Goal: Task Accomplishment & Management: Use online tool/utility

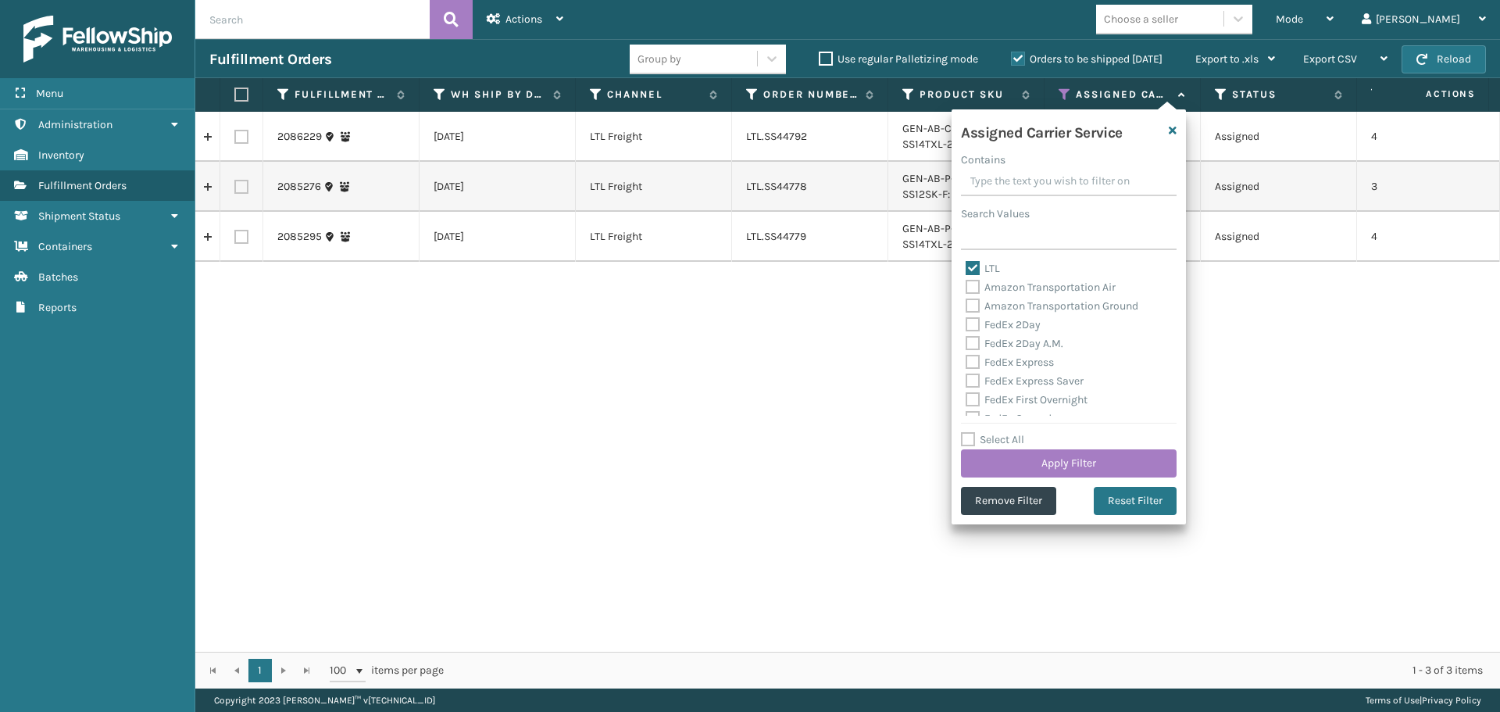
click at [978, 265] on label "LTL" at bounding box center [983, 268] width 34 height 13
click at [967, 265] on input "LTL" at bounding box center [966, 264] width 1 height 10
checkbox input "false"
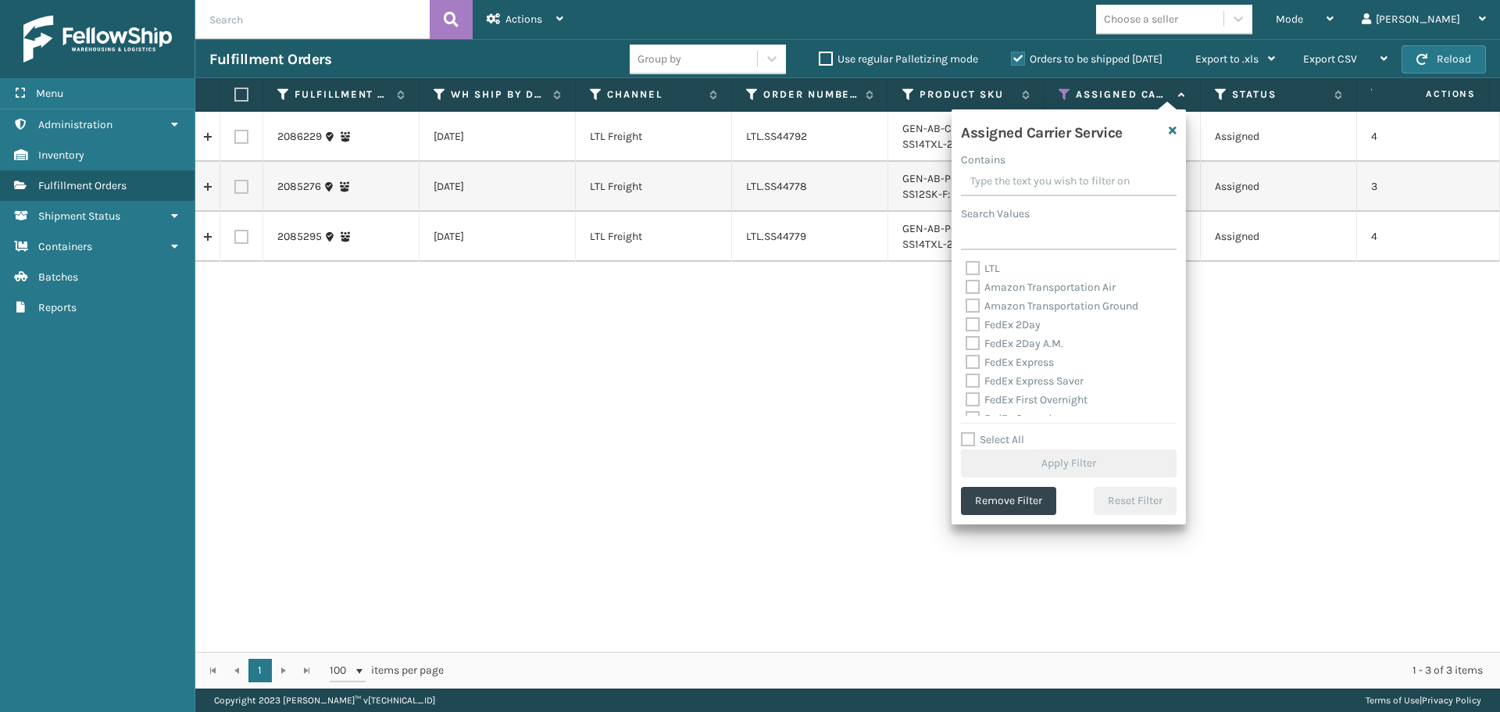
click at [977, 287] on label "Amazon Transportation Air" at bounding box center [1041, 287] width 150 height 13
click at [967, 287] on input "Amazon Transportation Air" at bounding box center [966, 283] width 1 height 10
checkbox input "true"
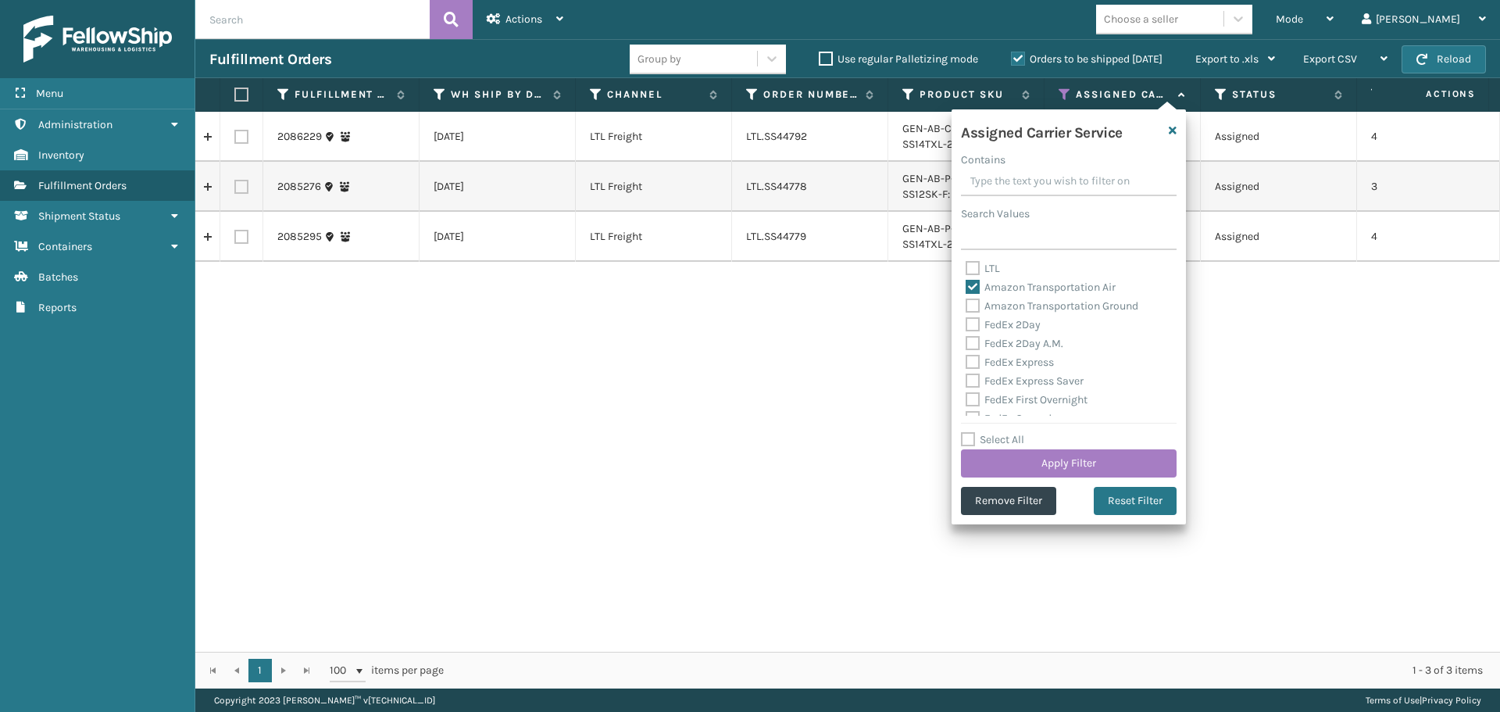
click at [973, 306] on label "Amazon Transportation Ground" at bounding box center [1052, 305] width 173 height 13
click at [967, 306] on input "Amazon Transportation Ground" at bounding box center [966, 302] width 1 height 10
checkbox input "true"
click at [1003, 453] on button "Apply Filter" at bounding box center [1069, 463] width 216 height 28
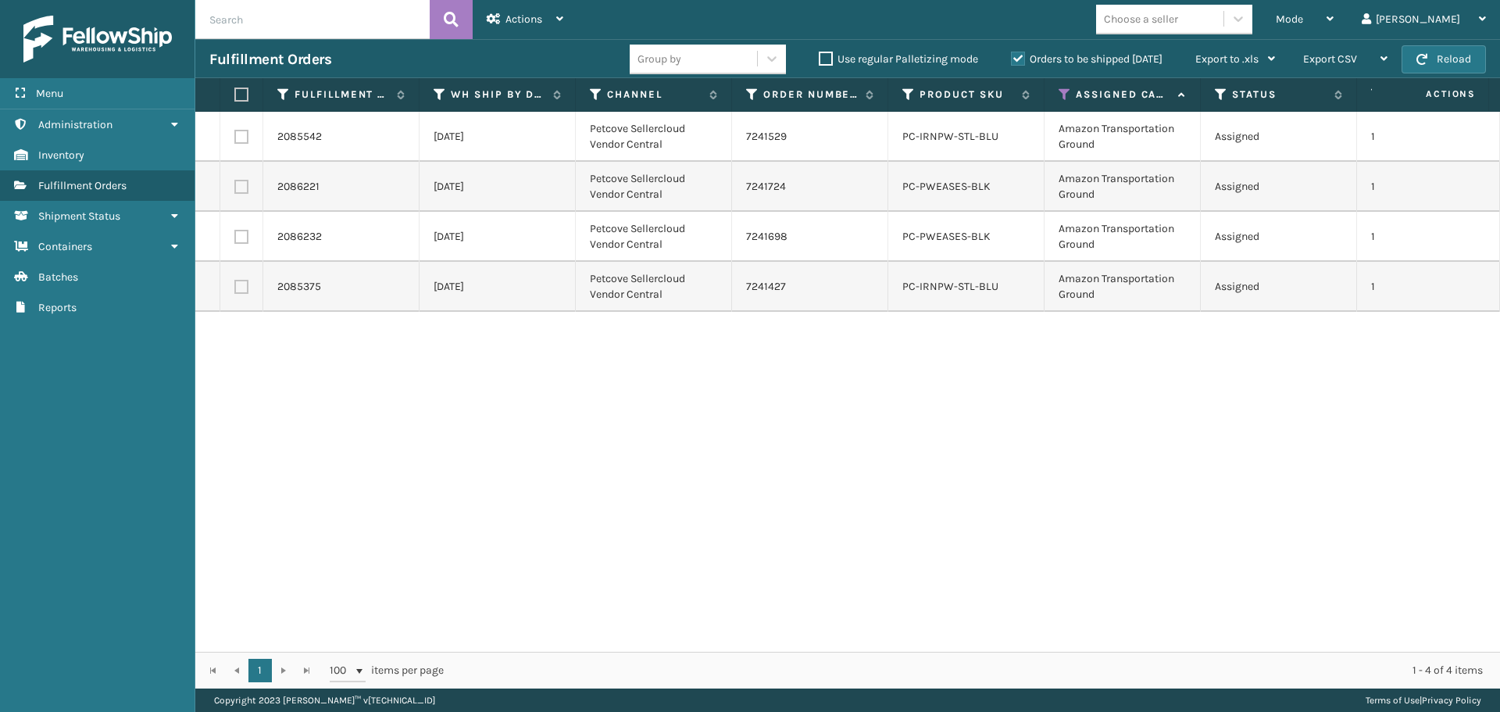
click at [235, 98] on label at bounding box center [238, 95] width 9 height 14
click at [235, 98] on input "checkbox" at bounding box center [234, 95] width 1 height 10
checkbox input "true"
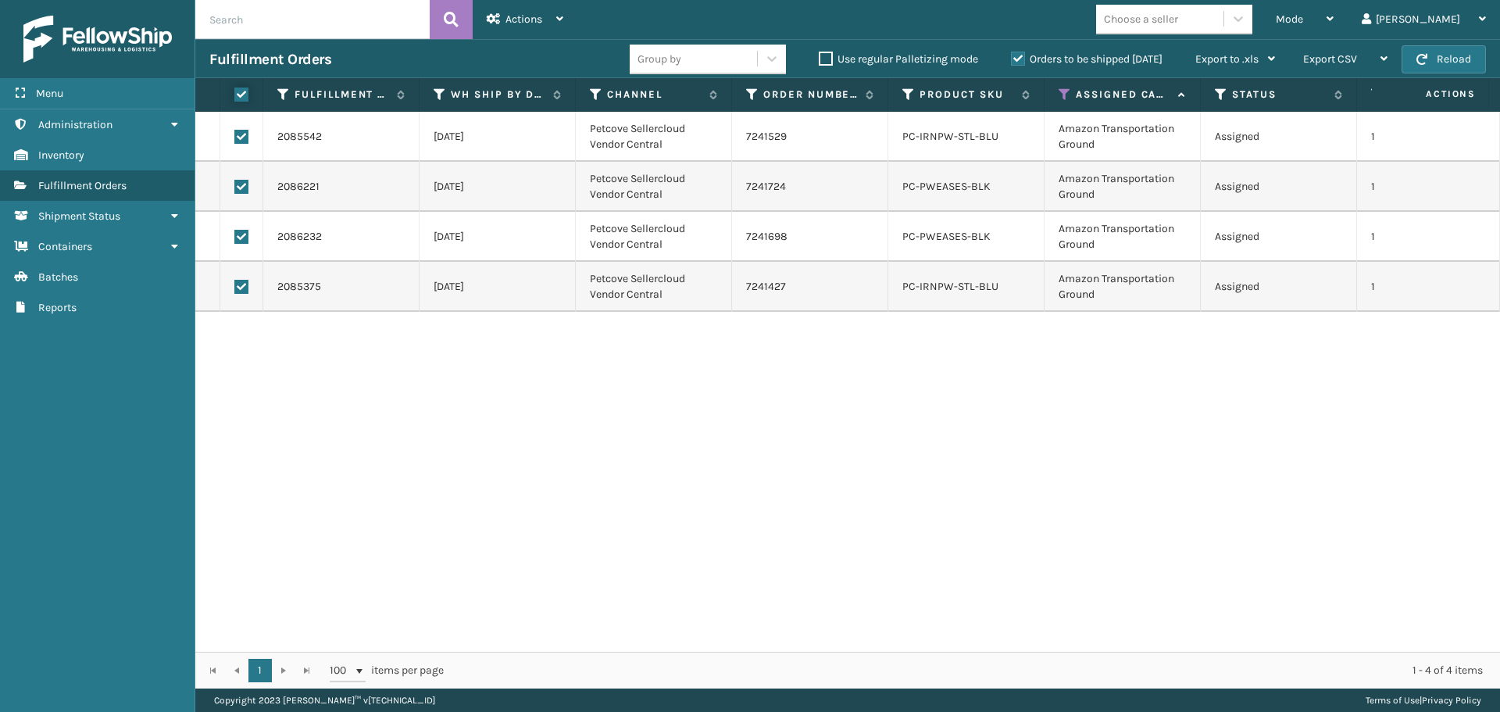
checkbox input "true"
click at [555, 20] on div "Actions" at bounding box center [525, 19] width 77 height 39
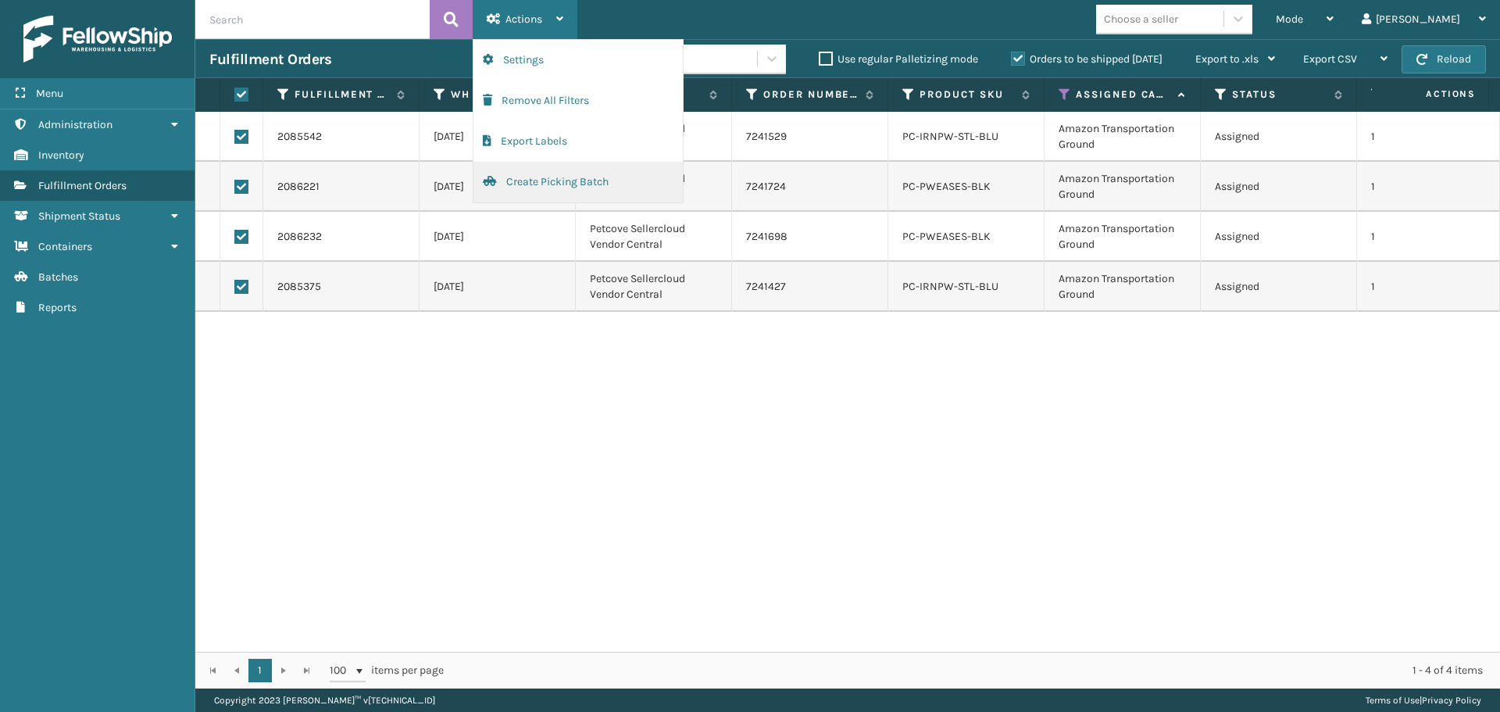
click at [561, 170] on button "Create Picking Batch" at bounding box center [578, 182] width 209 height 41
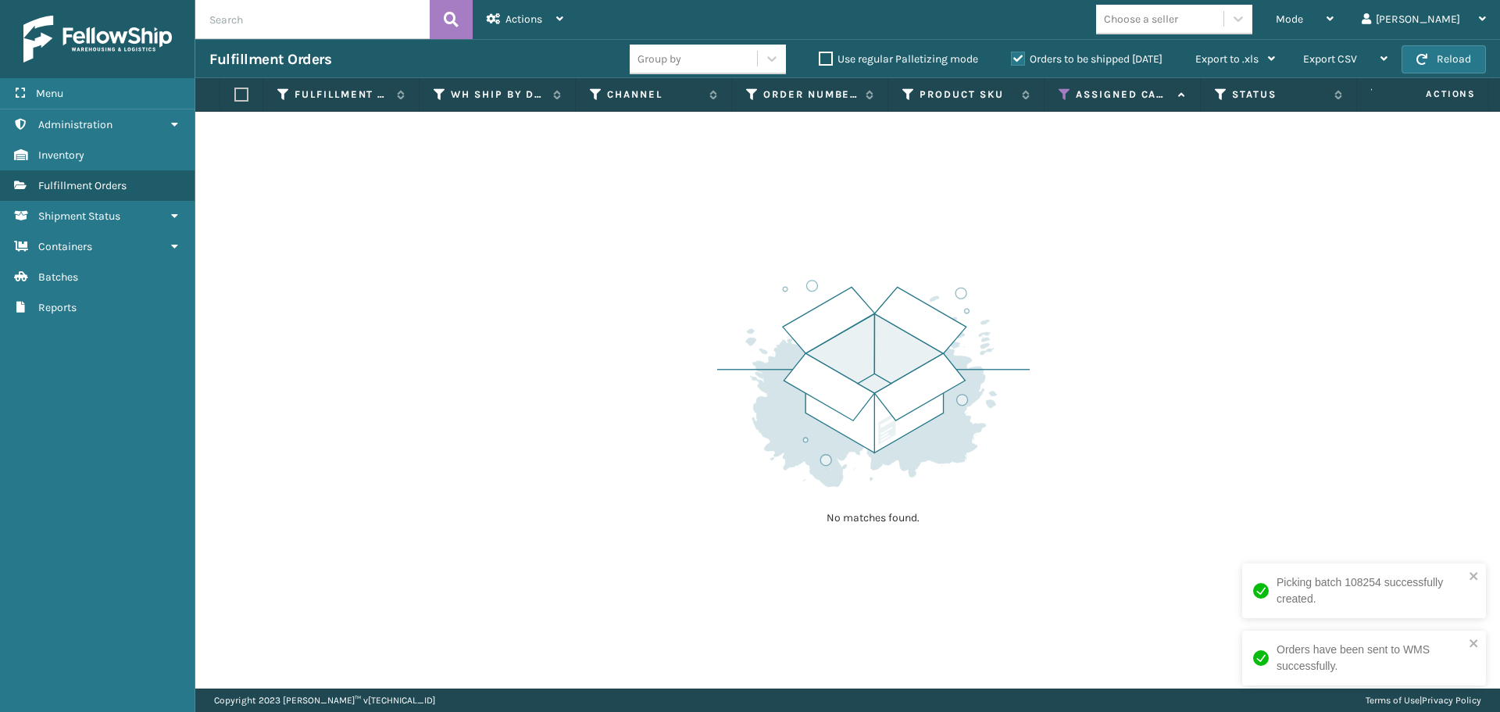
click at [1064, 93] on icon at bounding box center [1065, 95] width 13 height 14
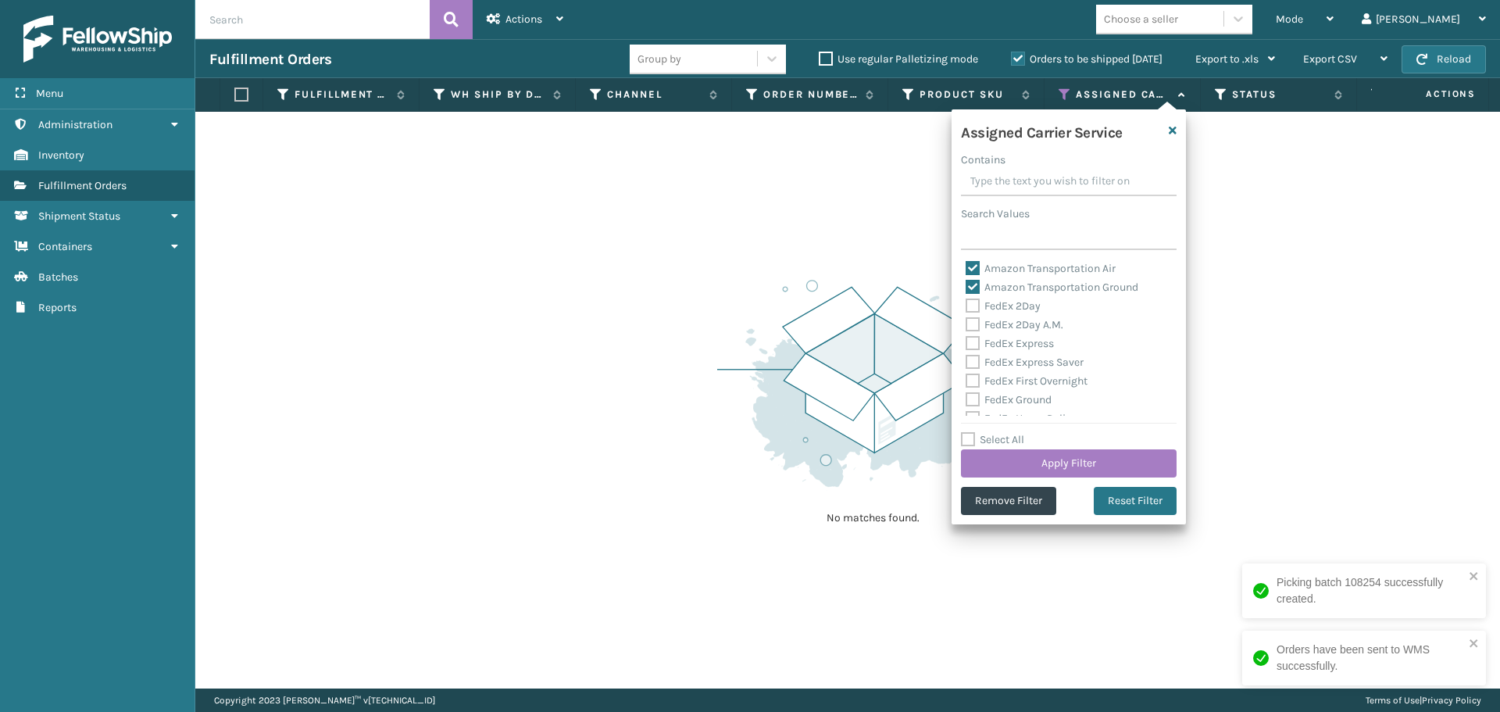
click at [974, 282] on label "Amazon Transportation Ground" at bounding box center [1052, 287] width 173 height 13
click at [967, 282] on input "Amazon Transportation Ground" at bounding box center [966, 283] width 1 height 10
checkbox input "false"
click at [973, 257] on div "Assigned Carrier Service Contains Search Values Amazon Transportation Air Amazo…" at bounding box center [1069, 316] width 234 height 415
click at [973, 259] on div "Amazon Transportation Air" at bounding box center [1069, 268] width 206 height 19
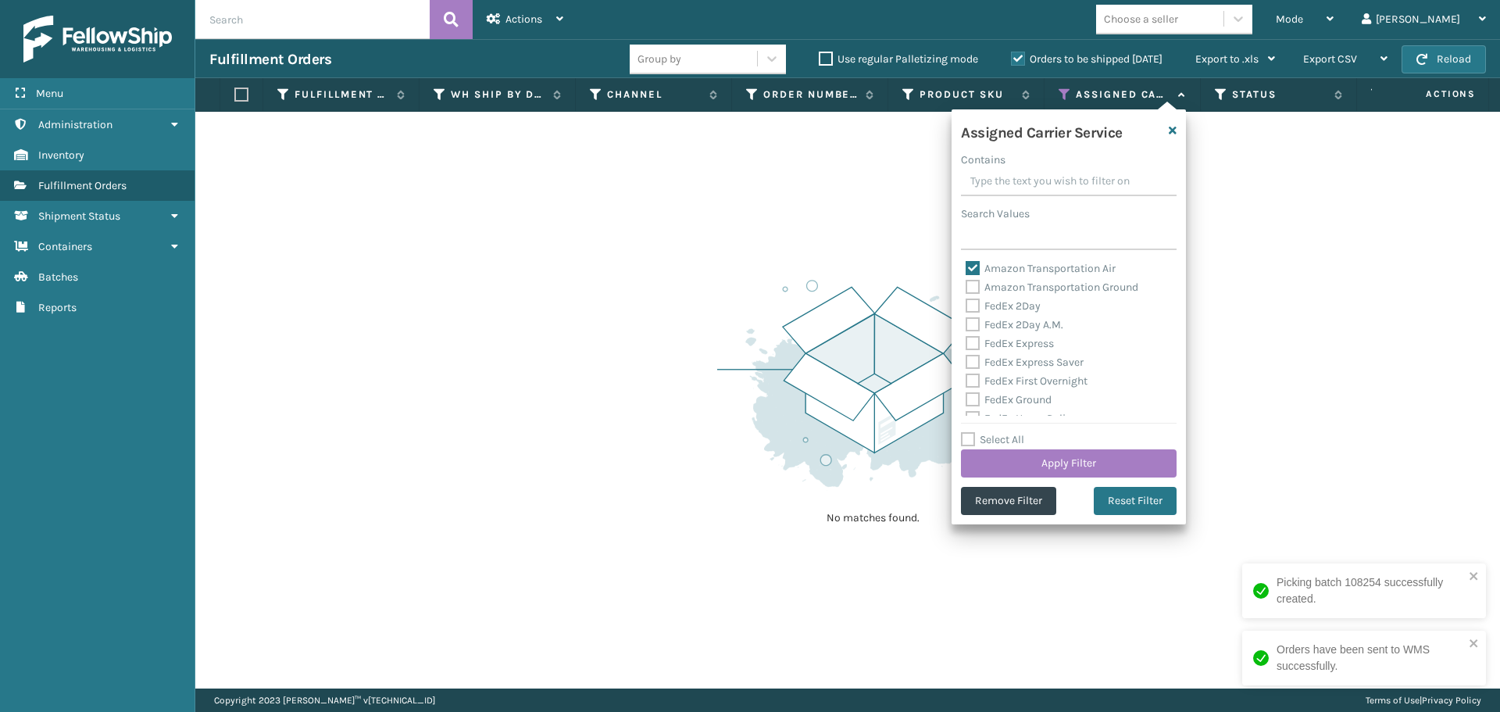
click at [973, 268] on label "Amazon Transportation Air" at bounding box center [1041, 268] width 150 height 13
click at [967, 268] on input "Amazon Transportation Air" at bounding box center [966, 264] width 1 height 10
checkbox input "false"
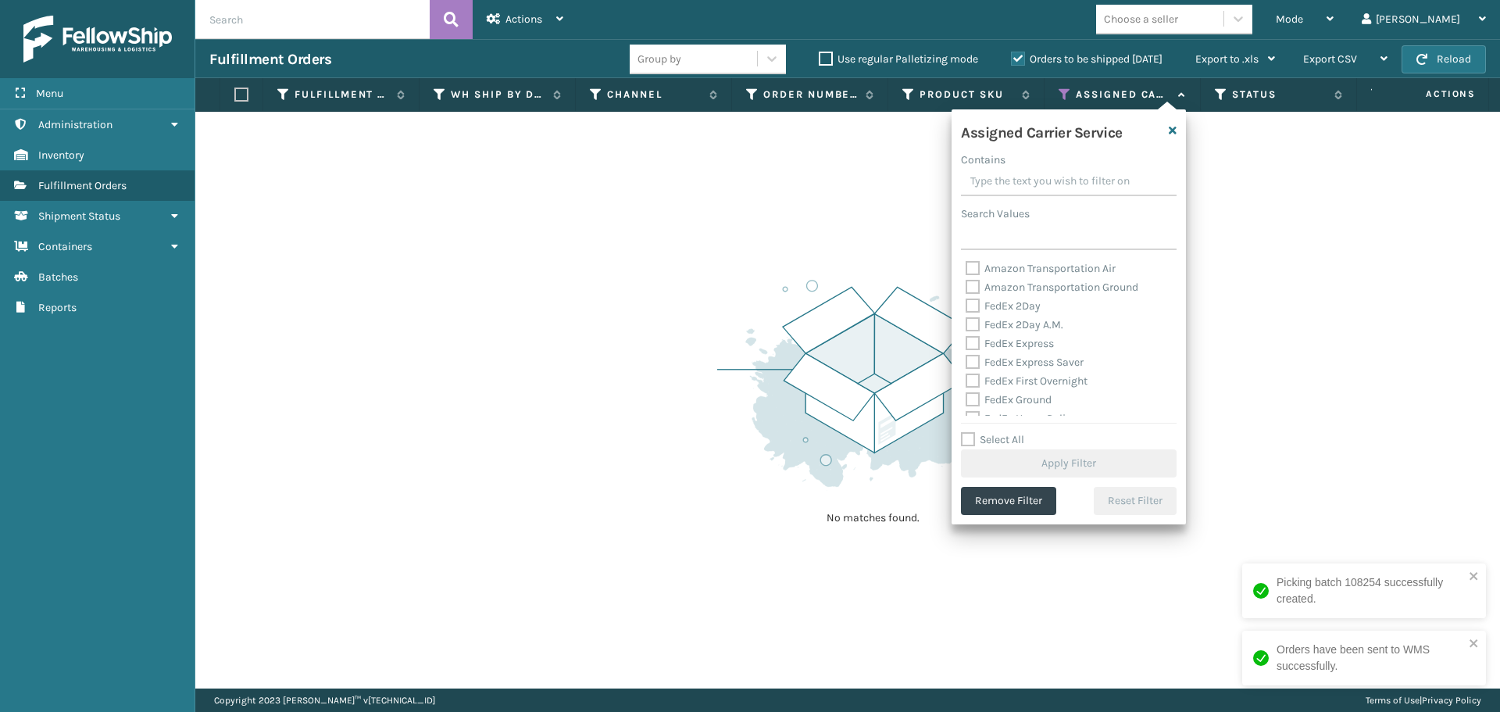
click at [973, 306] on label "FedEx 2Day" at bounding box center [1003, 305] width 75 height 13
click at [967, 306] on input "FedEx 2Day" at bounding box center [966, 302] width 1 height 10
checkbox input "true"
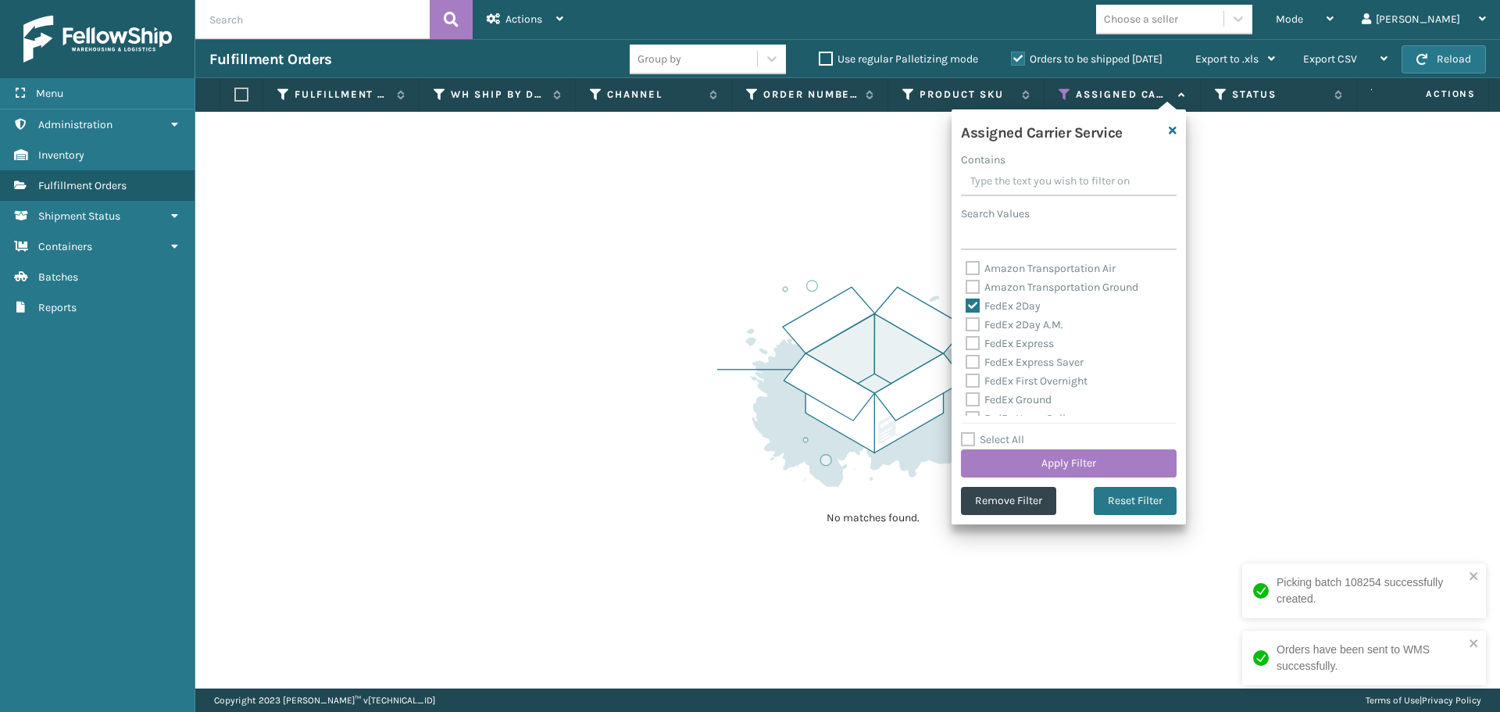
click at [969, 329] on label "FedEx 2Day A.M." at bounding box center [1015, 324] width 98 height 13
click at [967, 326] on input "FedEx 2Day A.M." at bounding box center [966, 321] width 1 height 10
checkbox input "true"
click at [973, 349] on label "FedEx Express" at bounding box center [1010, 343] width 88 height 13
click at [967, 345] on input "FedEx Express" at bounding box center [966, 339] width 1 height 10
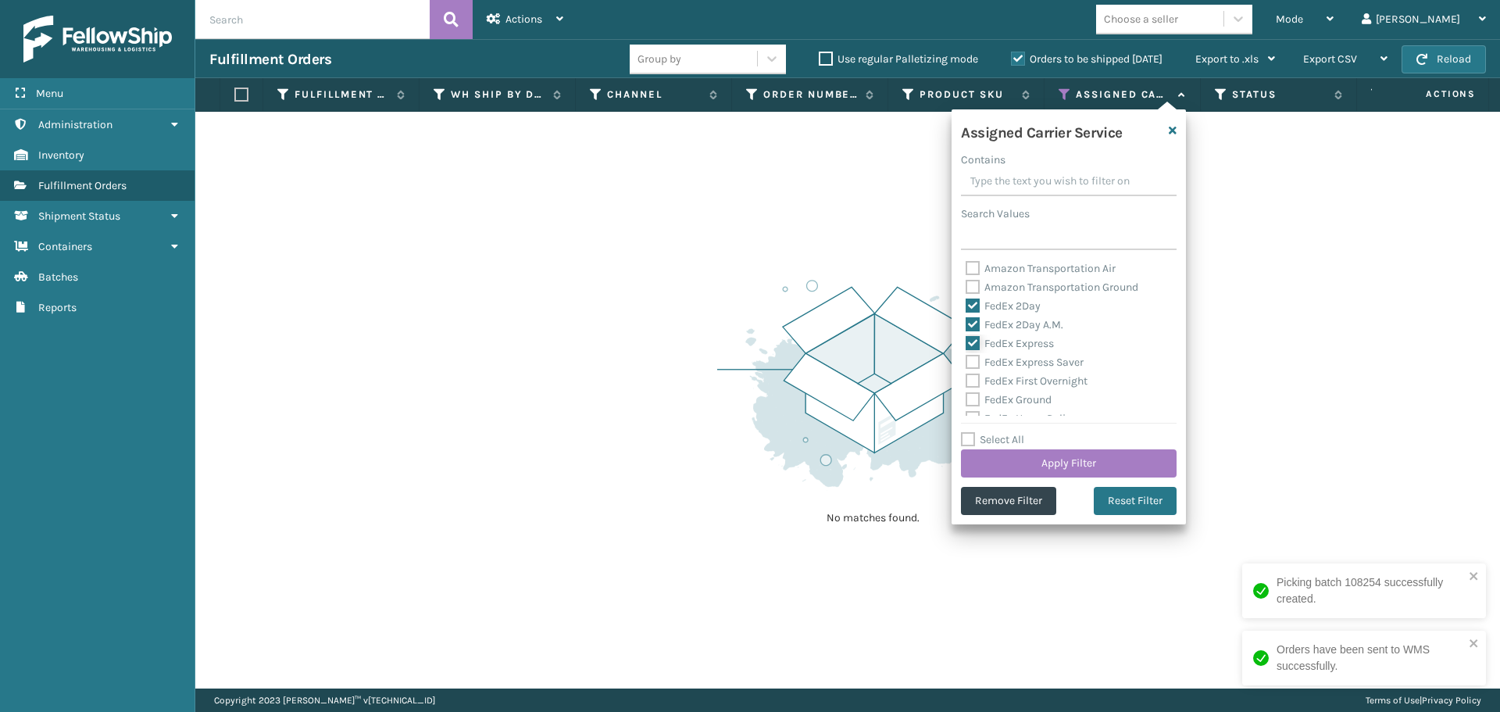
checkbox input "true"
click at [973, 362] on label "FedEx Express Saver" at bounding box center [1025, 362] width 118 height 13
click at [967, 362] on input "FedEx Express Saver" at bounding box center [966, 358] width 1 height 10
checkbox input "true"
click at [974, 381] on label "FedEx First Overnight" at bounding box center [1027, 380] width 122 height 13
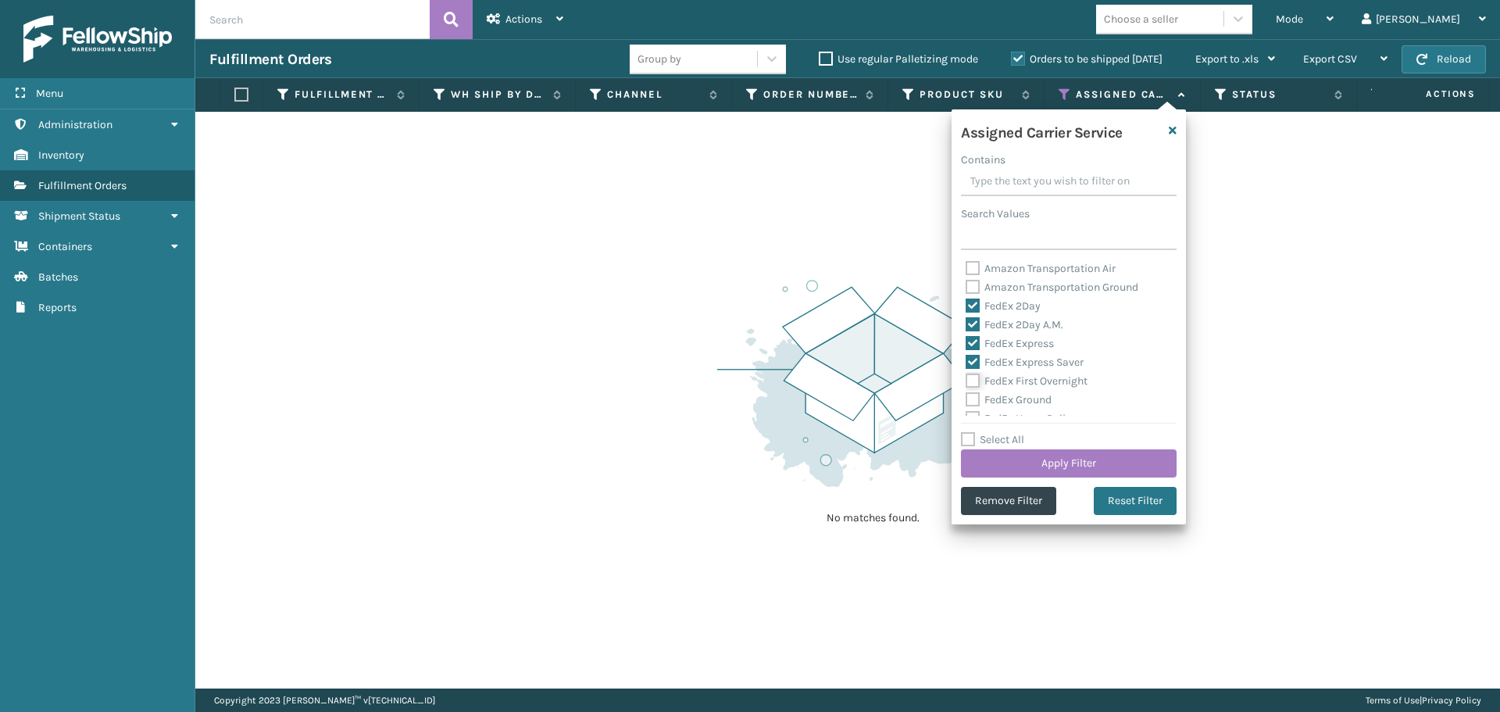
click at [967, 381] on input "FedEx First Overnight" at bounding box center [966, 377] width 1 height 10
checkbox input "true"
click at [974, 402] on label "FedEx Ground" at bounding box center [1009, 399] width 86 height 13
click at [967, 401] on input "FedEx Ground" at bounding box center [966, 396] width 1 height 10
checkbox input "true"
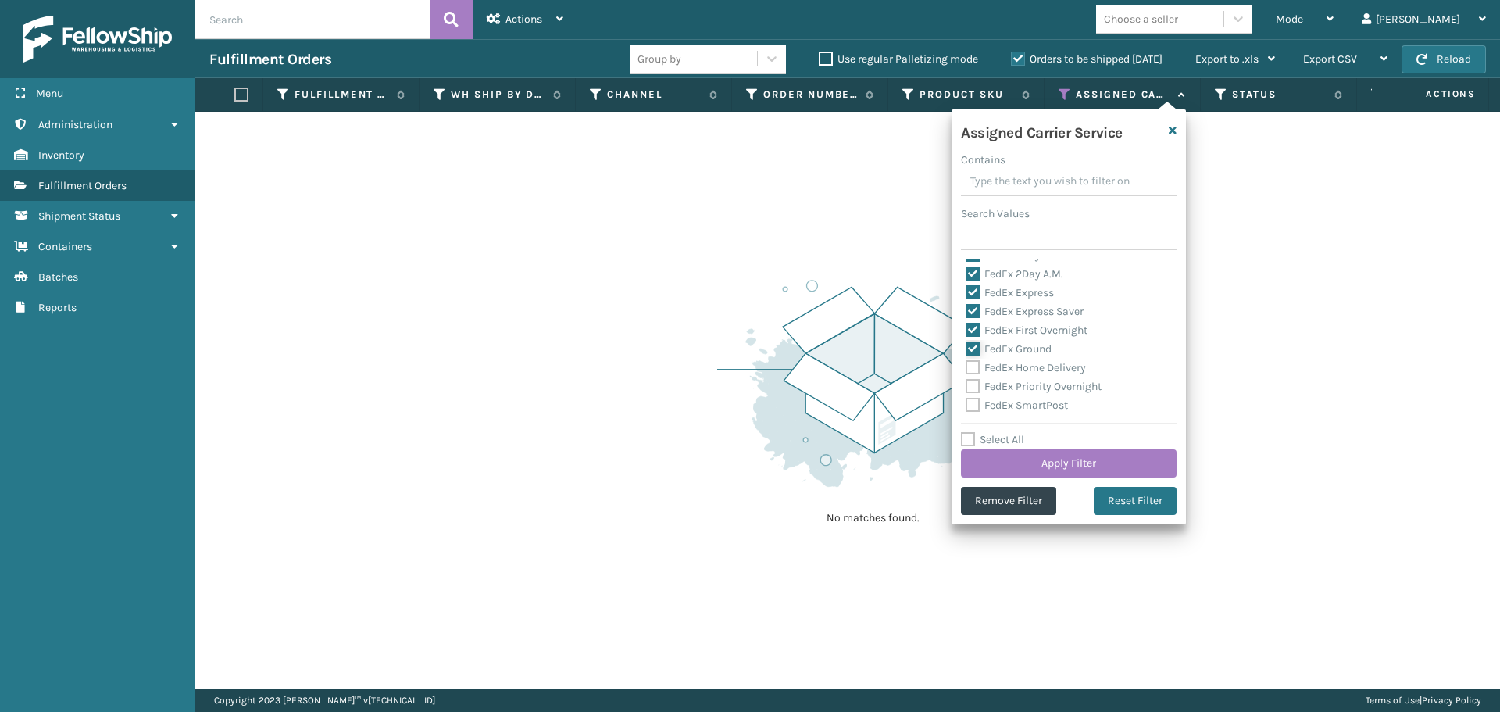
scroll to position [78, 0]
click at [974, 336] on label "FedEx Home Delivery" at bounding box center [1026, 340] width 120 height 13
click at [967, 336] on input "FedEx Home Delivery" at bounding box center [966, 336] width 1 height 10
checkbox input "true"
click at [972, 360] on label "FedEx Priority Overnight" at bounding box center [1034, 358] width 136 height 13
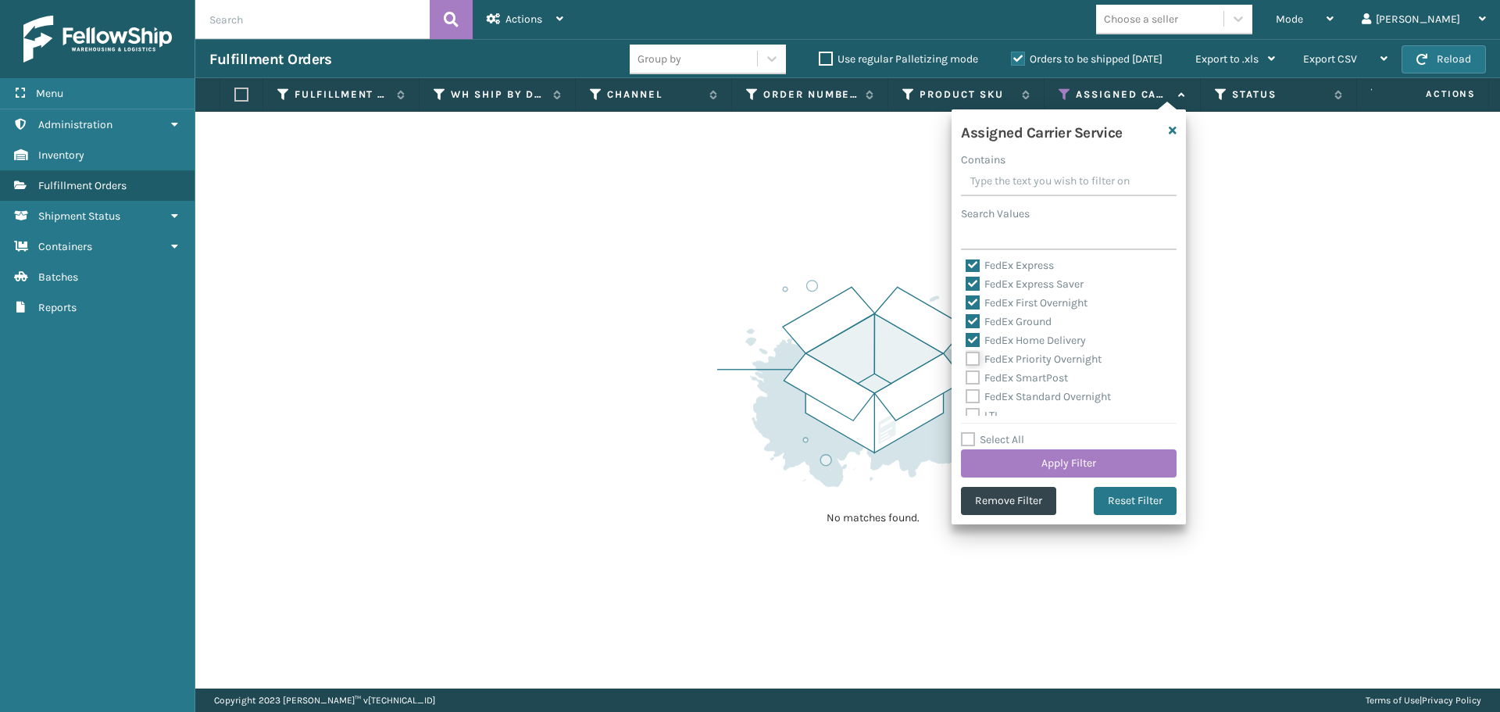
click at [967, 360] on input "FedEx Priority Overnight" at bounding box center [966, 355] width 1 height 10
checkbox input "true"
click at [972, 384] on label "FedEx SmartPost" at bounding box center [1017, 377] width 102 height 13
click at [967, 379] on input "FedEx SmartPost" at bounding box center [966, 374] width 1 height 10
checkbox input "true"
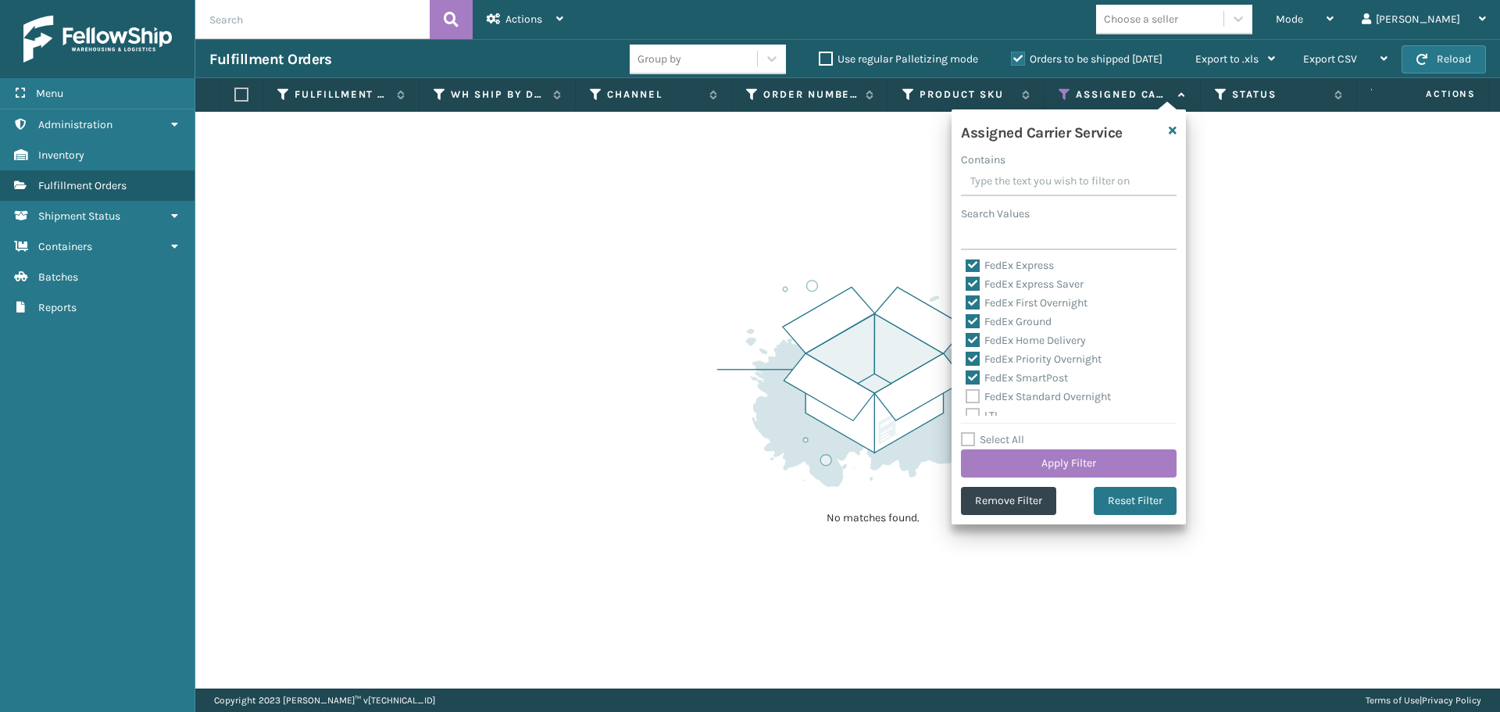
click at [973, 395] on label "FedEx Standard Overnight" at bounding box center [1038, 396] width 145 height 13
click at [967, 395] on input "FedEx Standard Overnight" at bounding box center [966, 393] width 1 height 10
checkbox input "true"
click at [996, 455] on button "Apply Filter" at bounding box center [1069, 463] width 216 height 28
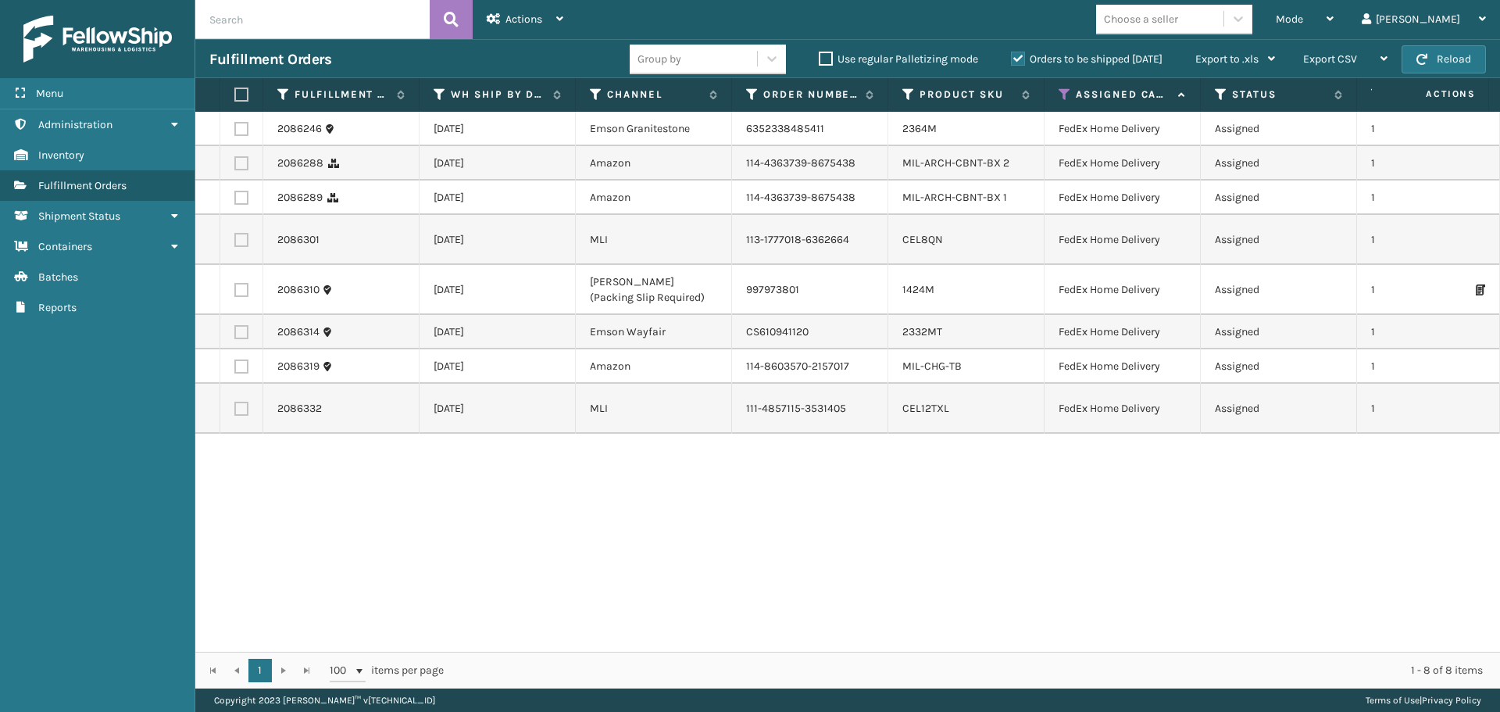
click at [241, 96] on label at bounding box center [238, 95] width 9 height 14
click at [235, 96] on input "checkbox" at bounding box center [234, 95] width 1 height 10
checkbox input "true"
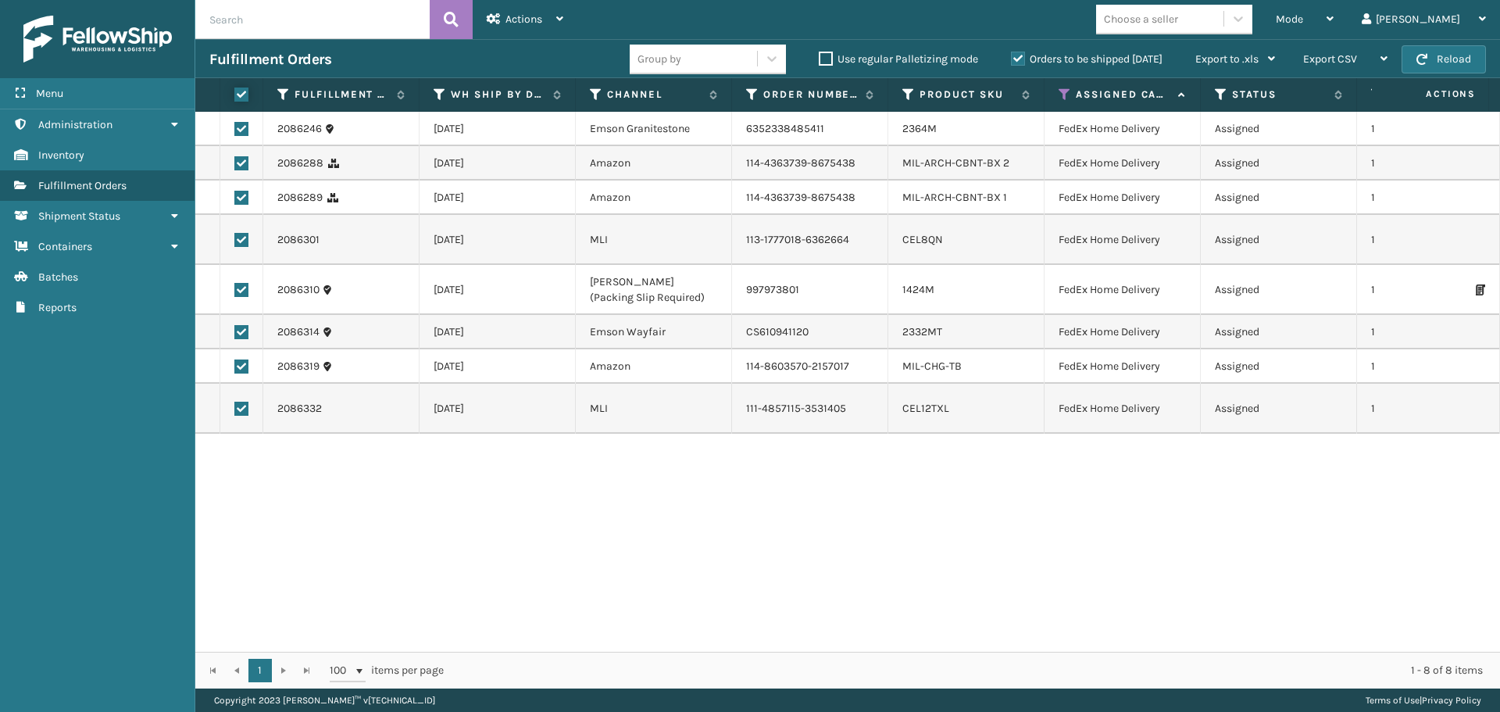
checkbox input "true"
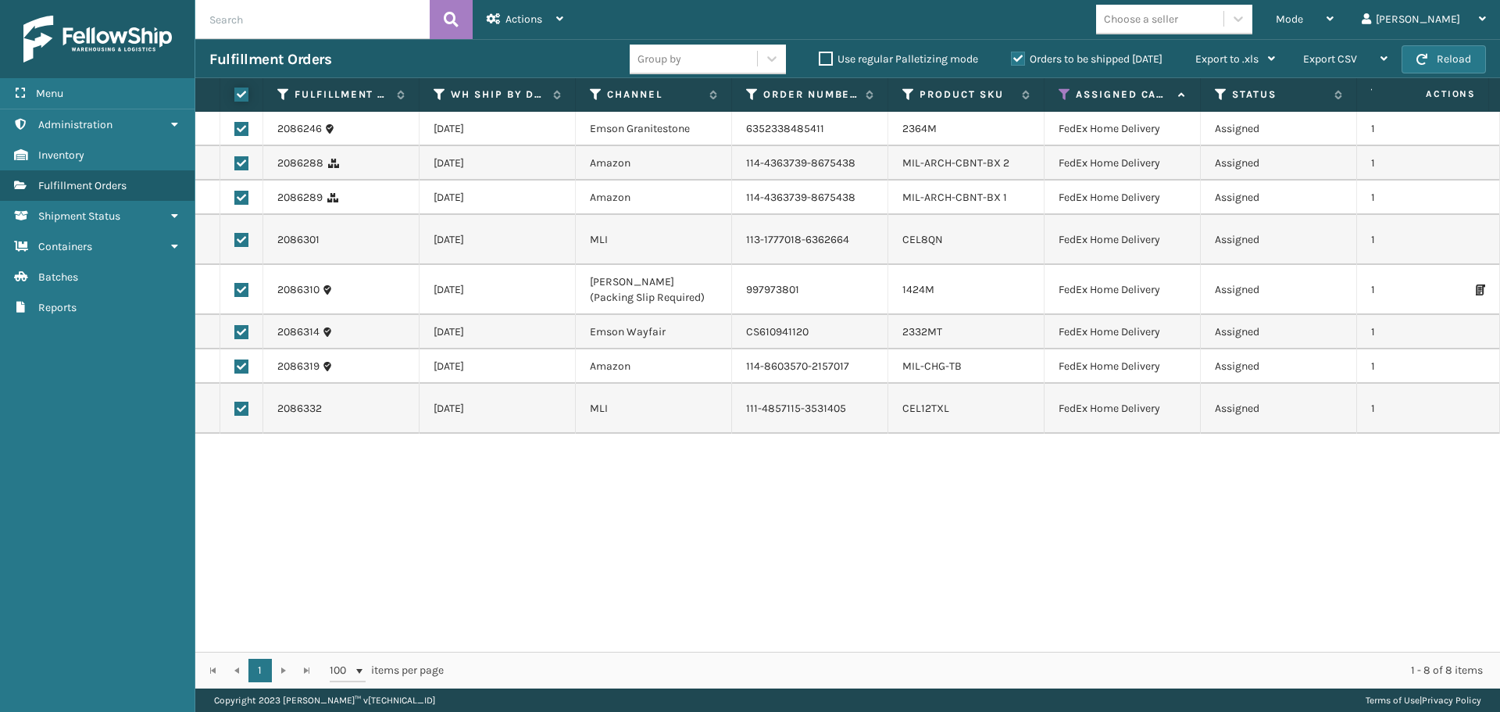
checkbox input "true"
click at [516, 20] on span "Actions" at bounding box center [524, 19] width 37 height 13
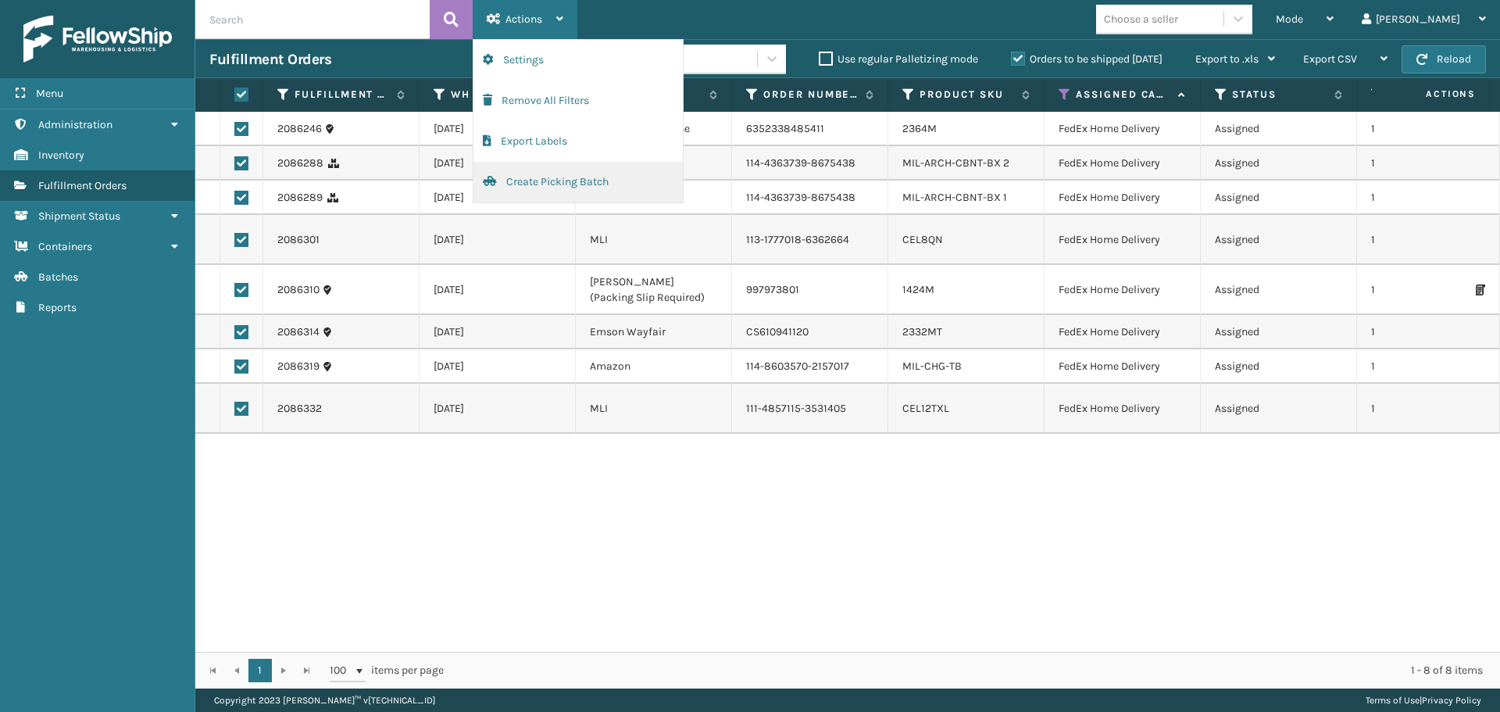
click at [524, 187] on button "Create Picking Batch" at bounding box center [578, 182] width 209 height 41
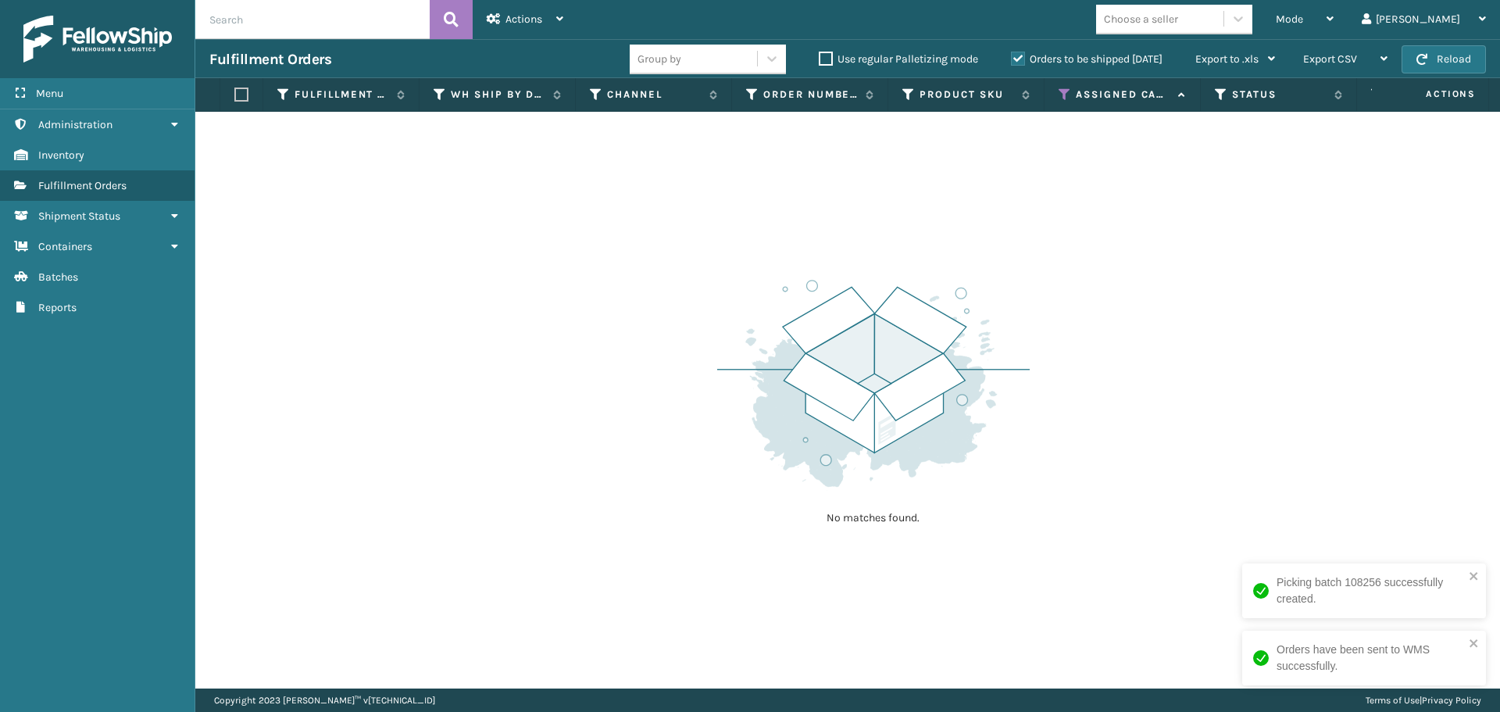
click at [1065, 92] on icon at bounding box center [1065, 95] width 13 height 14
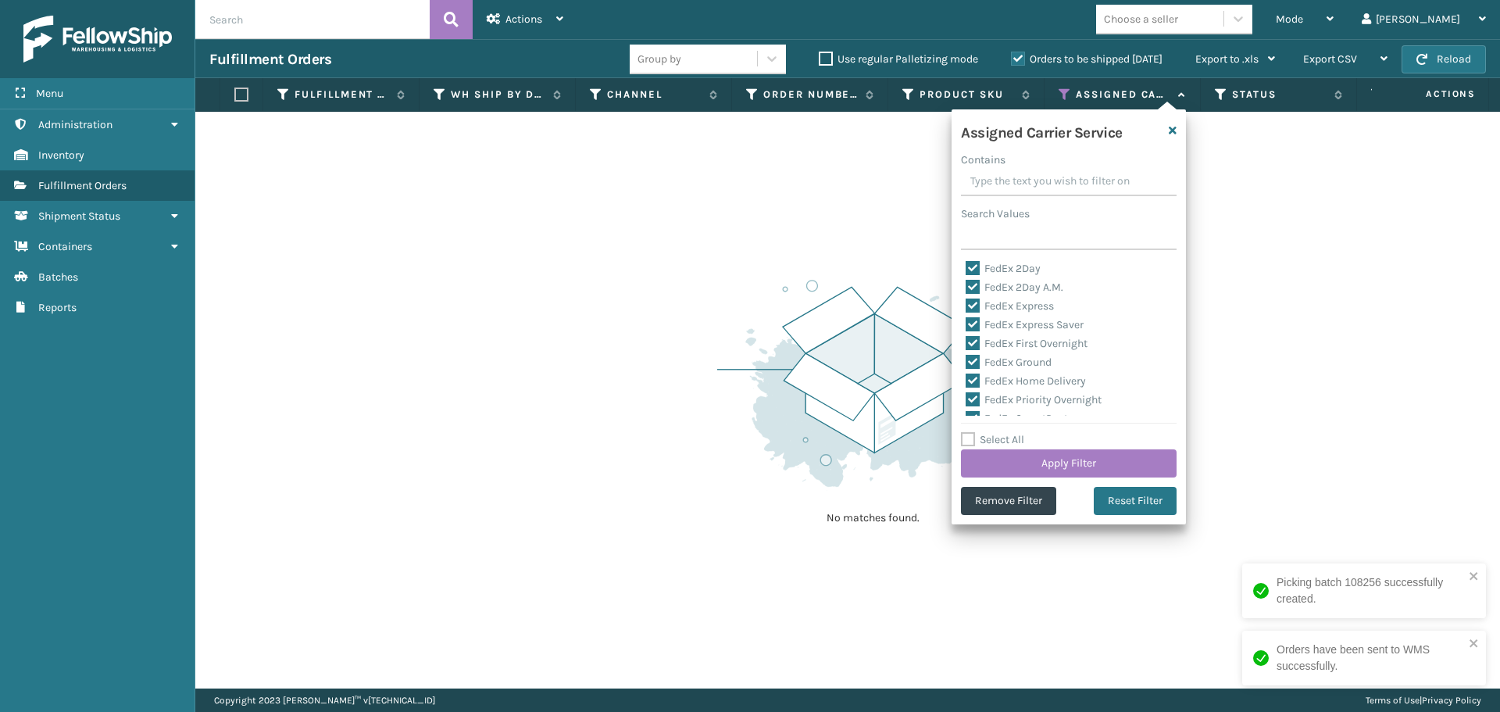
click at [967, 440] on label "Select All" at bounding box center [992, 439] width 63 height 13
click at [967, 432] on input "Select All" at bounding box center [1078, 432] width 234 height 2
checkbox input "true"
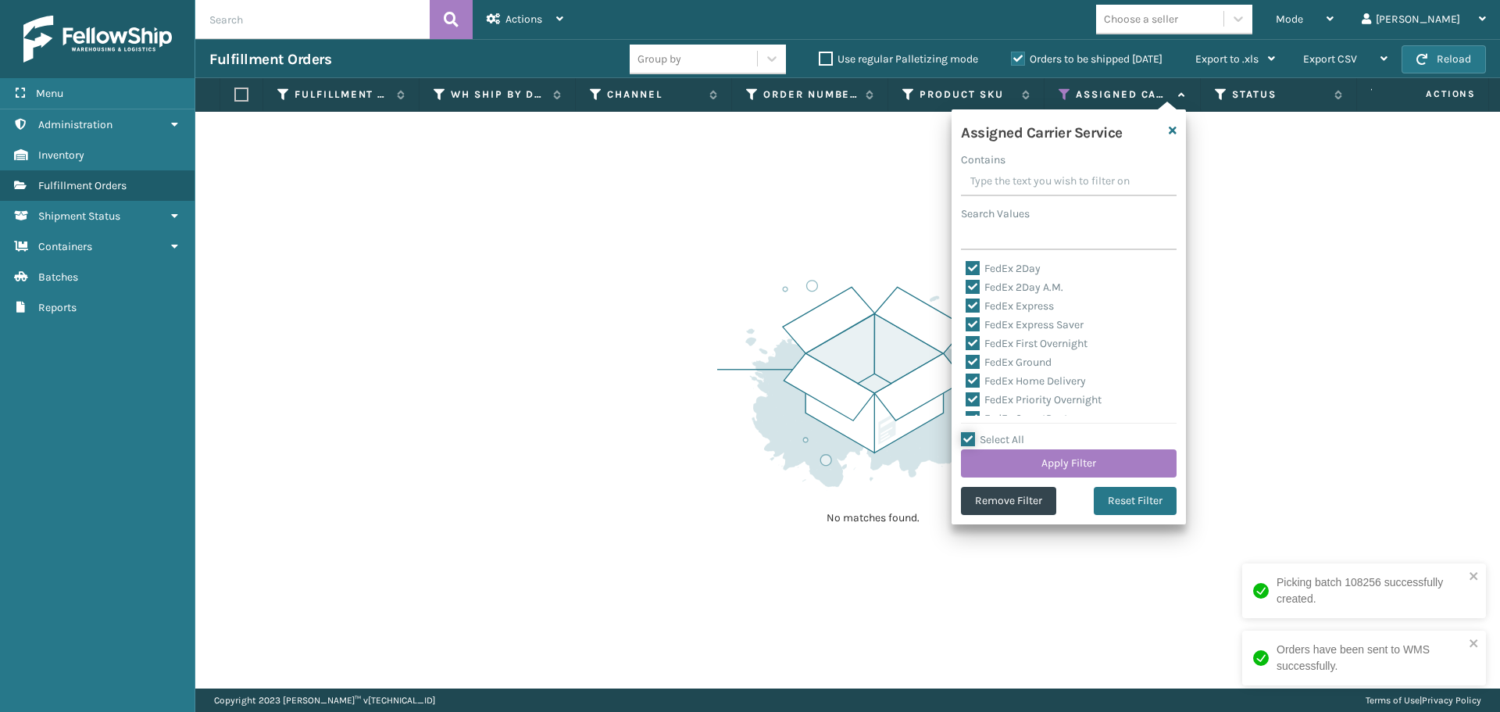
checkbox input "true"
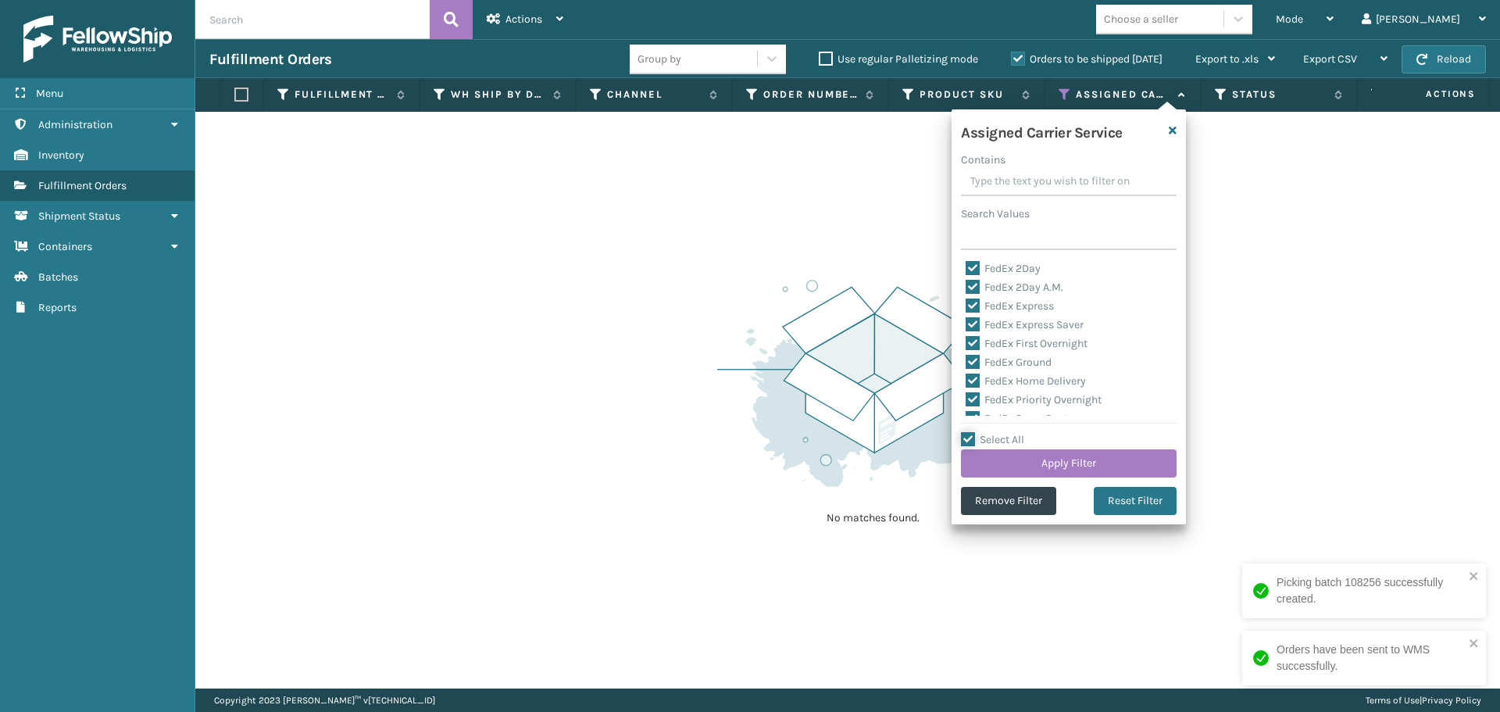
checkbox input "true"
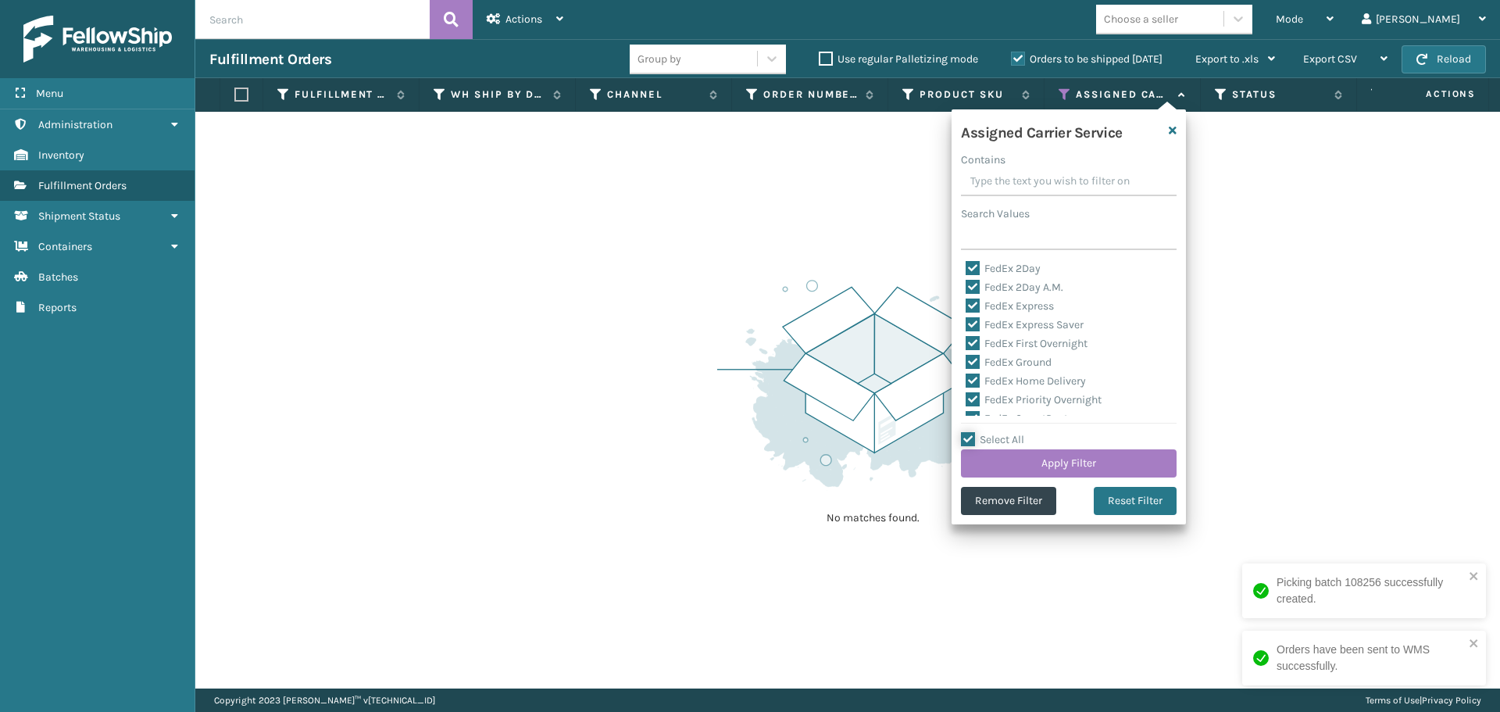
checkbox input "true"
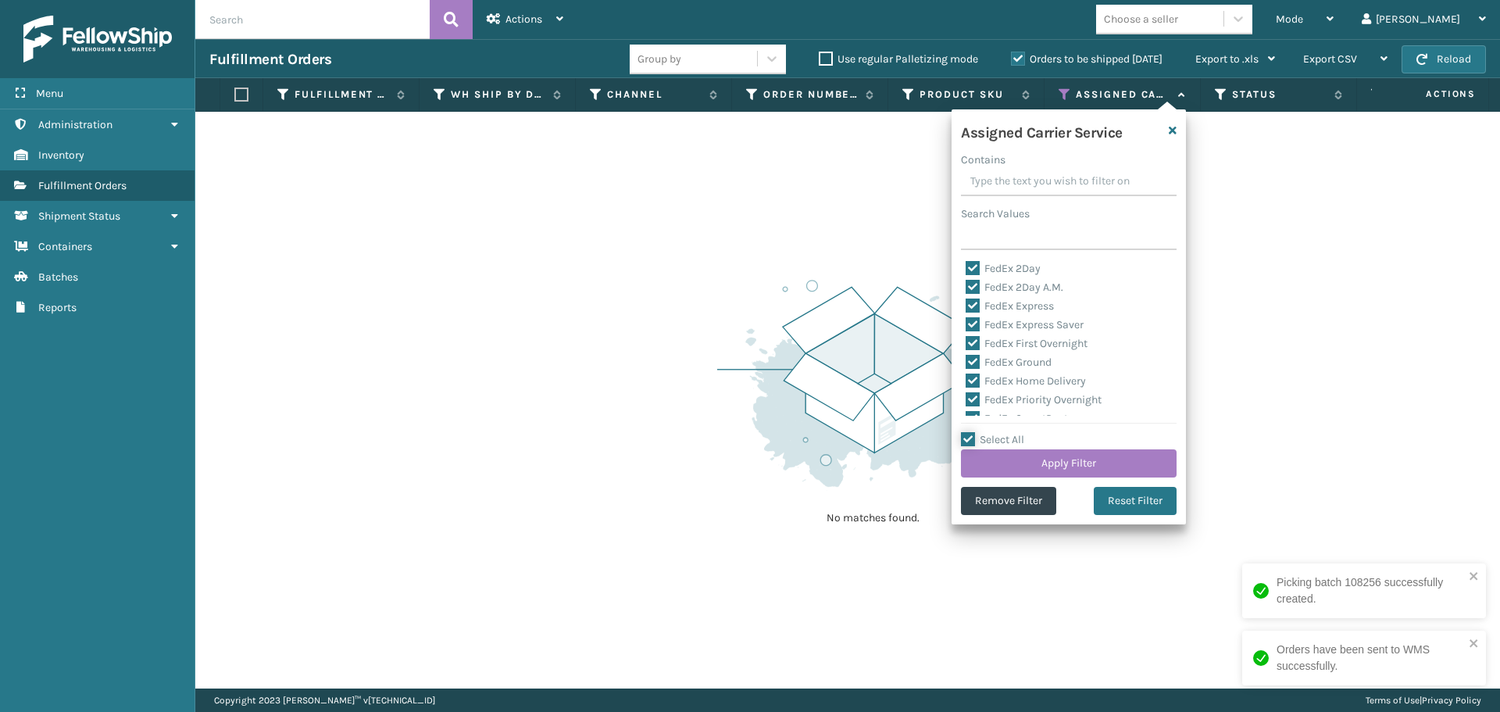
checkbox input "true"
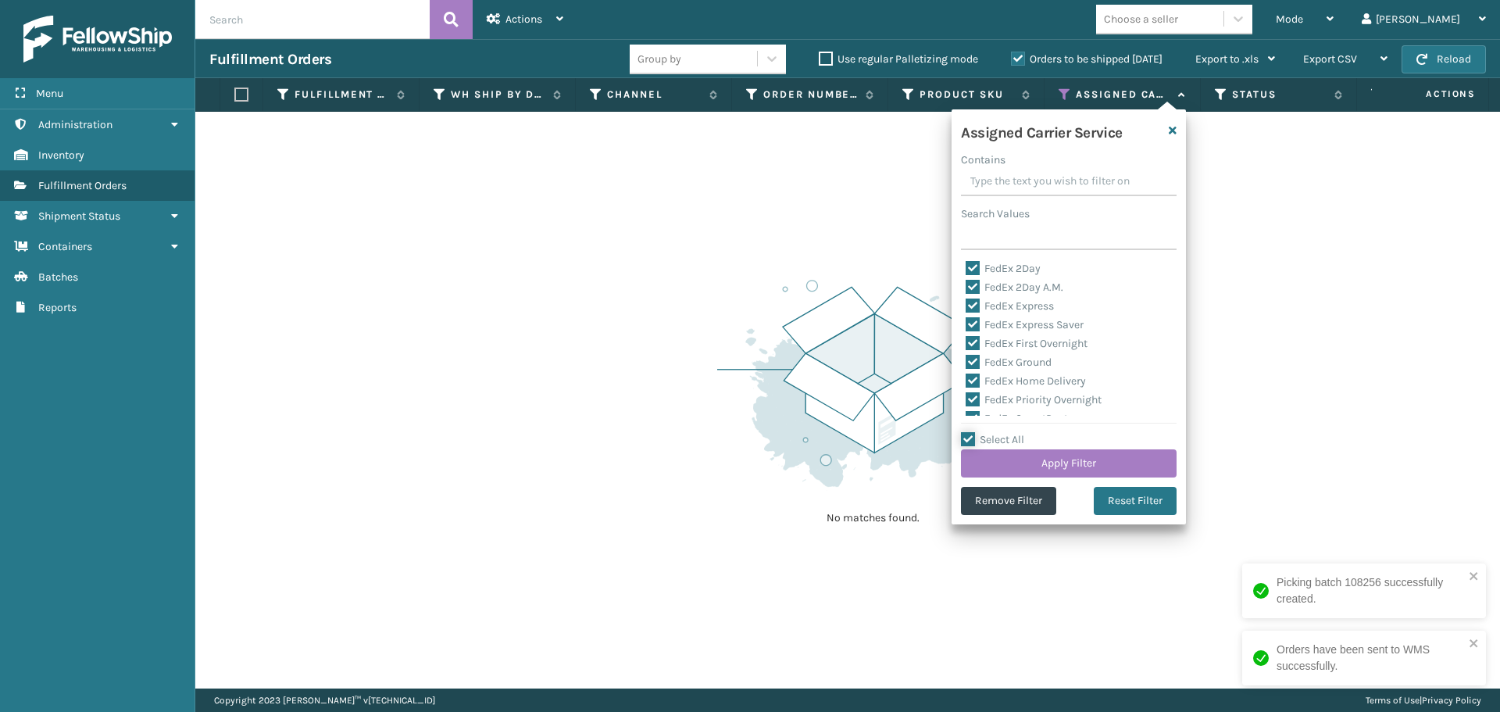
checkbox input "true"
click at [967, 440] on label "Select All" at bounding box center [992, 439] width 63 height 13
click at [967, 432] on input "Select All" at bounding box center [1078, 432] width 234 height 2
checkbox input "false"
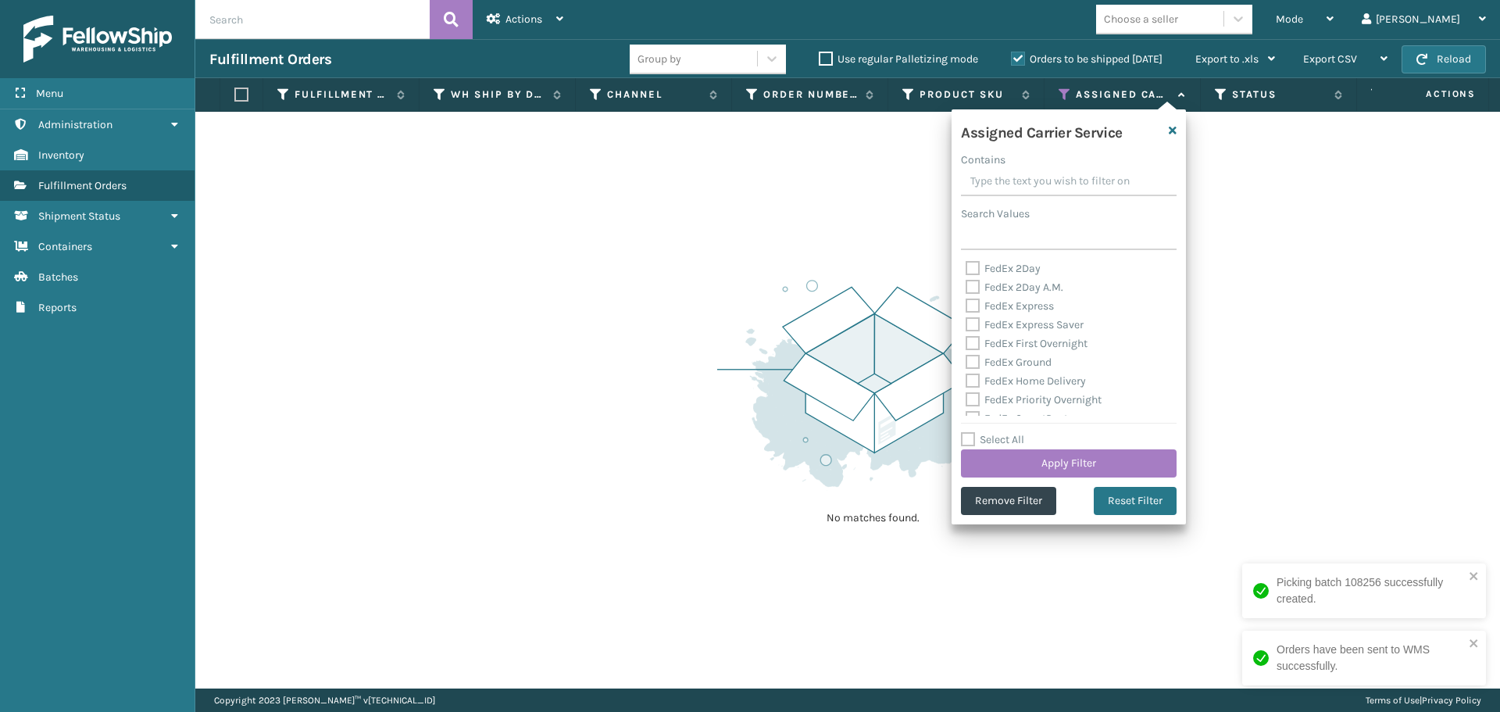
checkbox input "false"
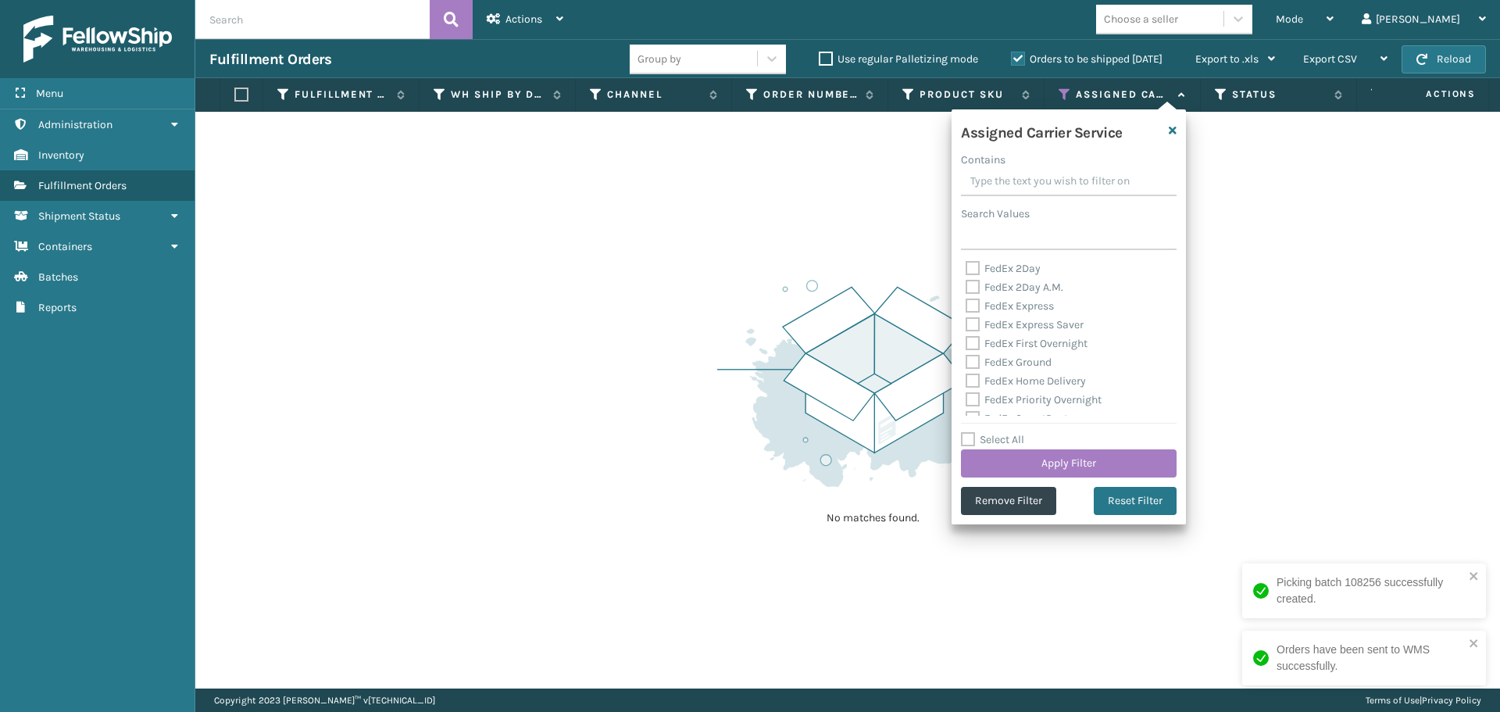
checkbox input "false"
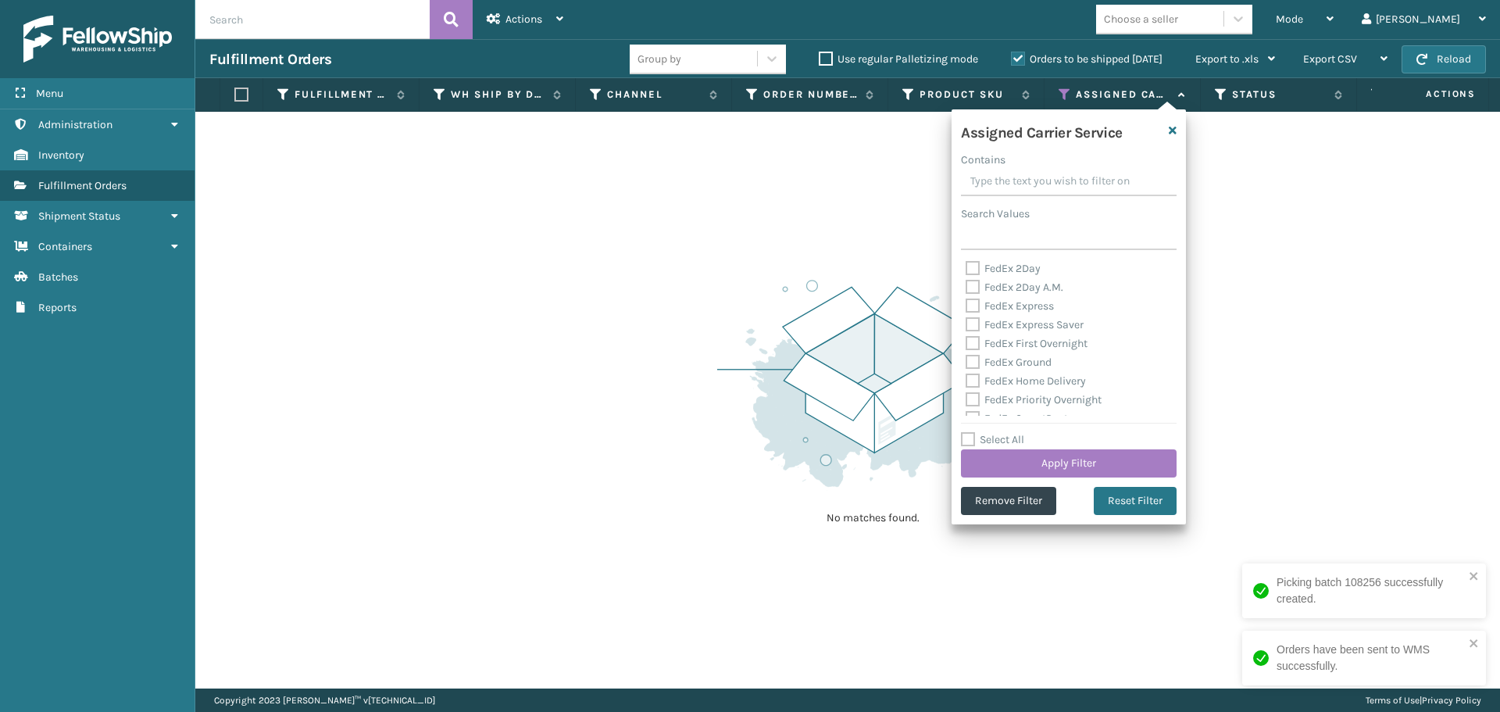
checkbox input "false"
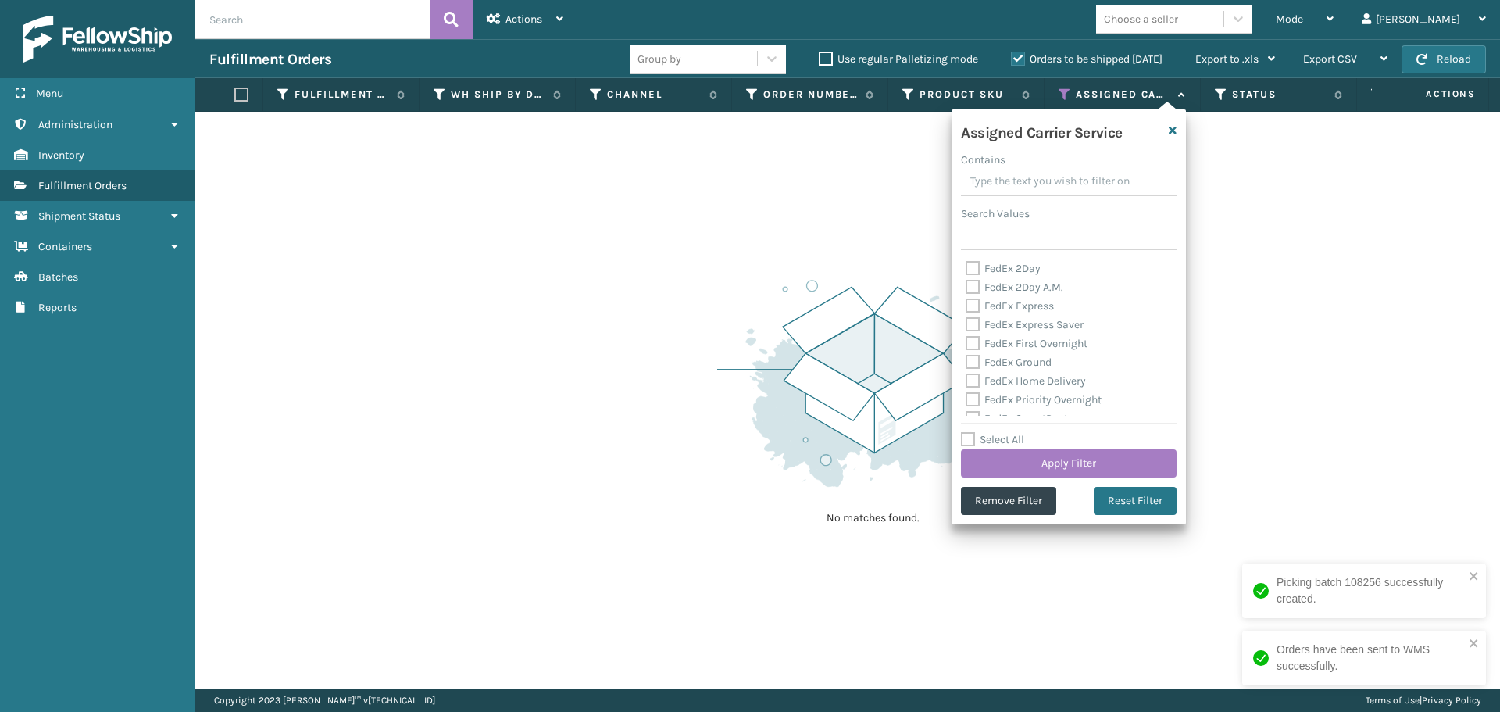
checkbox input "false"
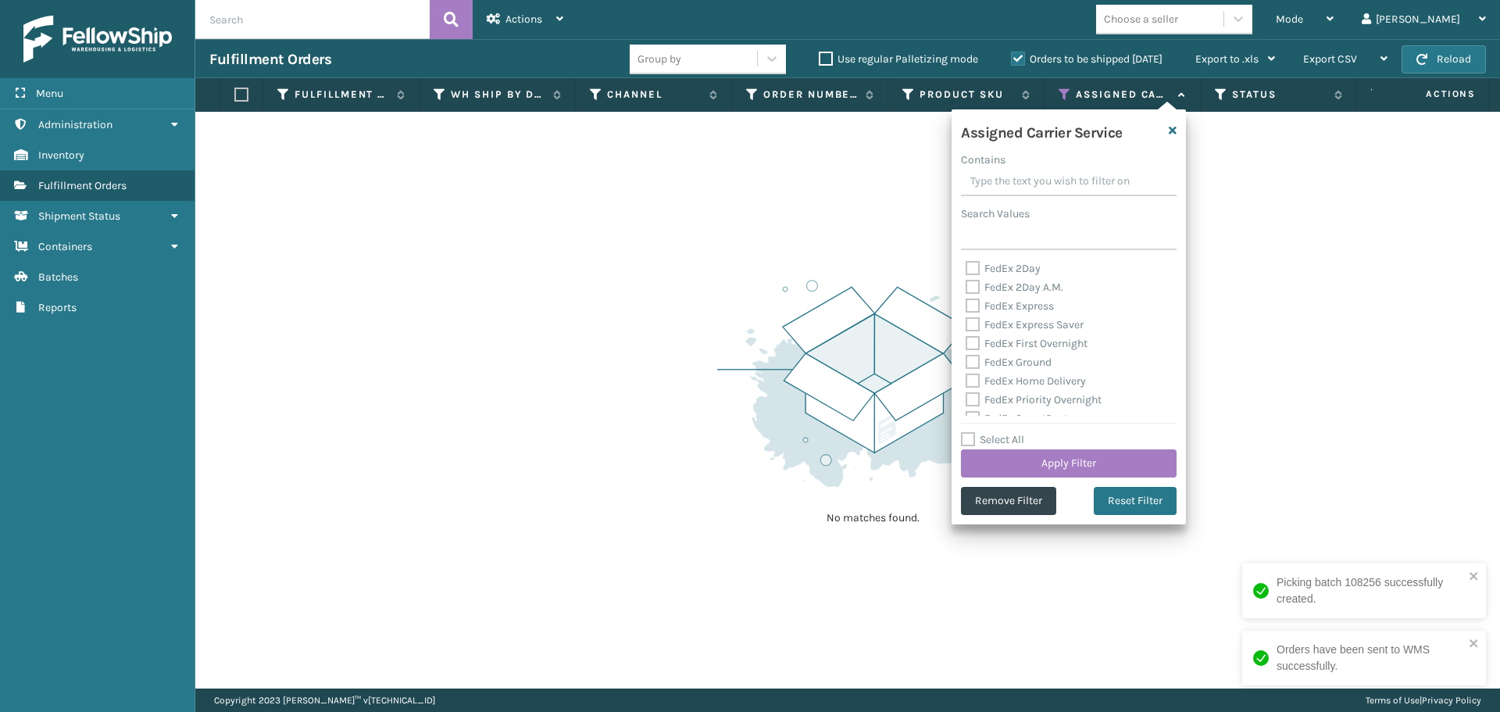
checkbox input "false"
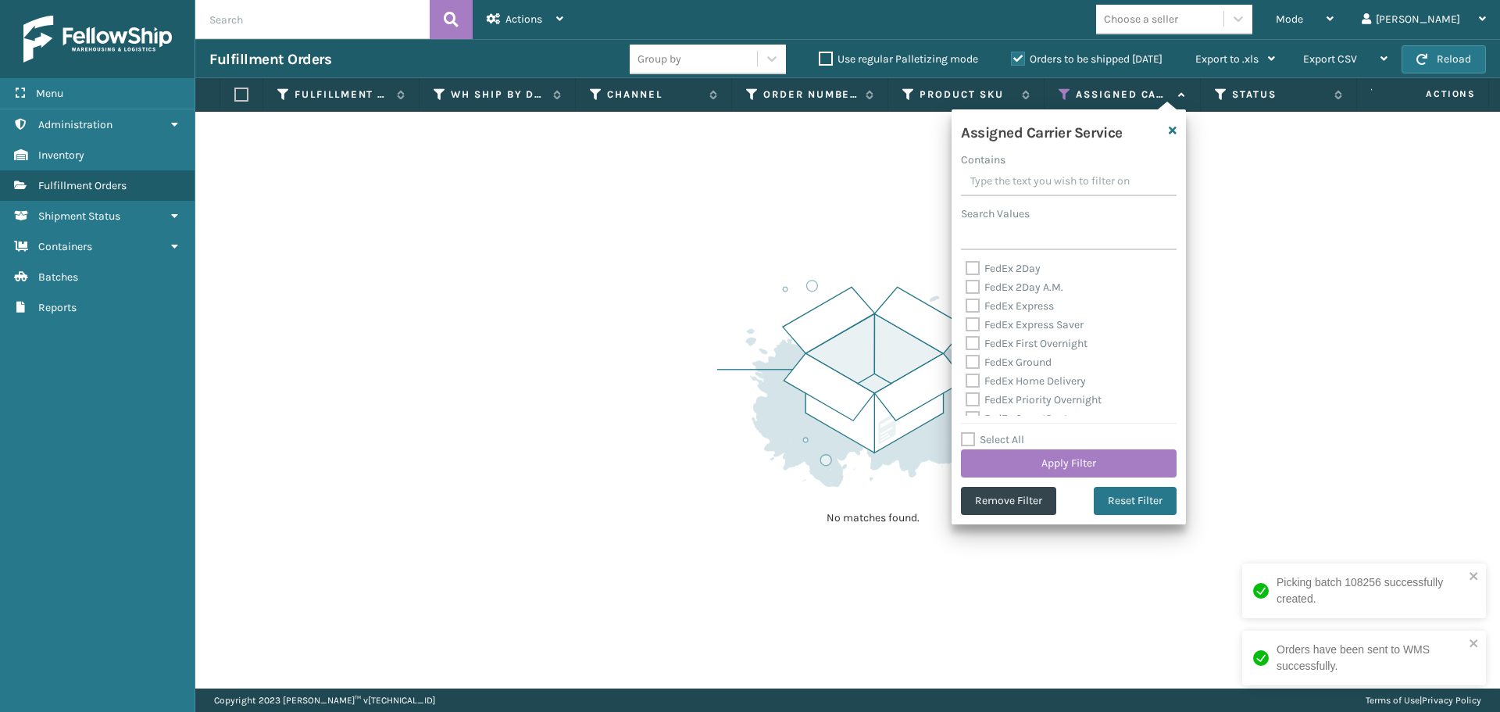
checkbox input "false"
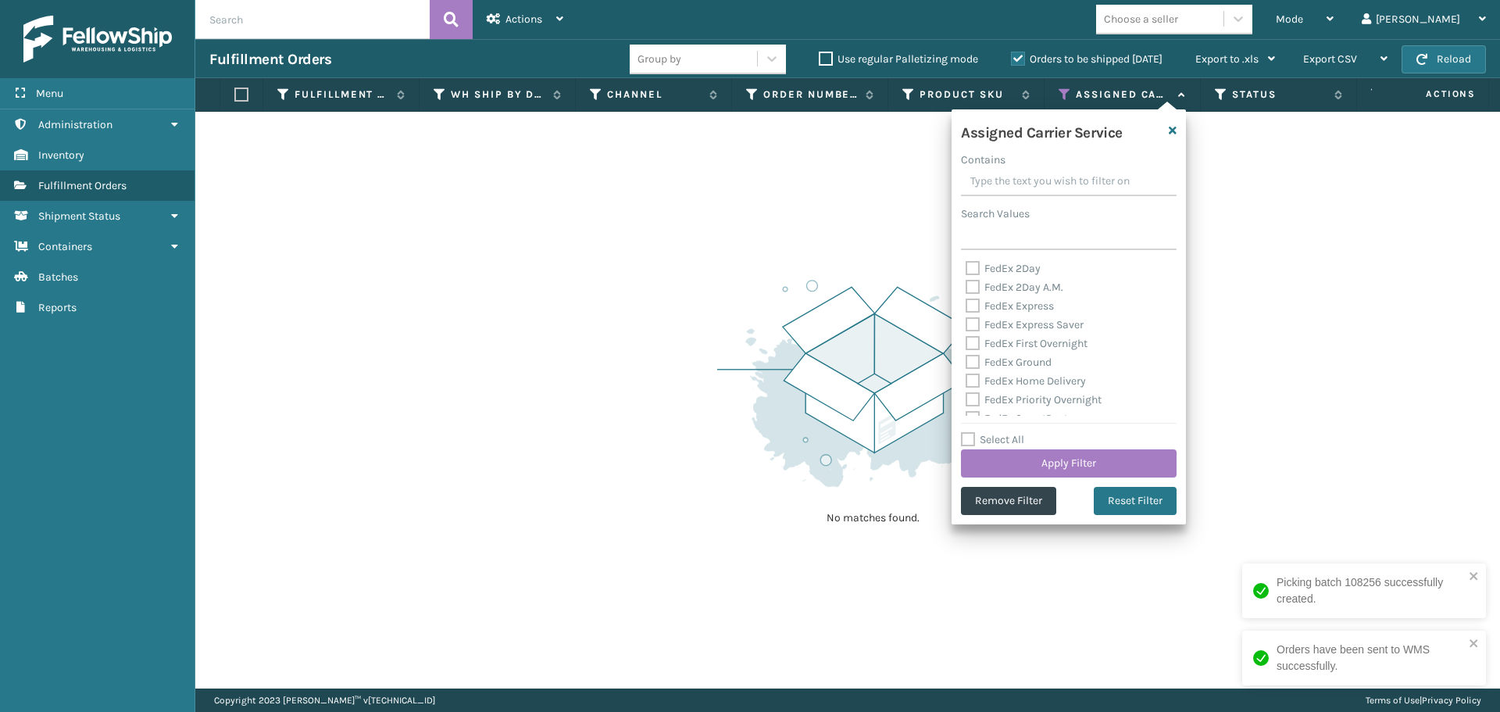
checkbox input "false"
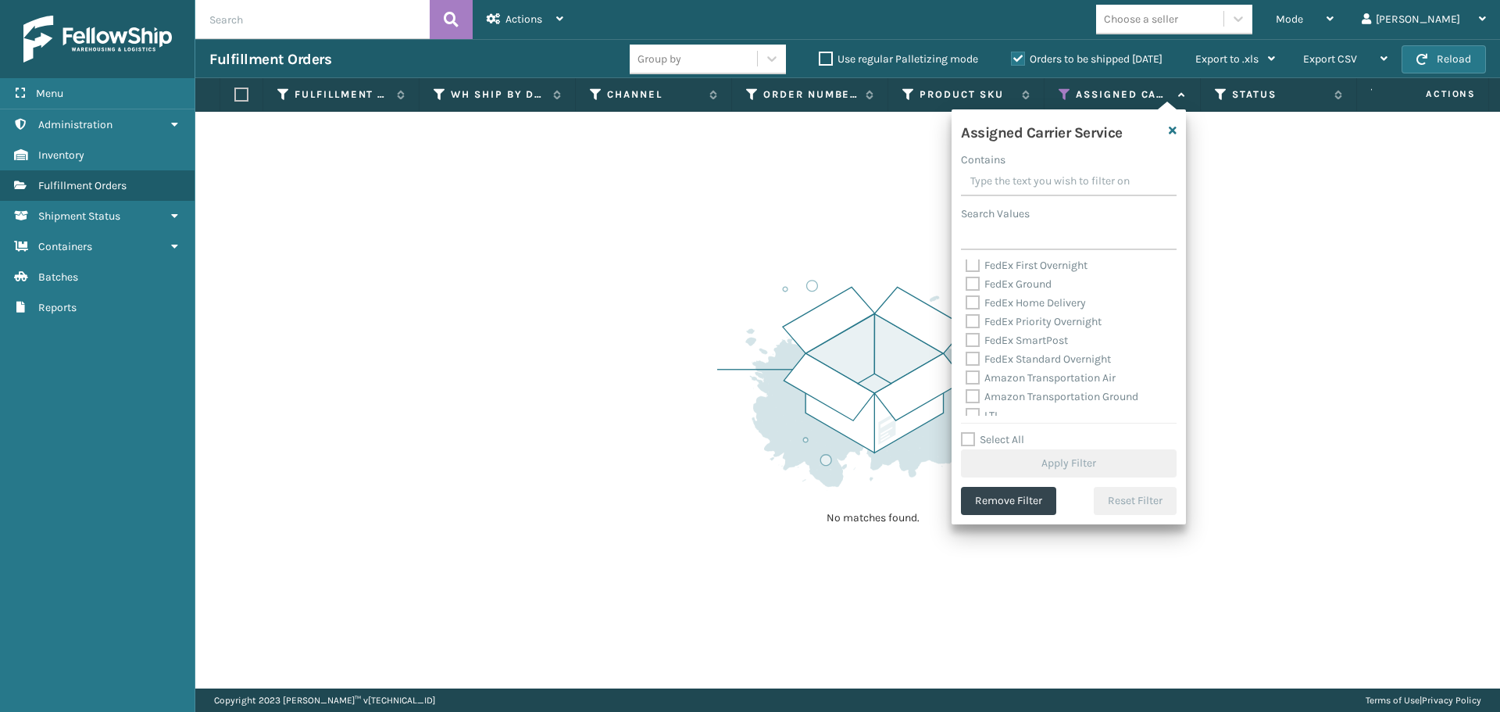
scroll to position [156, 0]
click at [976, 359] on label "OnTrac Ground" at bounding box center [1011, 355] width 90 height 13
click at [967, 357] on input "OnTrac Ground" at bounding box center [966, 352] width 1 height 10
checkbox input "true"
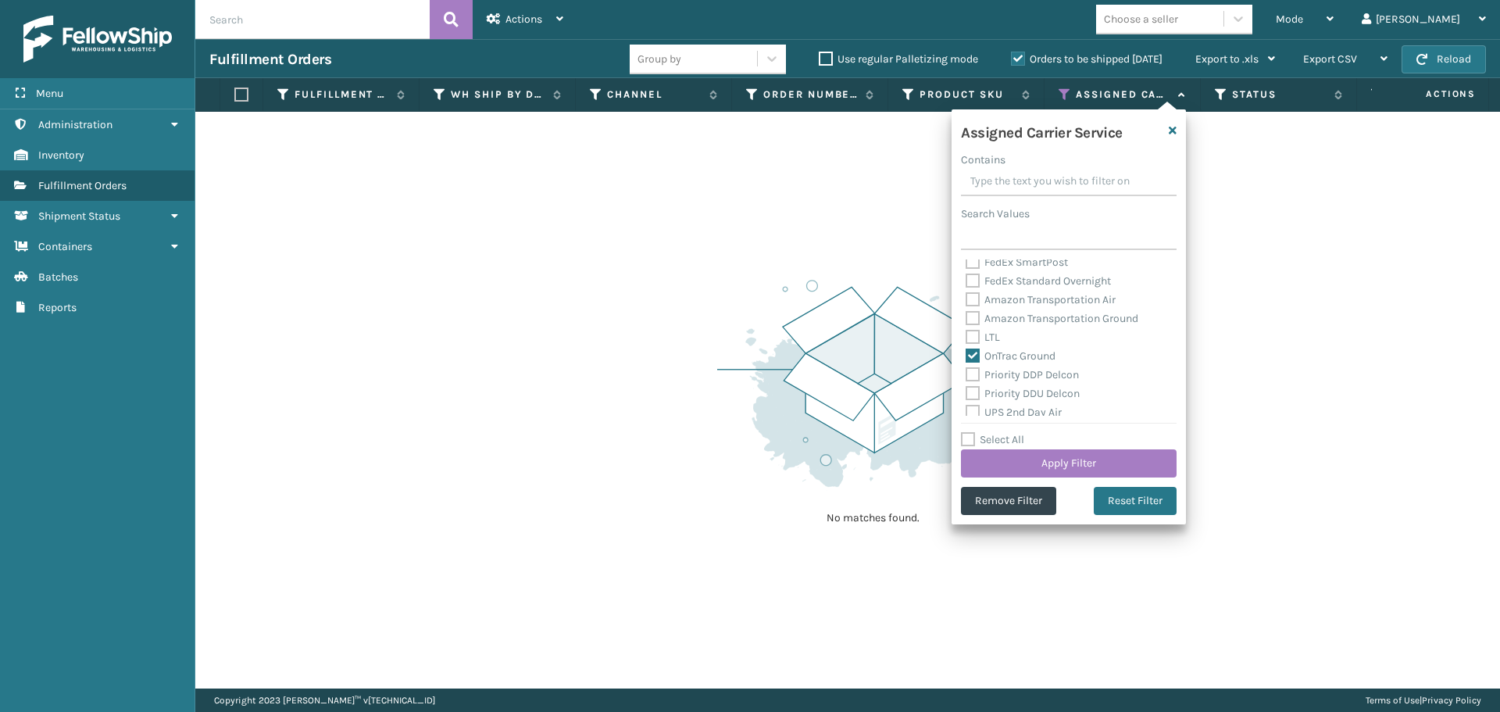
click at [973, 371] on label "Priority DDP Delcon" at bounding box center [1022, 374] width 113 height 13
click at [967, 371] on input "Priority DDP Delcon" at bounding box center [966, 371] width 1 height 10
checkbox input "true"
click at [973, 395] on label "Priority DDU Delcon" at bounding box center [1023, 393] width 114 height 13
click at [967, 395] on input "Priority DDU Delcon" at bounding box center [966, 389] width 1 height 10
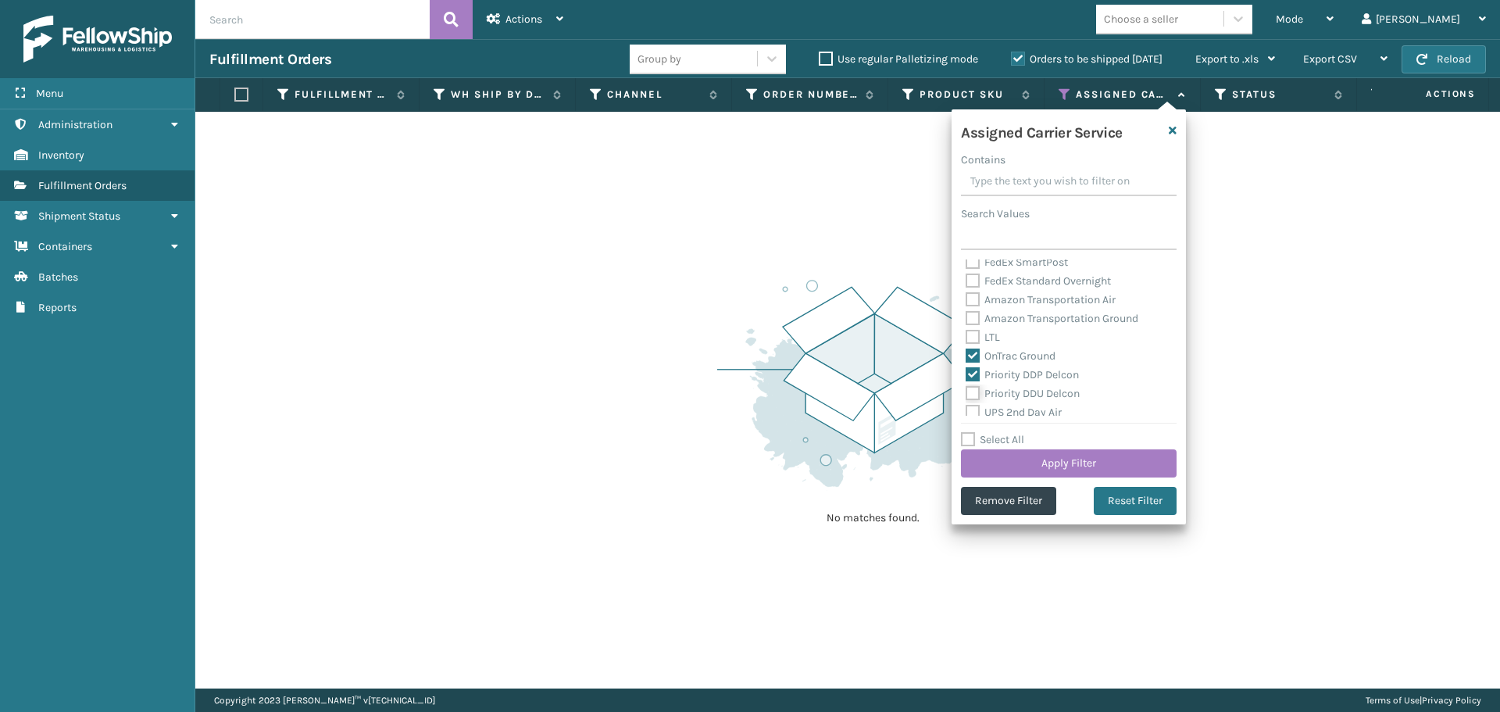
checkbox input "true"
click at [974, 407] on label "UPS 2nd Day Air" at bounding box center [1014, 412] width 96 height 13
click at [967, 407] on input "UPS 2nd Day Air" at bounding box center [966, 408] width 1 height 10
checkbox input "true"
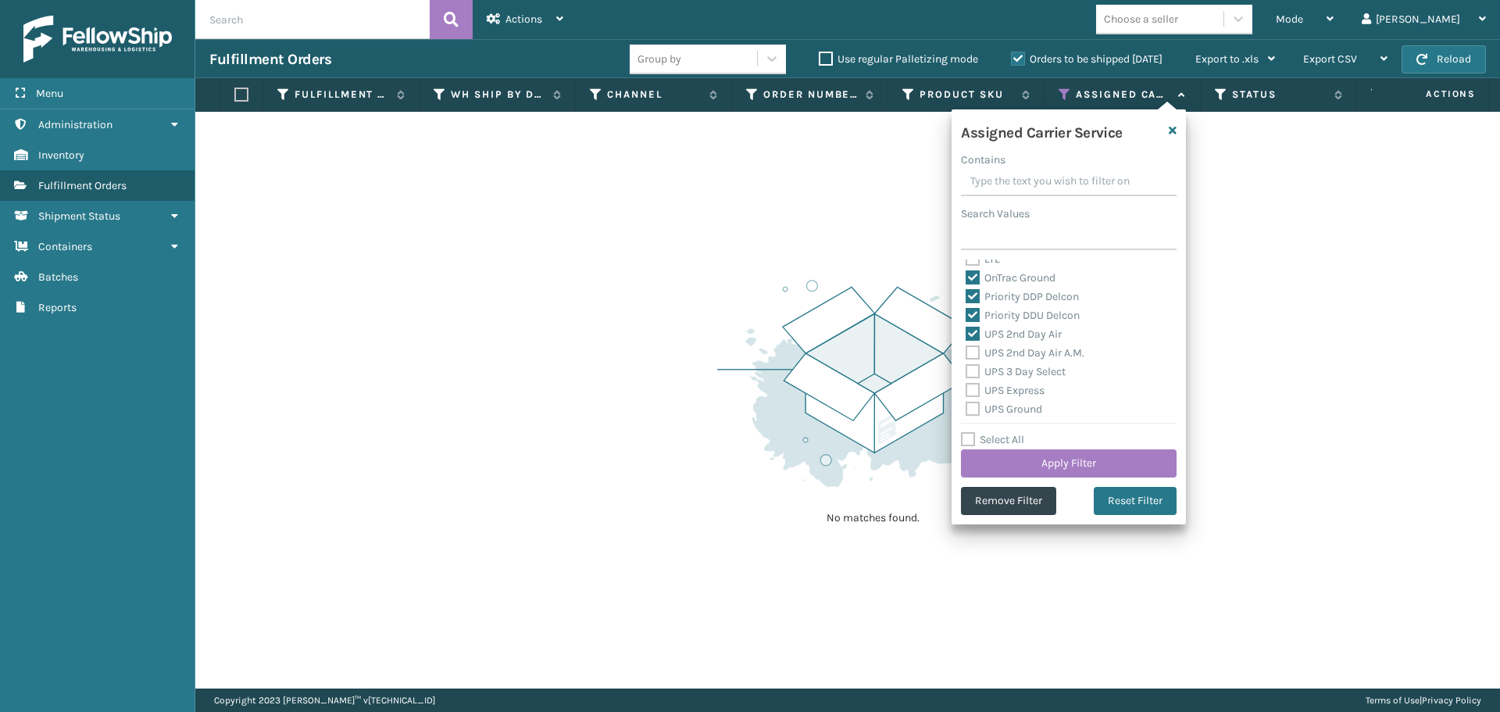
click at [974, 348] on label "UPS 2nd Day Air A.M." at bounding box center [1025, 352] width 119 height 13
click at [967, 348] on input "UPS 2nd Day Air A.M." at bounding box center [966, 349] width 1 height 10
checkbox input "true"
click at [974, 377] on label "UPS 3 Day Select" at bounding box center [1016, 371] width 100 height 13
click at [967, 373] on input "UPS 3 Day Select" at bounding box center [966, 368] width 1 height 10
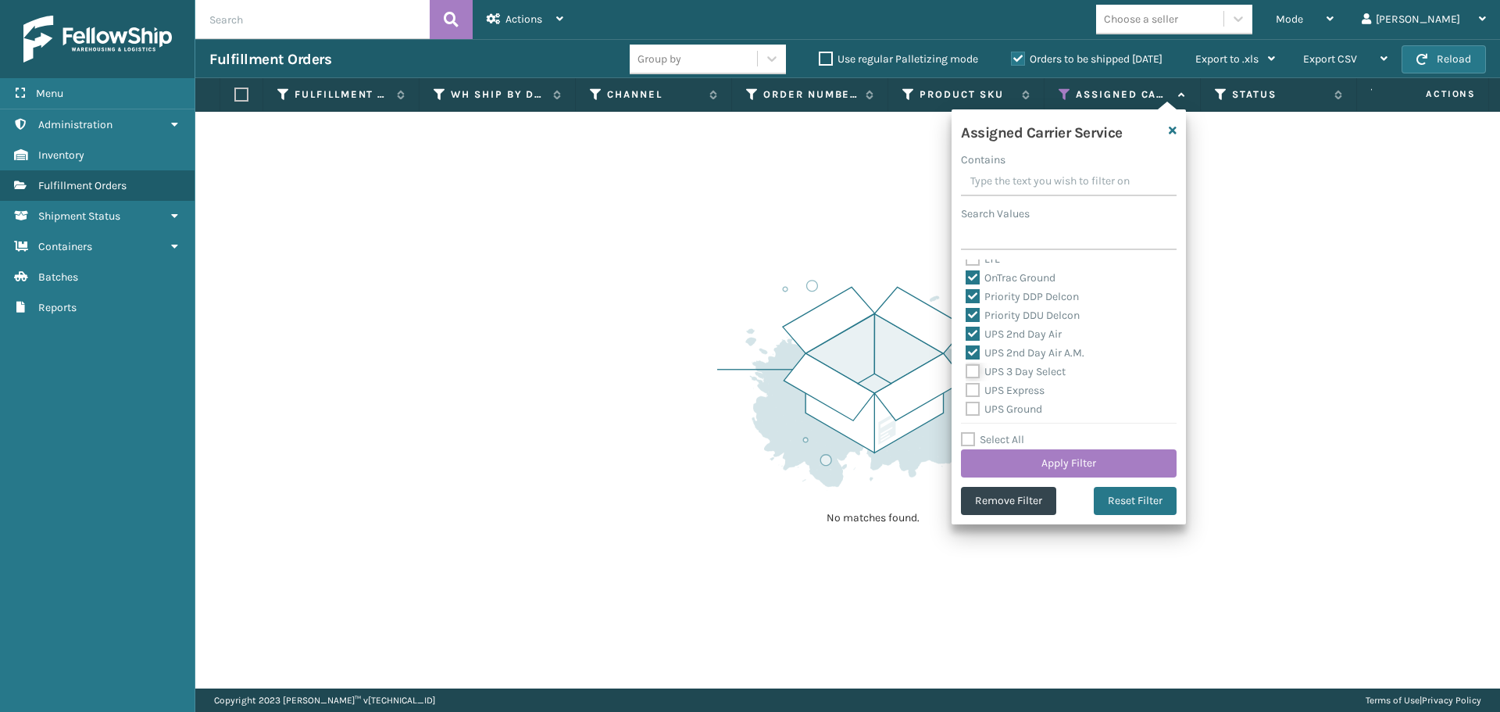
checkbox input "true"
click at [973, 395] on label "UPS Express" at bounding box center [1005, 390] width 79 height 13
click at [967, 392] on input "UPS Express" at bounding box center [966, 386] width 1 height 10
checkbox input "true"
click at [970, 412] on label "UPS Ground" at bounding box center [1004, 408] width 77 height 13
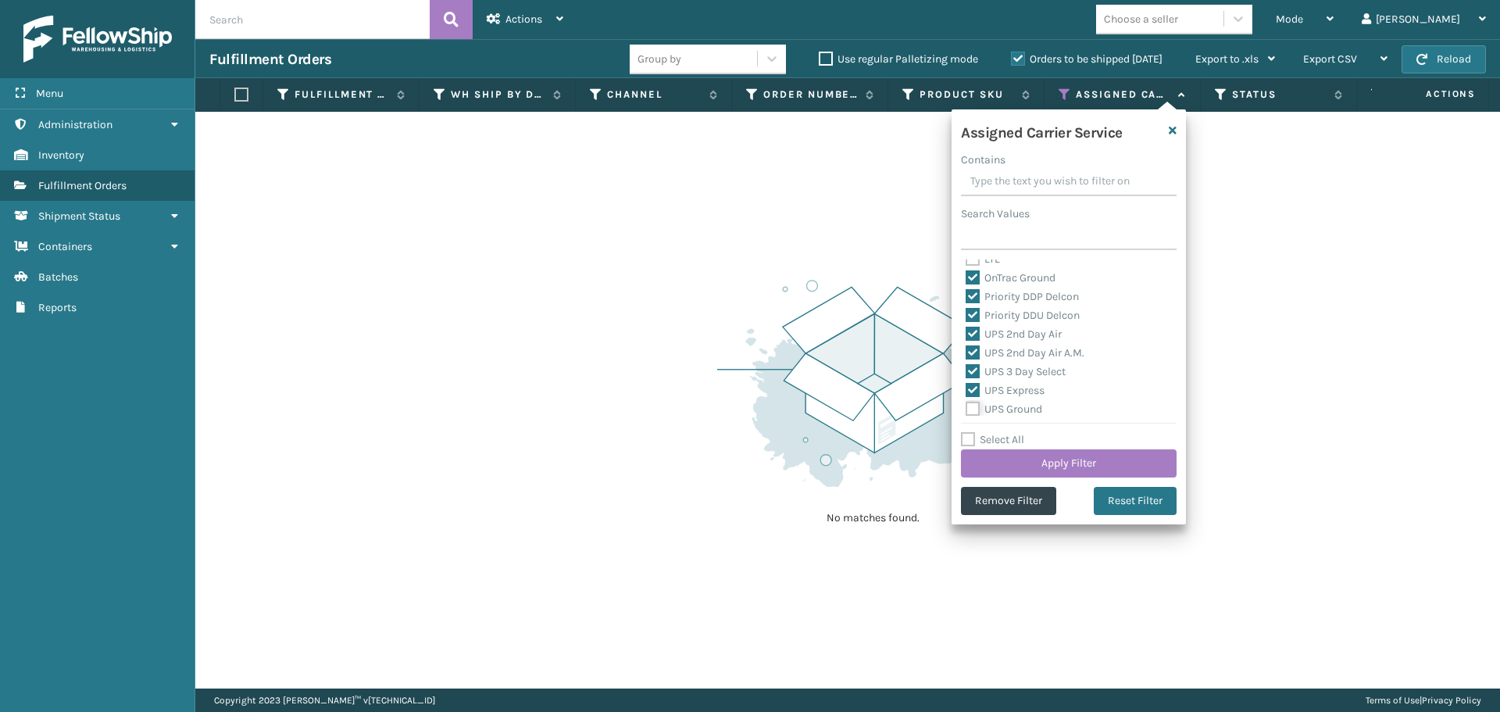
click at [967, 410] on input "UPS Ground" at bounding box center [966, 405] width 1 height 10
checkbox input "true"
click at [972, 349] on label "UPS Next Day Air" at bounding box center [1016, 349] width 100 height 13
click at [967, 349] on input "UPS Next Day Air" at bounding box center [966, 346] width 1 height 10
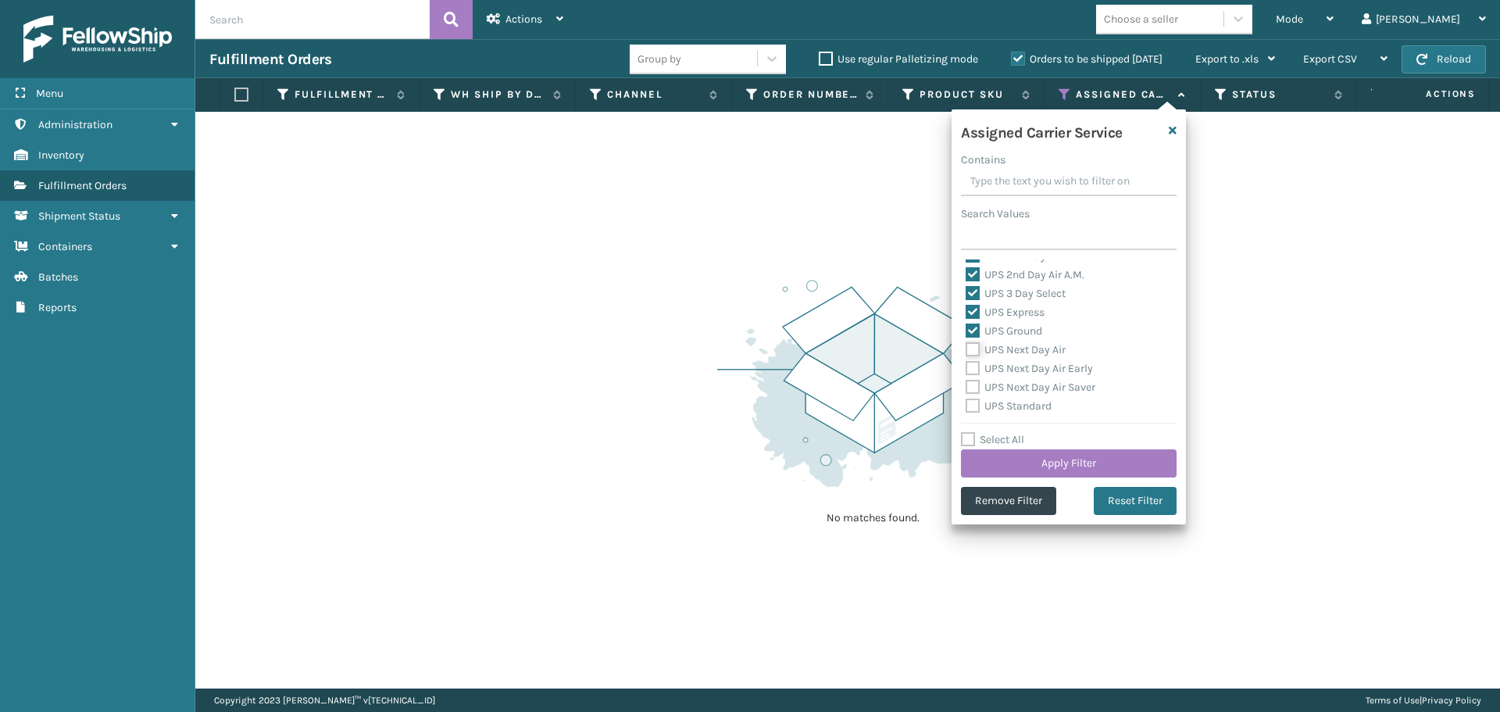
checkbox input "true"
click at [971, 375] on div "UPS Next Day Air Early" at bounding box center [1069, 368] width 206 height 19
click at [971, 373] on label "UPS Next Day Air Early" at bounding box center [1029, 368] width 127 height 13
click at [967, 370] on input "UPS Next Day Air Early" at bounding box center [966, 364] width 1 height 10
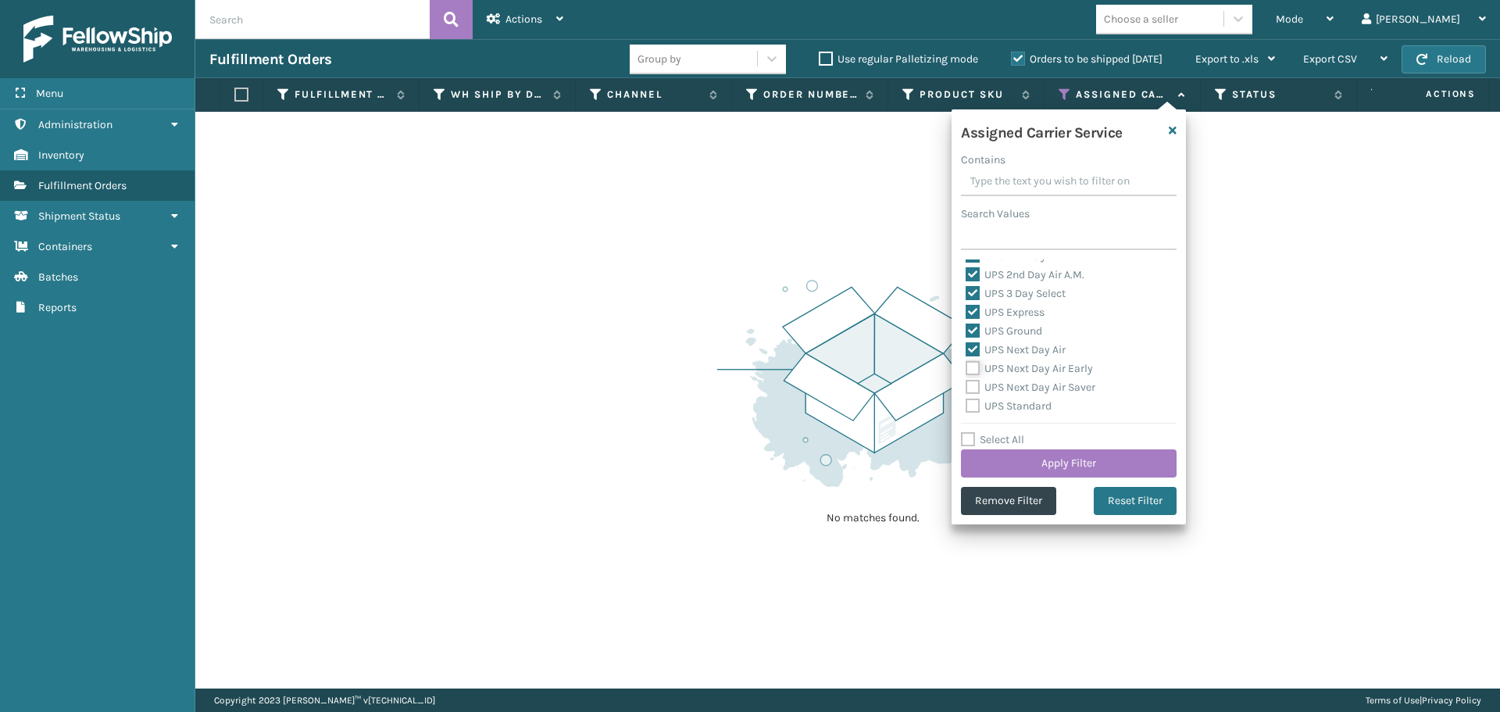
checkbox input "true"
click at [971, 388] on label "UPS Next Day Air Saver" at bounding box center [1031, 387] width 130 height 13
click at [967, 388] on input "UPS Next Day Air Saver" at bounding box center [966, 383] width 1 height 10
checkbox input "true"
click at [974, 401] on label "UPS Standard" at bounding box center [1009, 405] width 86 height 13
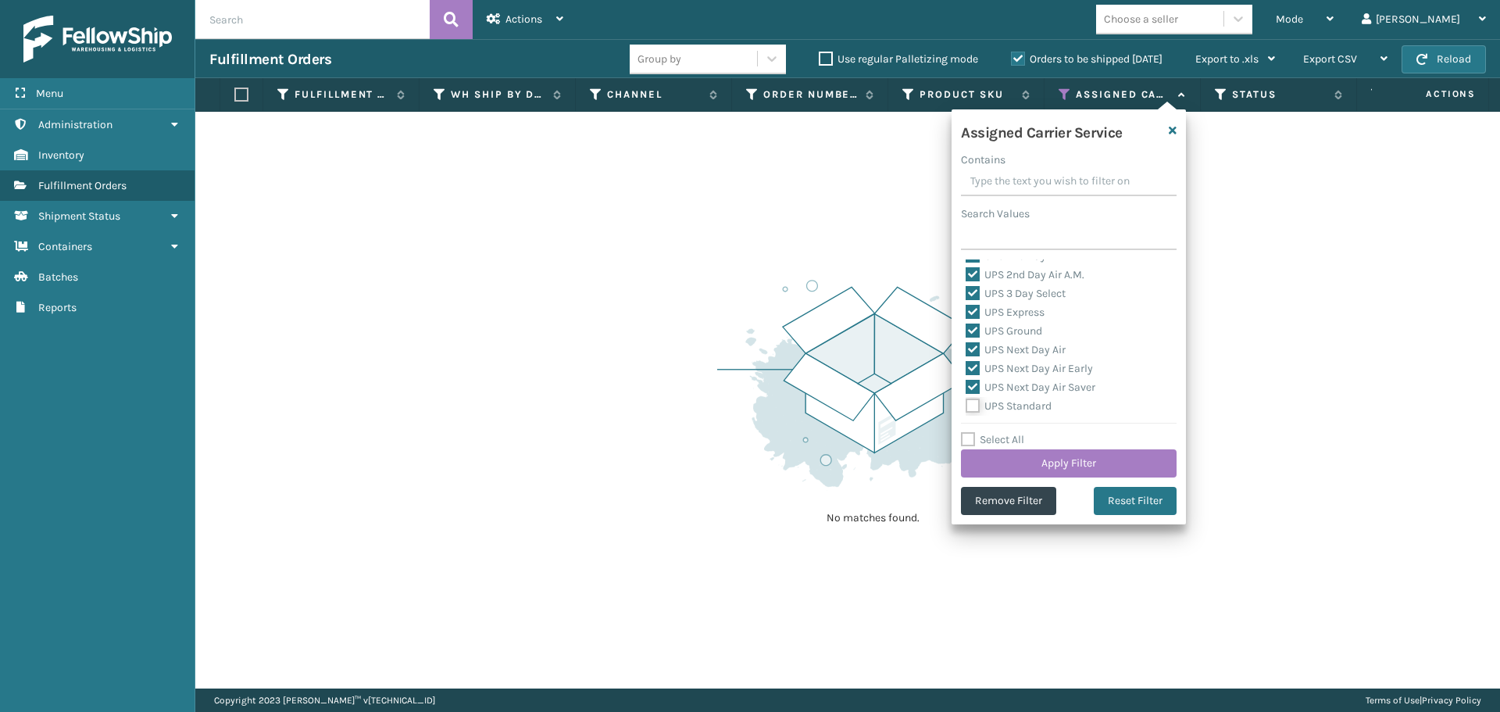
click at [967, 401] on input "UPS Standard" at bounding box center [966, 402] width 1 height 10
checkbox input "true"
click at [970, 345] on label "UPS SurePost 1LB or Greater" at bounding box center [1043, 346] width 154 height 13
click at [967, 345] on input "UPS SurePost 1LB or Greater" at bounding box center [966, 343] width 1 height 10
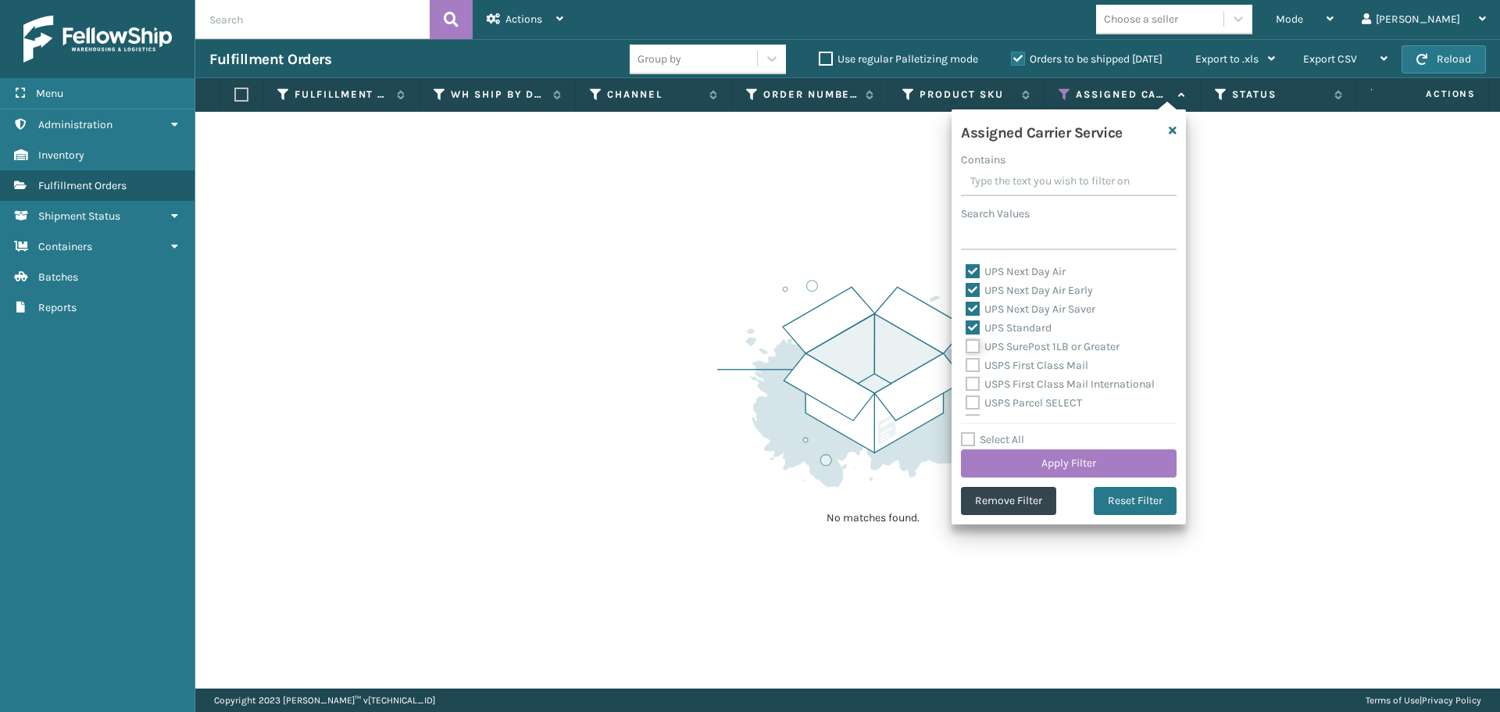
checkbox input "true"
click at [969, 364] on label "USPS First Class Mail" at bounding box center [1027, 365] width 123 height 13
click at [967, 364] on input "USPS First Class Mail" at bounding box center [966, 361] width 1 height 10
checkbox input "true"
click at [970, 389] on label "USPS First Class Mail International" at bounding box center [1060, 383] width 189 height 13
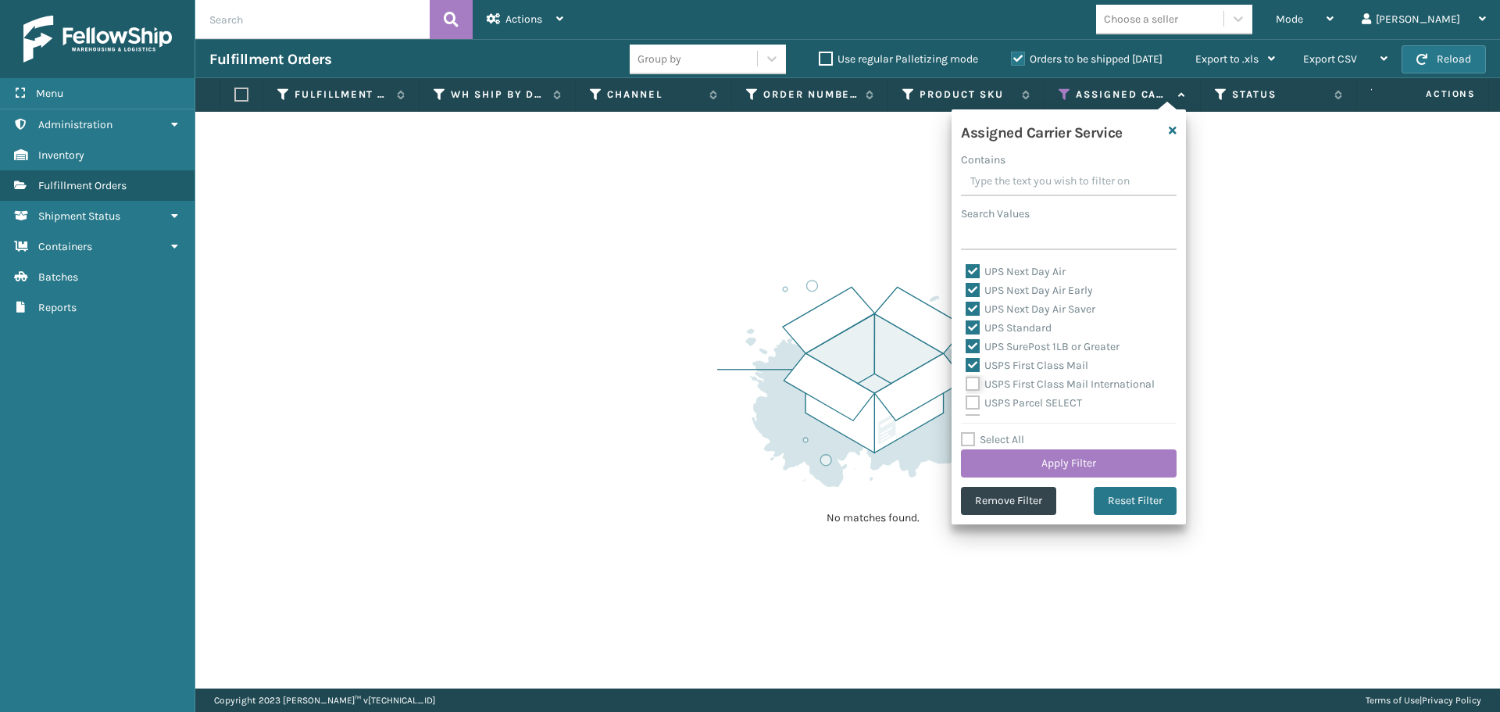
click at [967, 385] on input "USPS First Class Mail International" at bounding box center [966, 380] width 1 height 10
checkbox input "true"
click at [971, 402] on label "USPS Parcel SELECT" at bounding box center [1024, 402] width 116 height 13
click at [967, 402] on input "USPS Parcel SELECT" at bounding box center [966, 399] width 1 height 10
checkbox input "true"
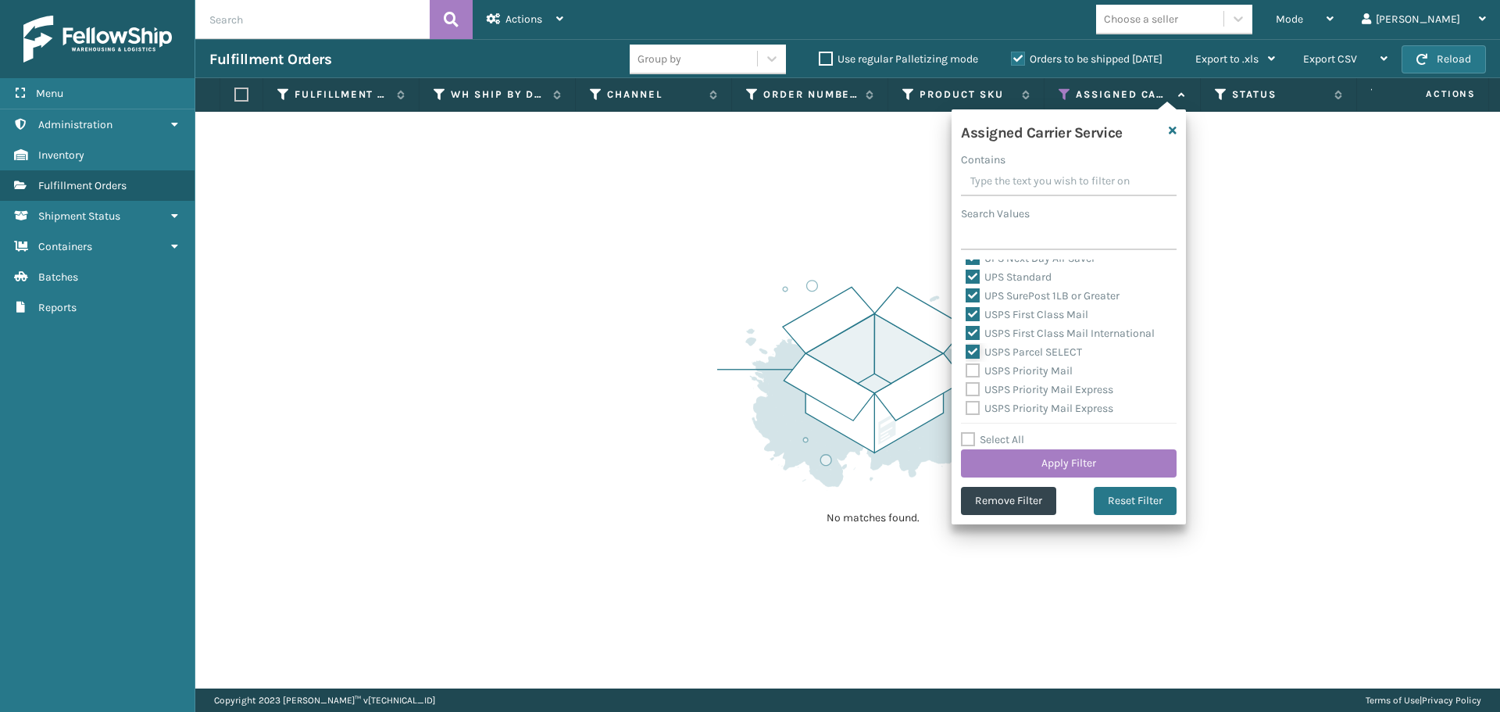
scroll to position [469, 0]
click at [968, 346] on label "USPS Priority Mail" at bounding box center [1019, 343] width 107 height 13
click at [967, 345] on input "USPS Priority Mail" at bounding box center [966, 339] width 1 height 10
checkbox input "true"
click at [970, 361] on label "USPS Priority Mail Express" at bounding box center [1040, 362] width 148 height 13
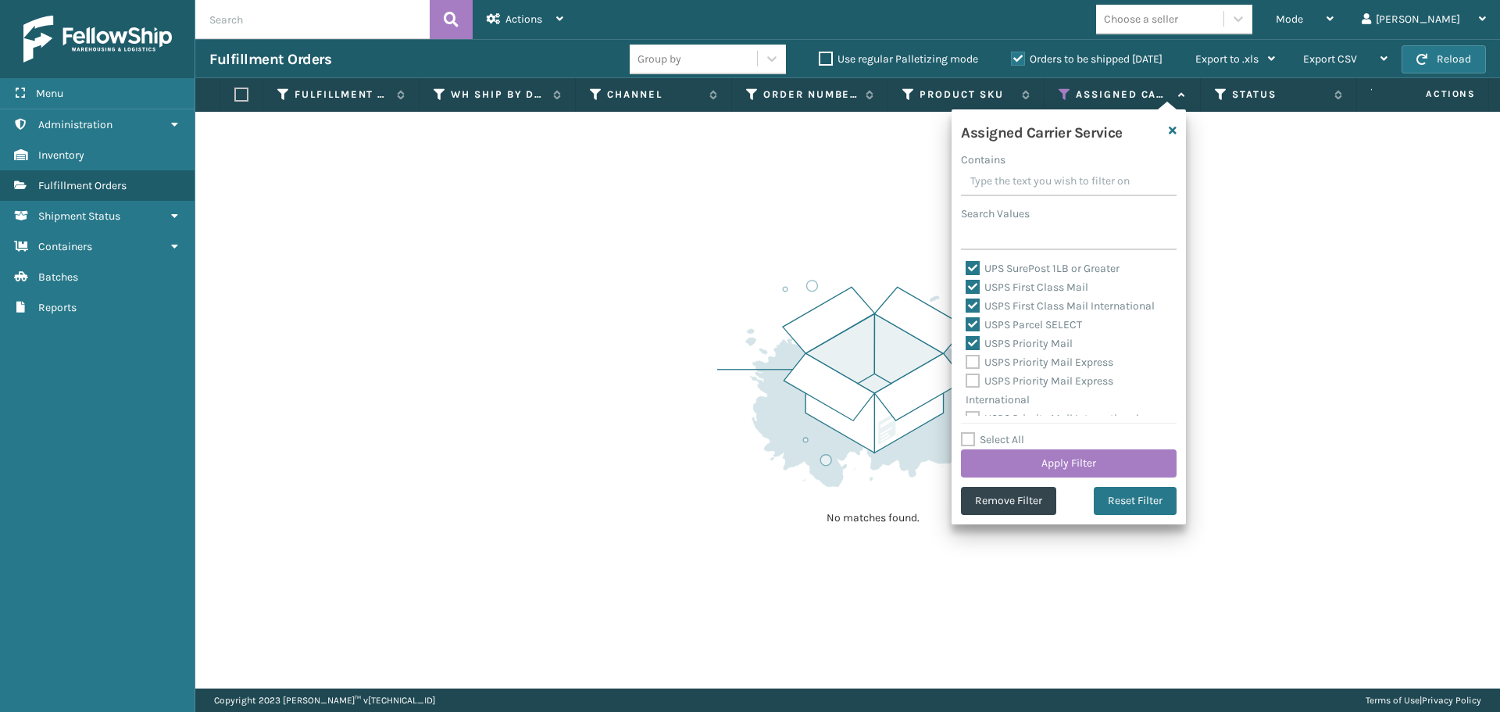
click at [967, 361] on input "USPS Priority Mail Express" at bounding box center [966, 358] width 1 height 10
checkbox input "true"
click at [970, 381] on label "USPS Priority Mail Express International" at bounding box center [1040, 390] width 148 height 32
click at [967, 381] on input "USPS Priority Mail Express International" at bounding box center [966, 377] width 1 height 10
checkbox input "true"
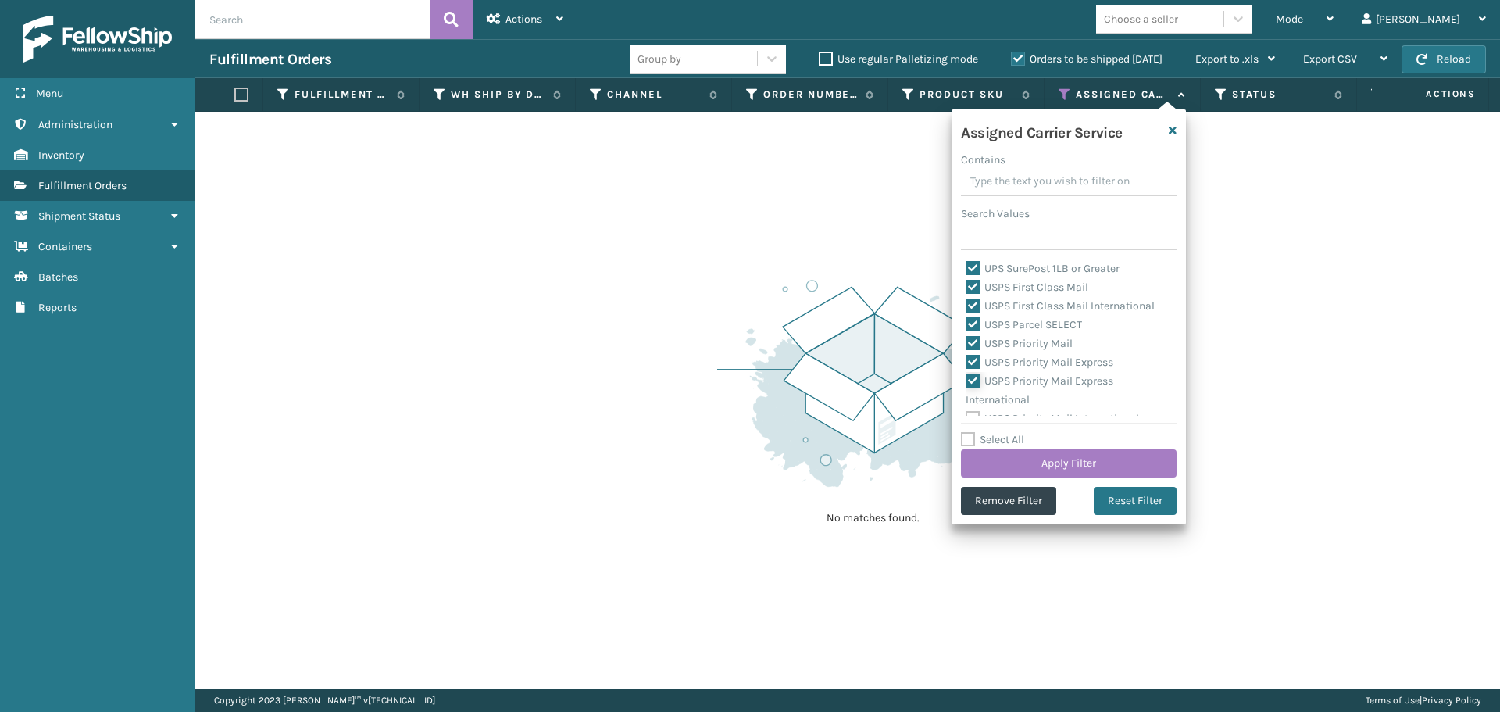
scroll to position [481, 0]
click at [977, 405] on label "USPS Priority Mail International" at bounding box center [1052, 405] width 173 height 13
click at [967, 405] on input "USPS Priority Mail International" at bounding box center [966, 402] width 1 height 10
checkbox input "true"
click at [998, 445] on label "Select All" at bounding box center [992, 439] width 63 height 13
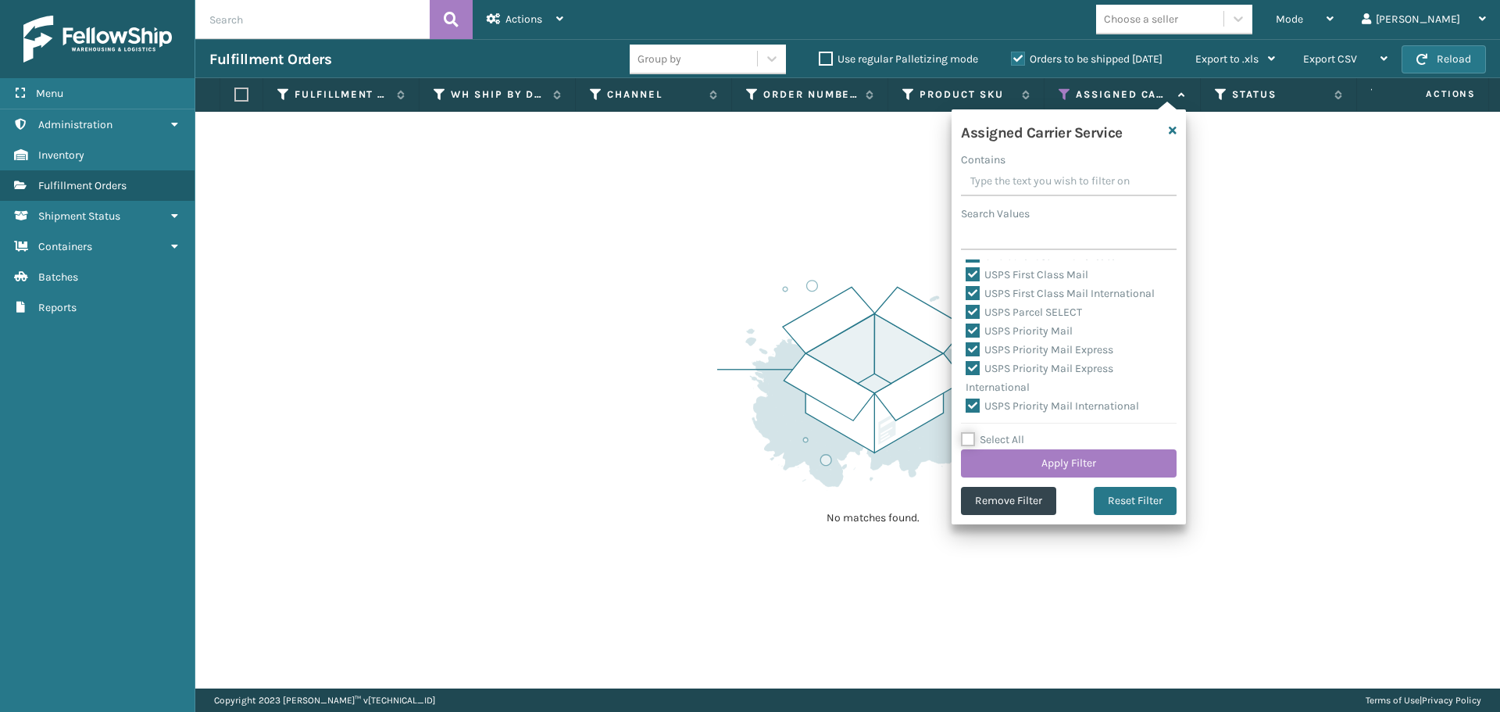
click at [998, 432] on input "Select All" at bounding box center [1078, 432] width 234 height 2
checkbox input "true"
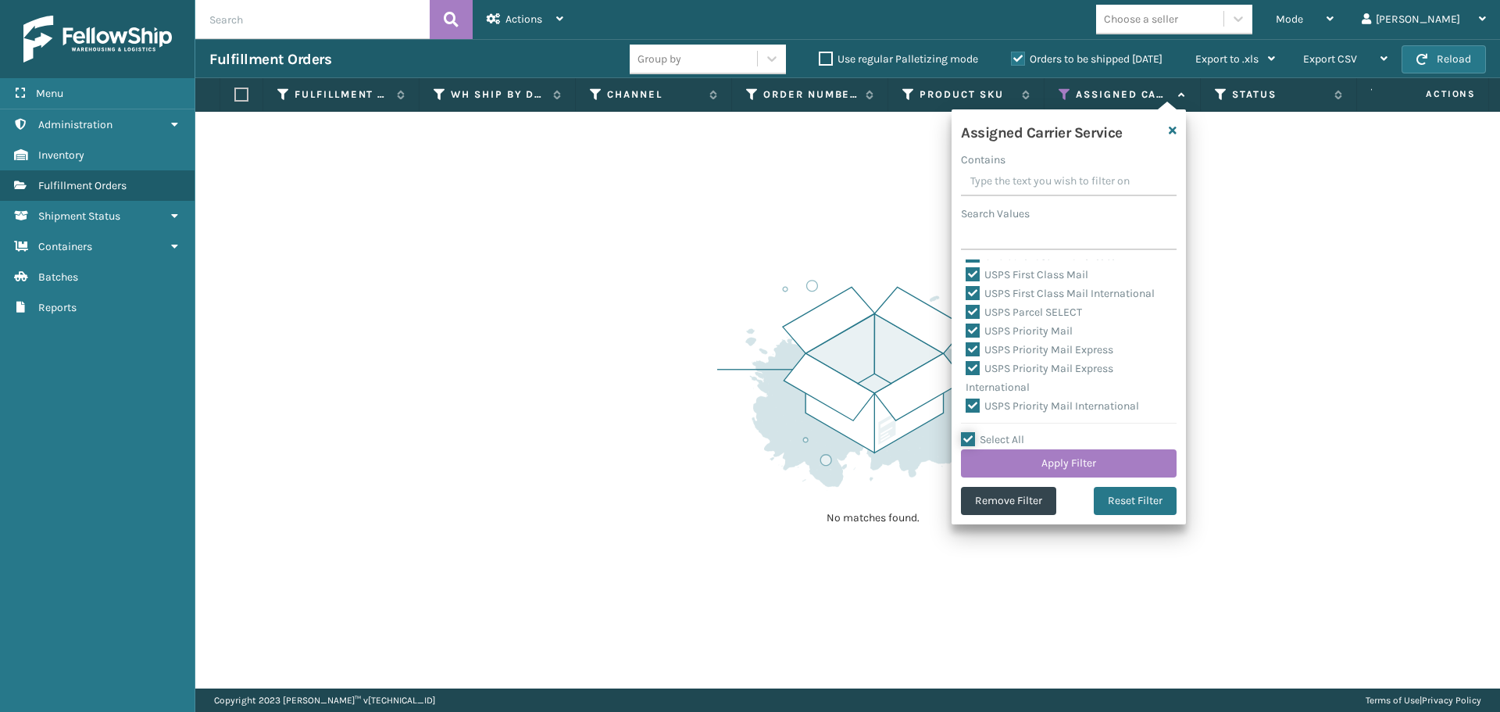
checkbox input "true"
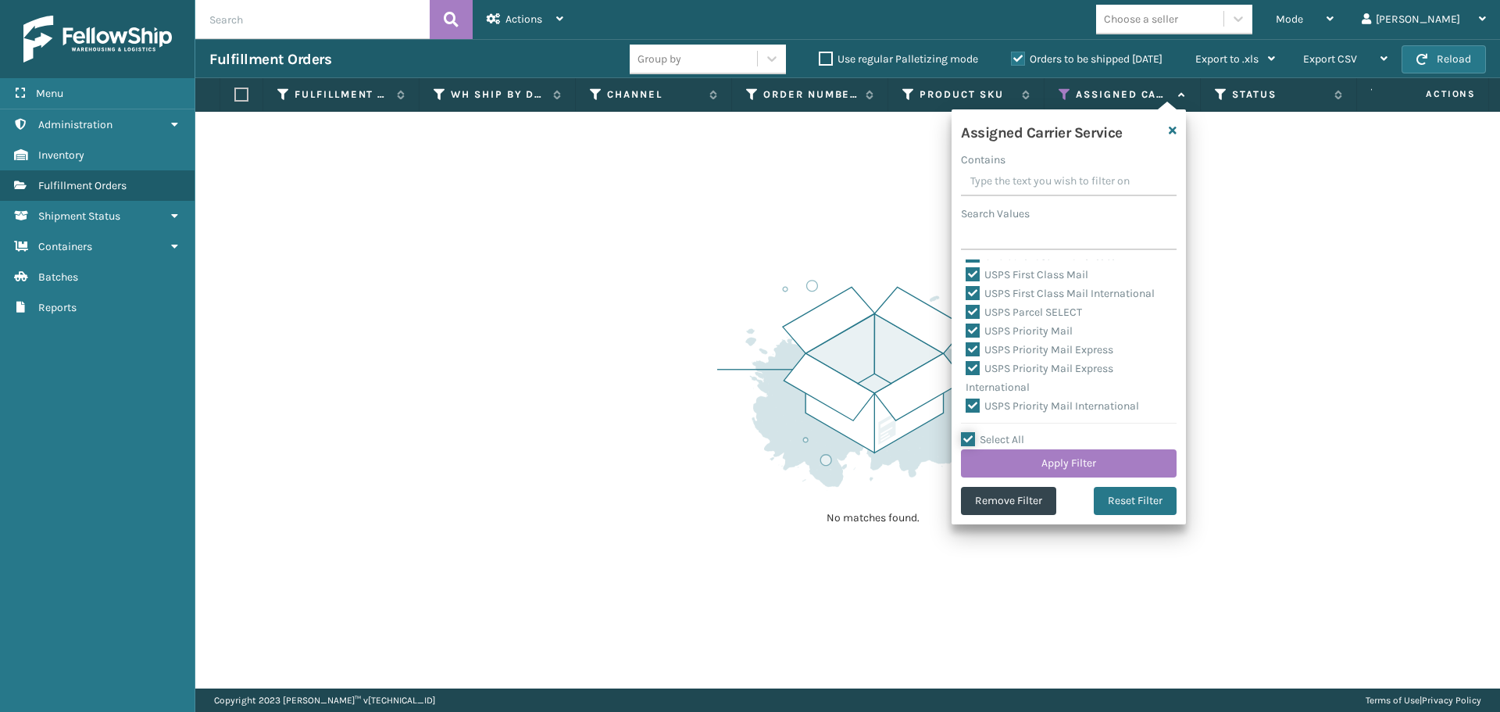
checkbox input "true"
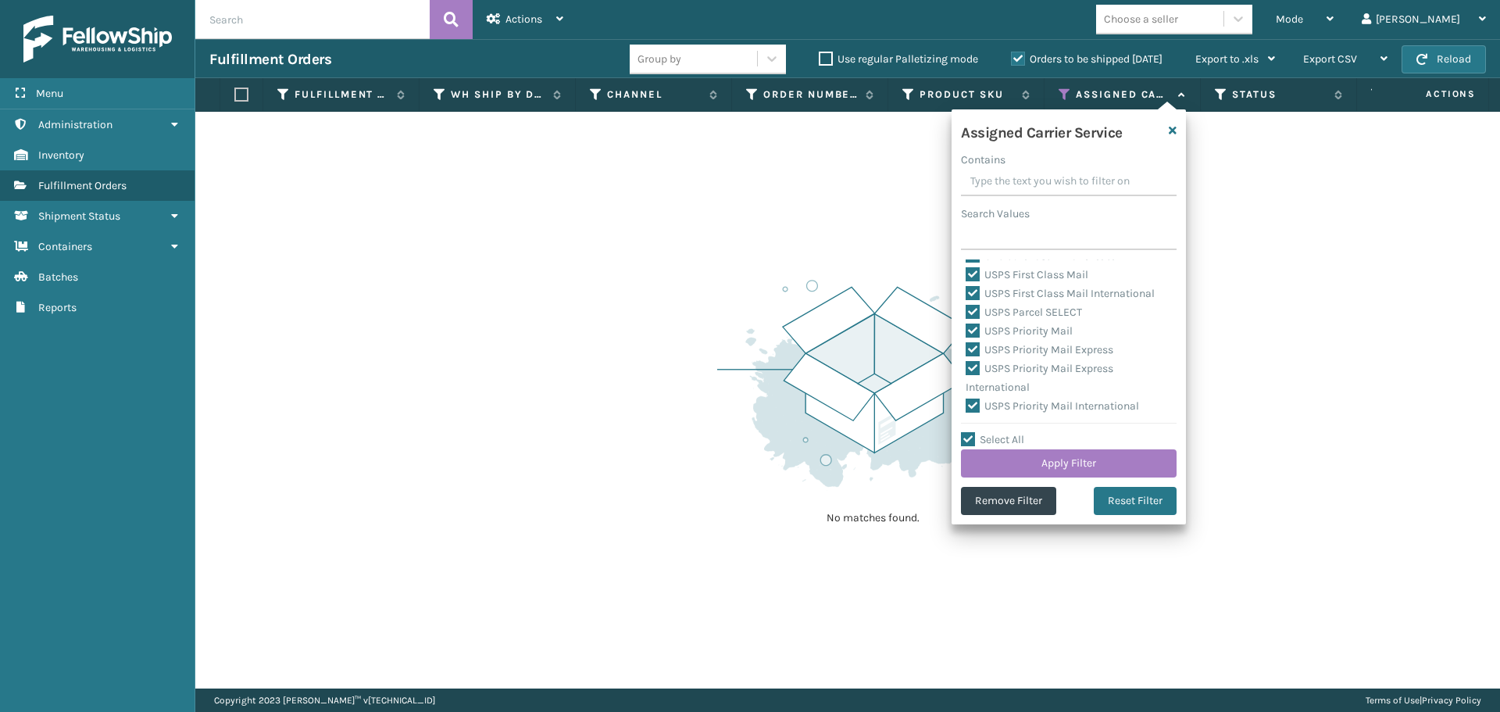
click at [969, 441] on label "Select All" at bounding box center [992, 439] width 63 height 13
click at [969, 432] on input "Select All" at bounding box center [1078, 432] width 234 height 2
checkbox input "false"
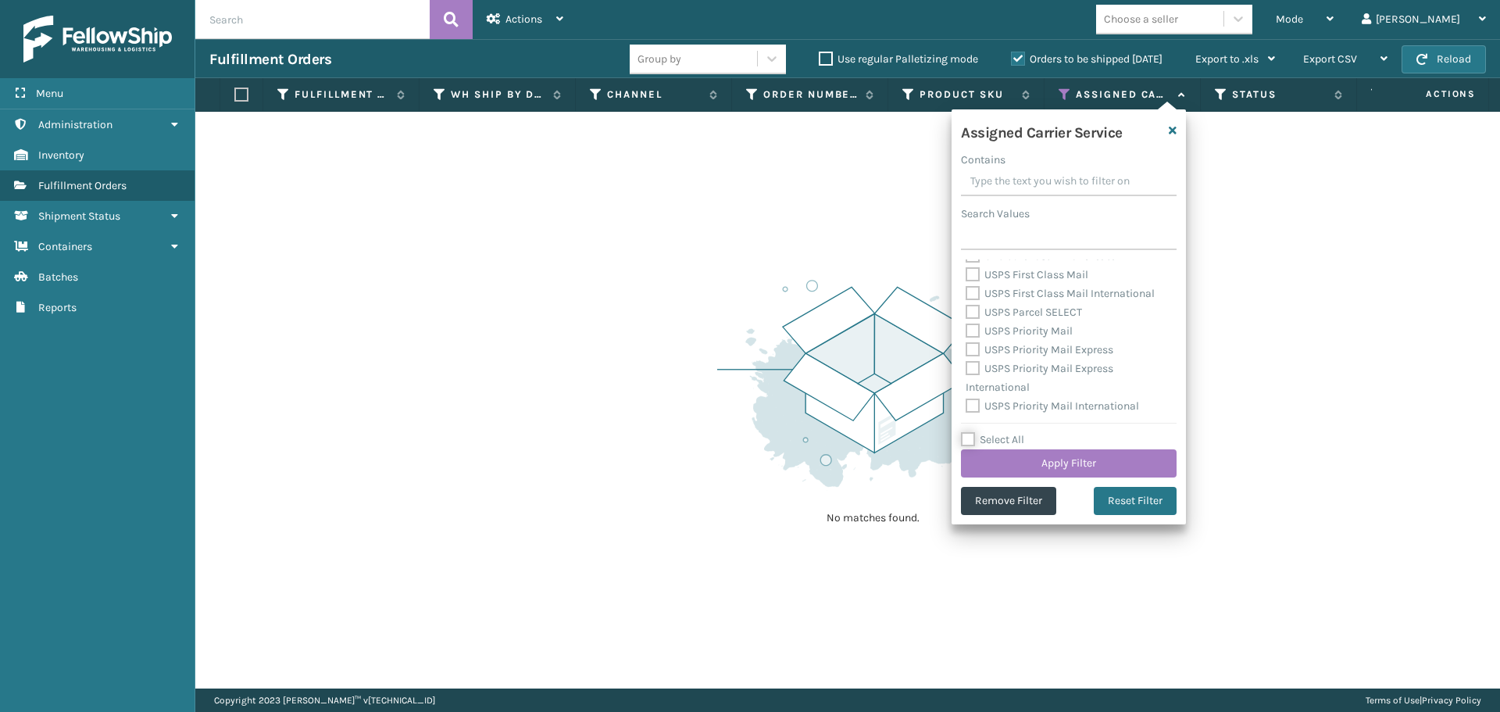
checkbox input "false"
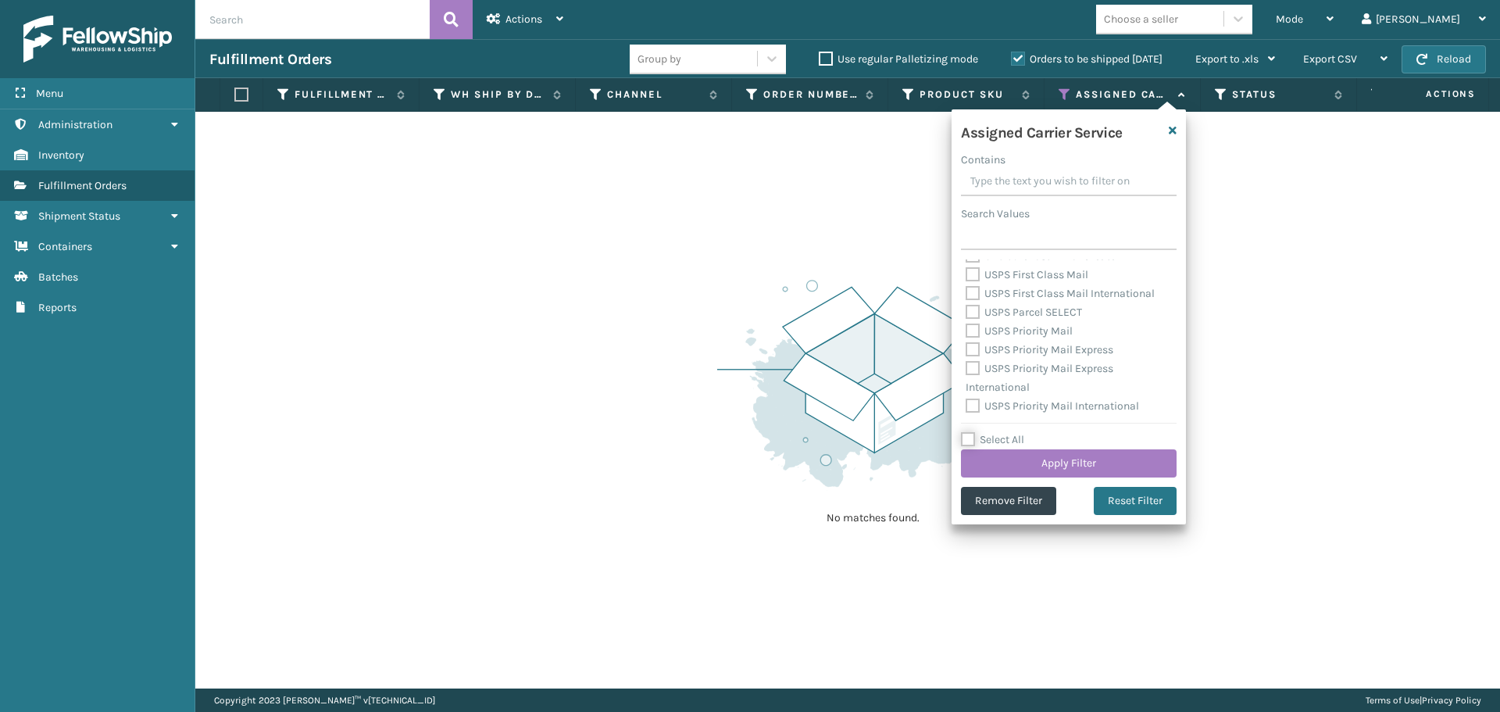
checkbox input "false"
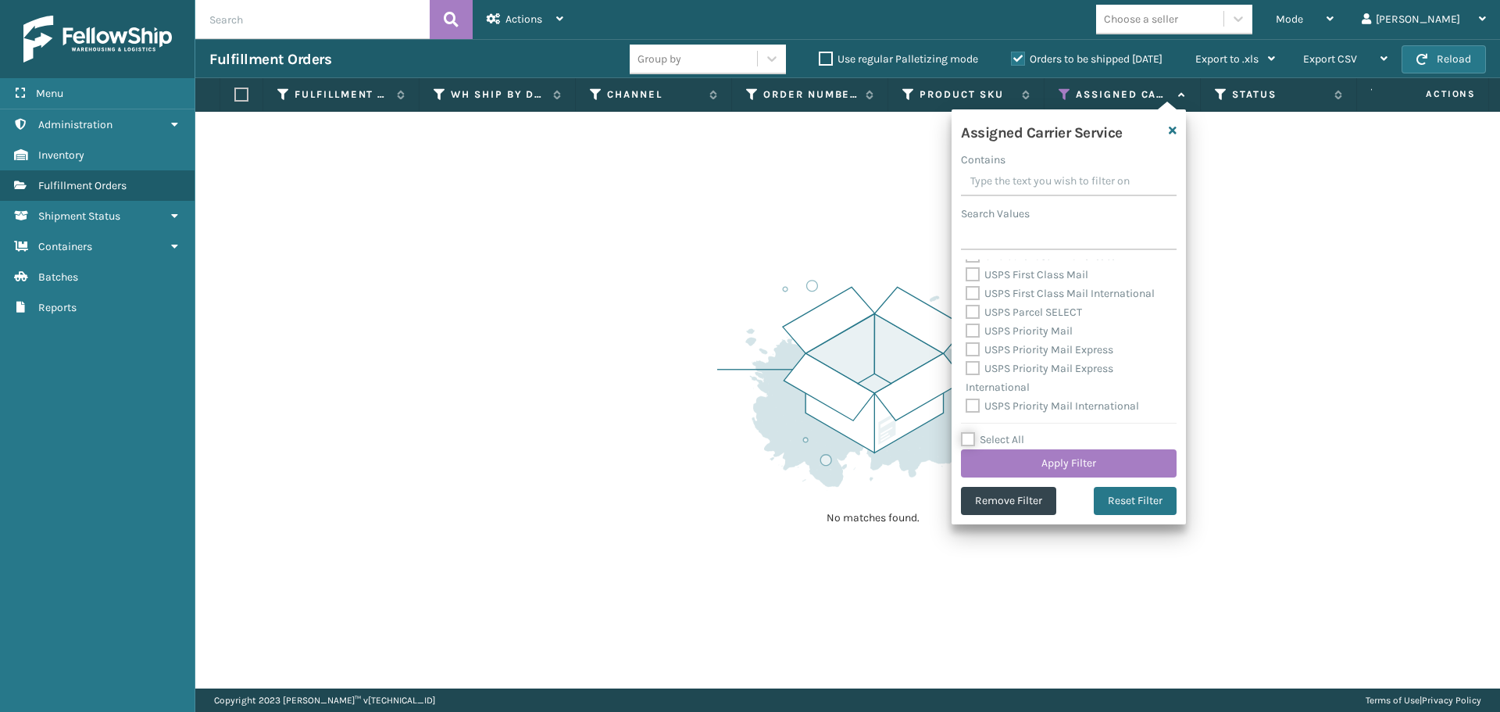
checkbox input "false"
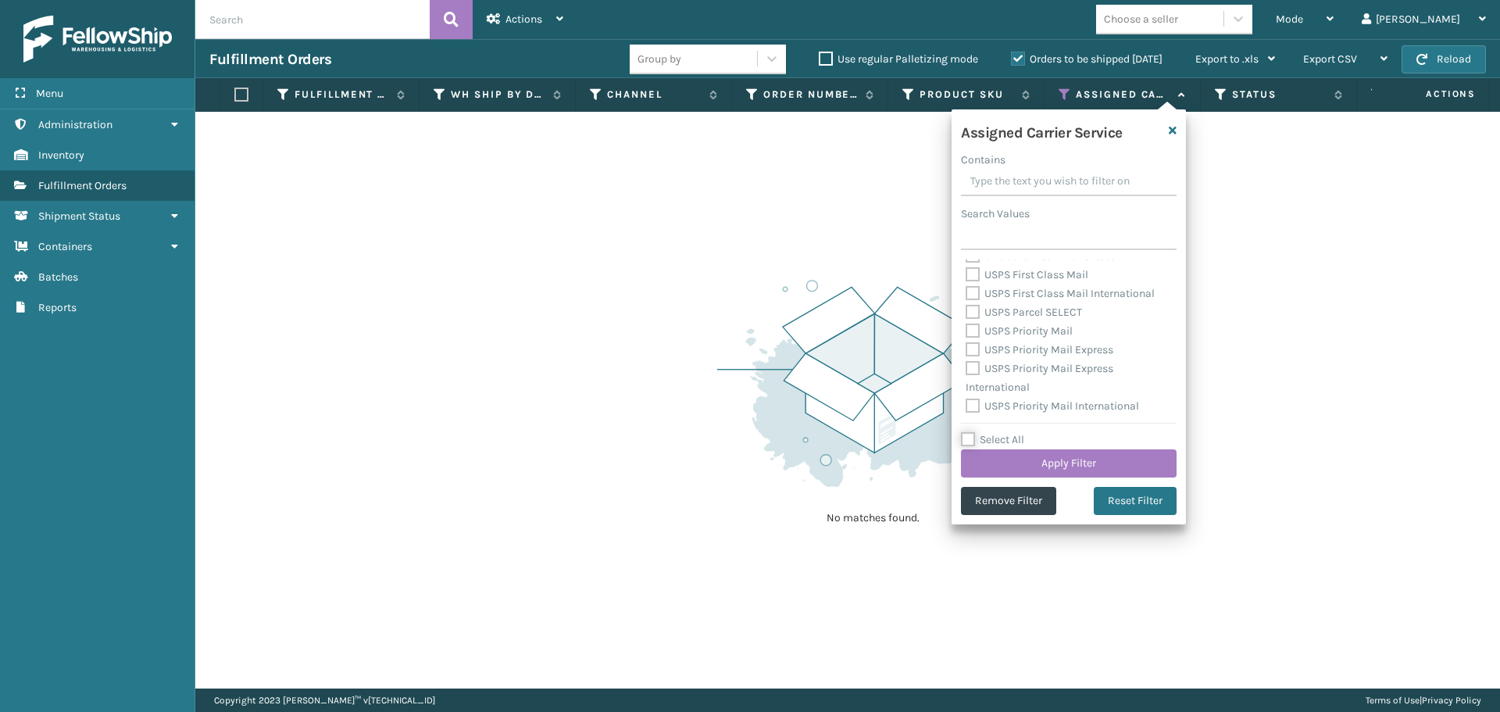
checkbox input "false"
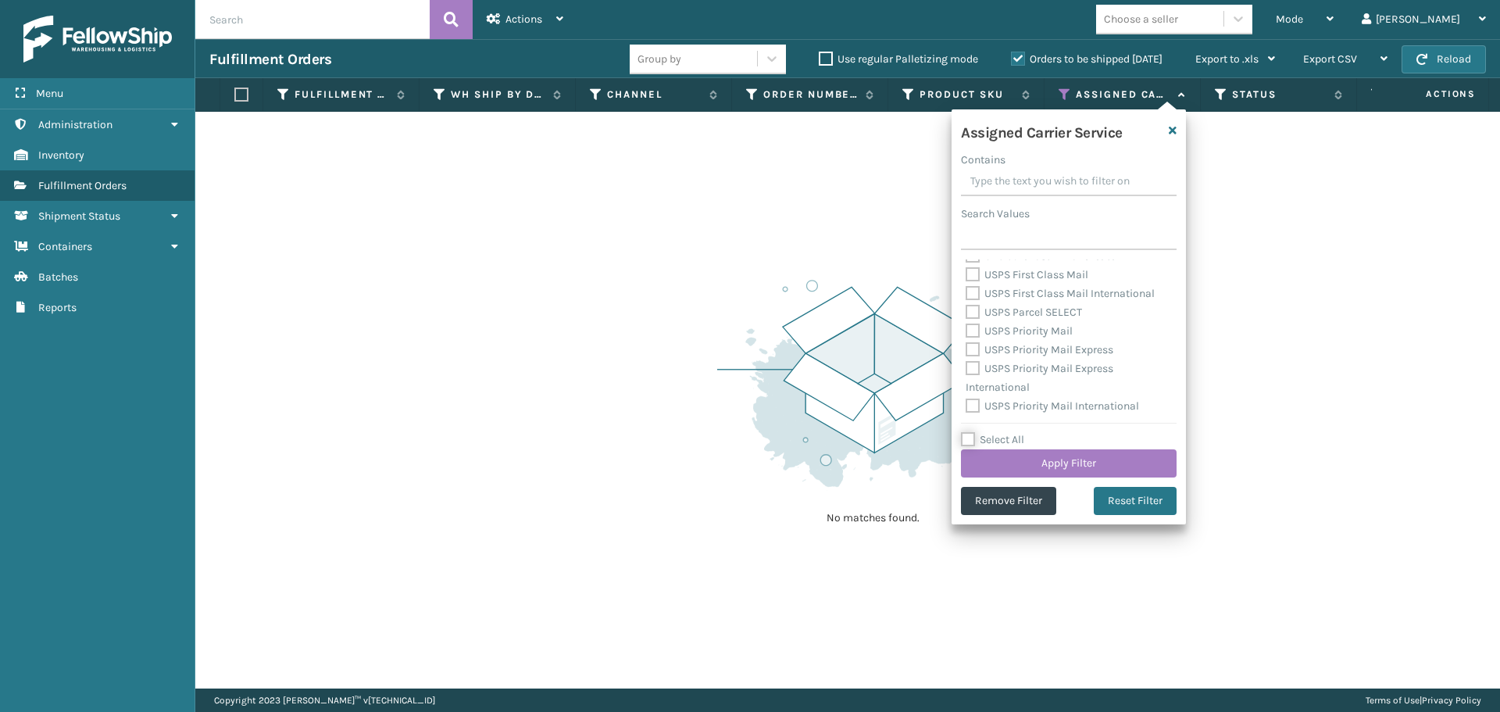
checkbox input "false"
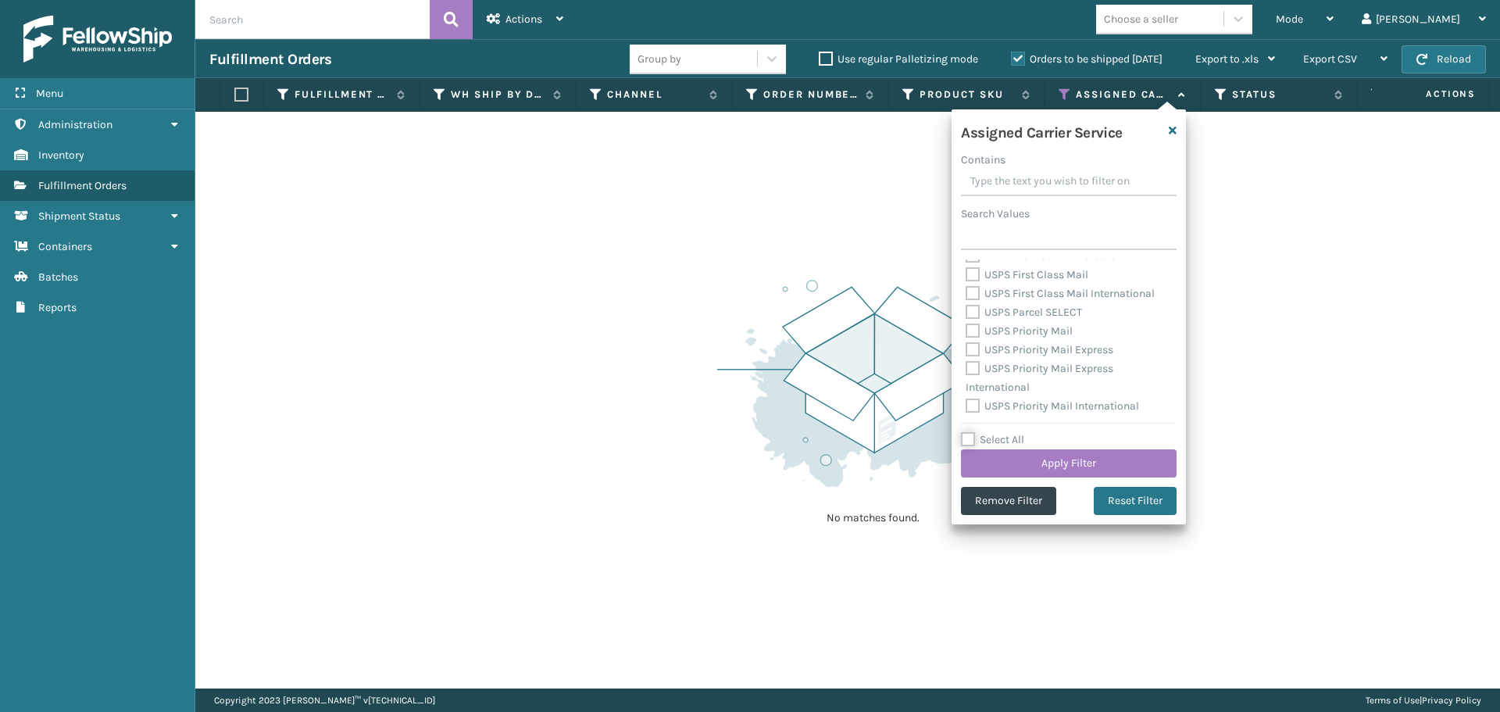
checkbox input "false"
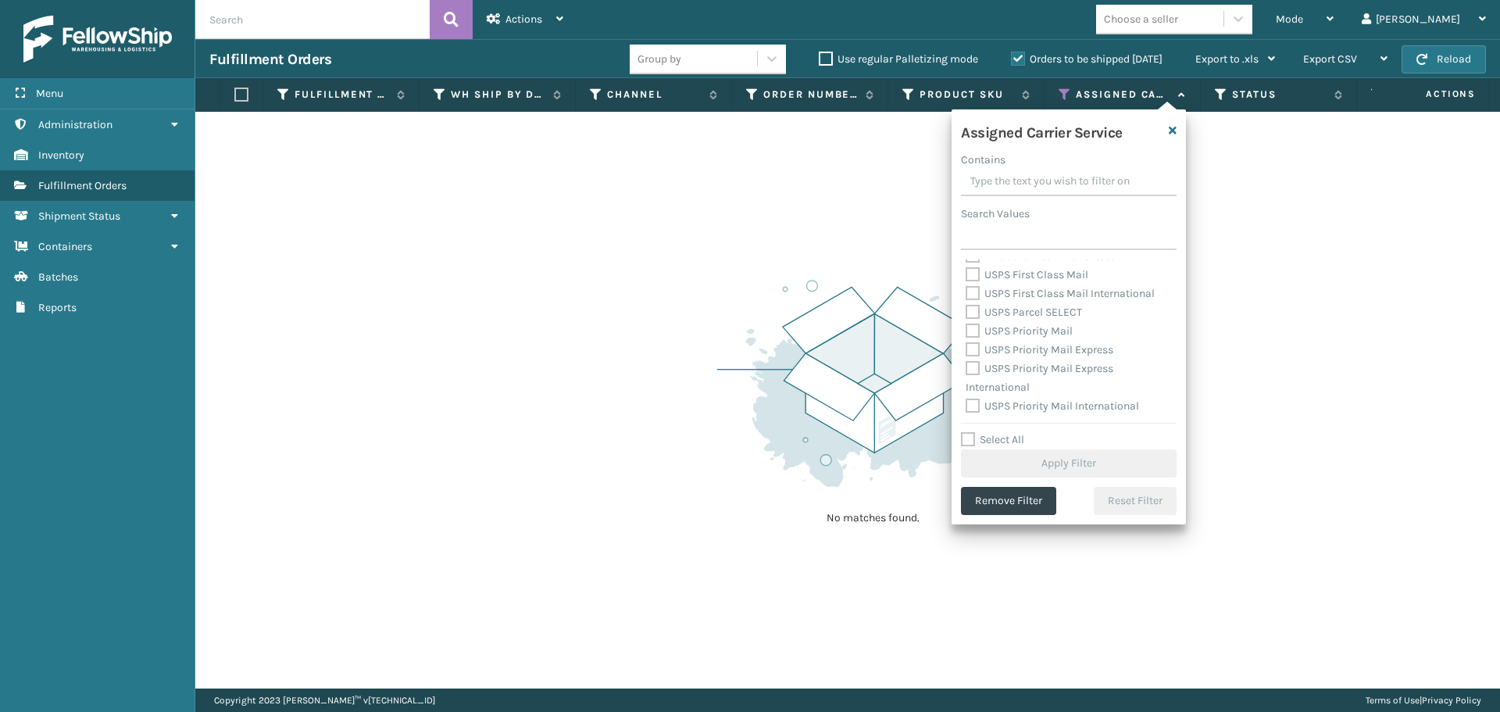
click at [973, 406] on label "USPS Priority Mail International" at bounding box center [1052, 405] width 173 height 13
click at [967, 406] on input "USPS Priority Mail International" at bounding box center [966, 402] width 1 height 10
checkbox input "true"
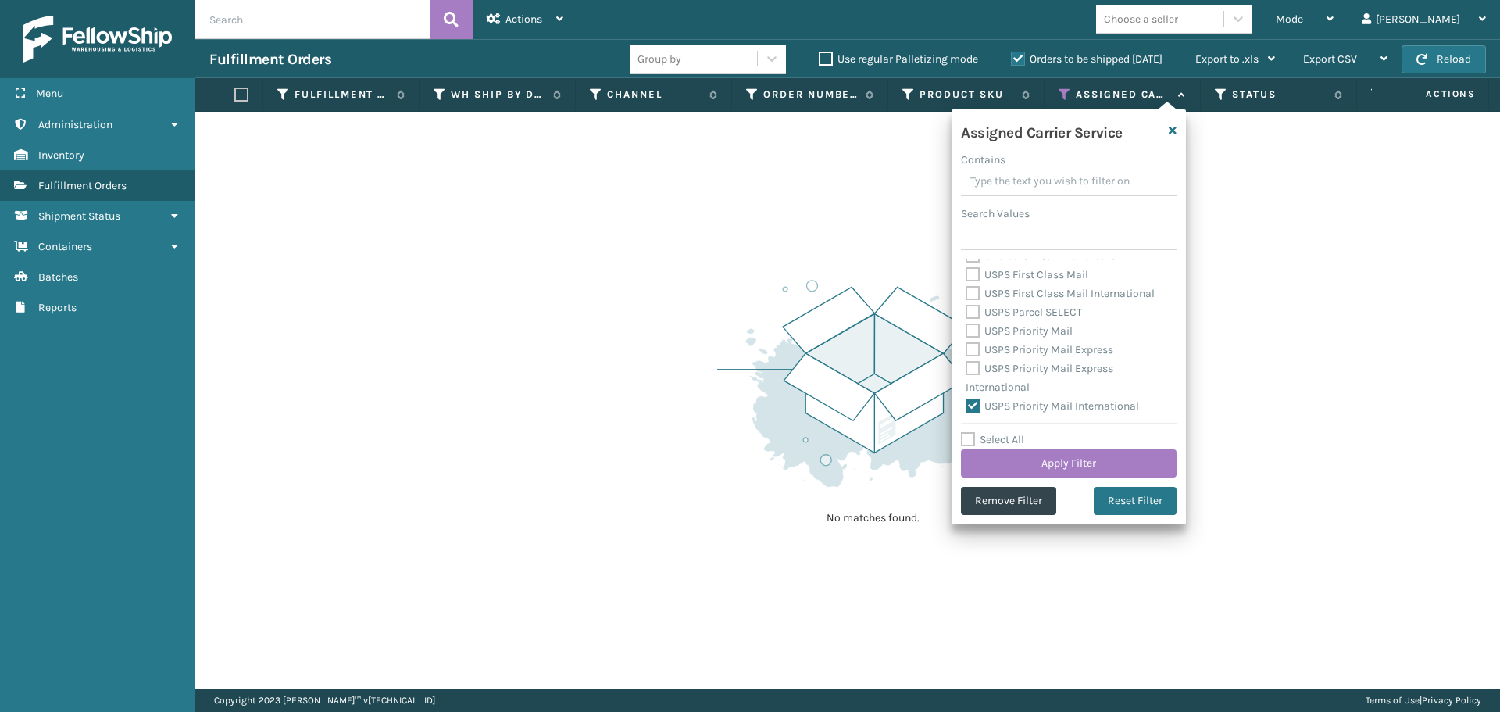
click at [967, 369] on label "USPS Priority Mail Express International" at bounding box center [1040, 378] width 148 height 32
click at [967, 369] on input "USPS Priority Mail Express International" at bounding box center [966, 364] width 1 height 10
checkbox input "true"
click at [972, 349] on label "USPS Priority Mail Express" at bounding box center [1040, 349] width 148 height 13
click at [967, 349] on input "USPS Priority Mail Express" at bounding box center [966, 346] width 1 height 10
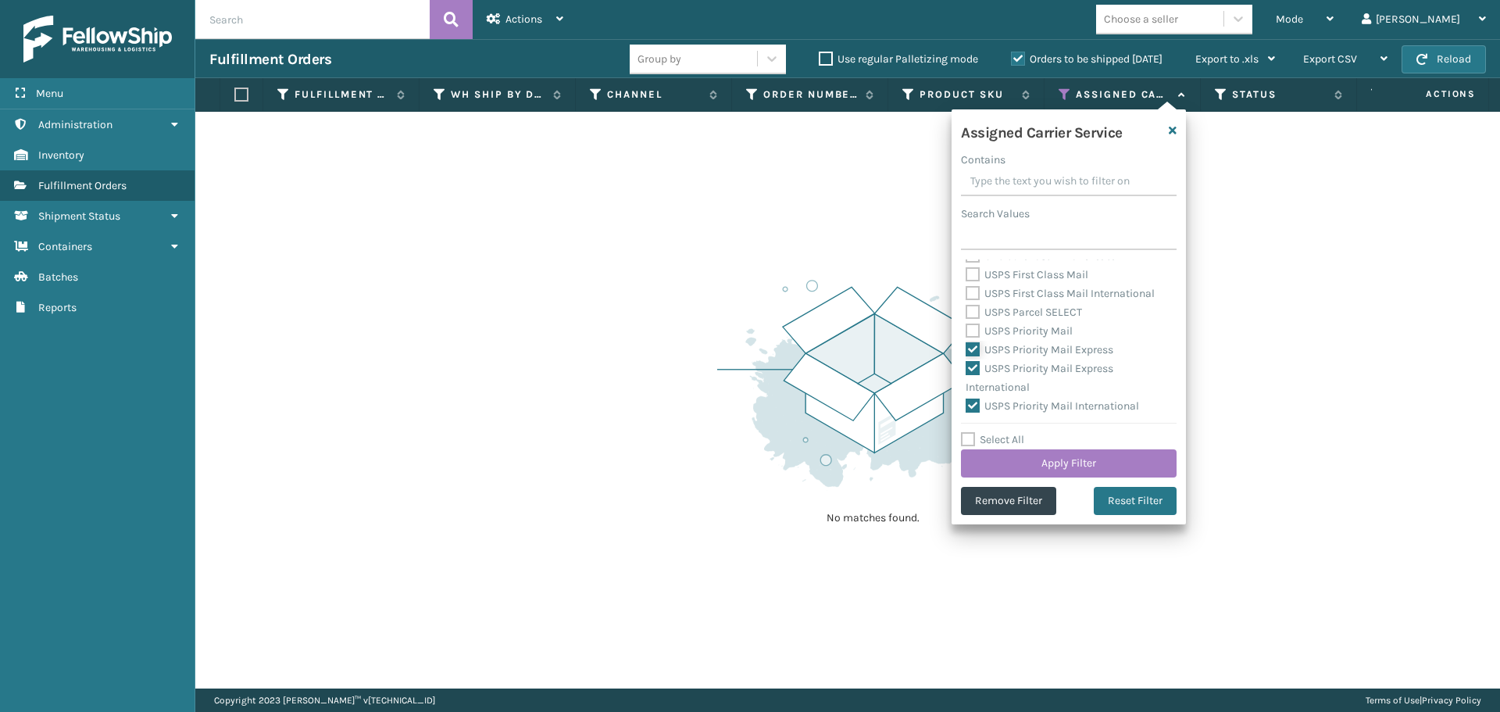
checkbox input "true"
click at [972, 332] on label "USPS Priority Mail" at bounding box center [1019, 330] width 107 height 13
click at [967, 332] on input "USPS Priority Mail" at bounding box center [966, 327] width 1 height 10
checkbox input "true"
click at [972, 316] on label "USPS Parcel SELECT" at bounding box center [1024, 312] width 116 height 13
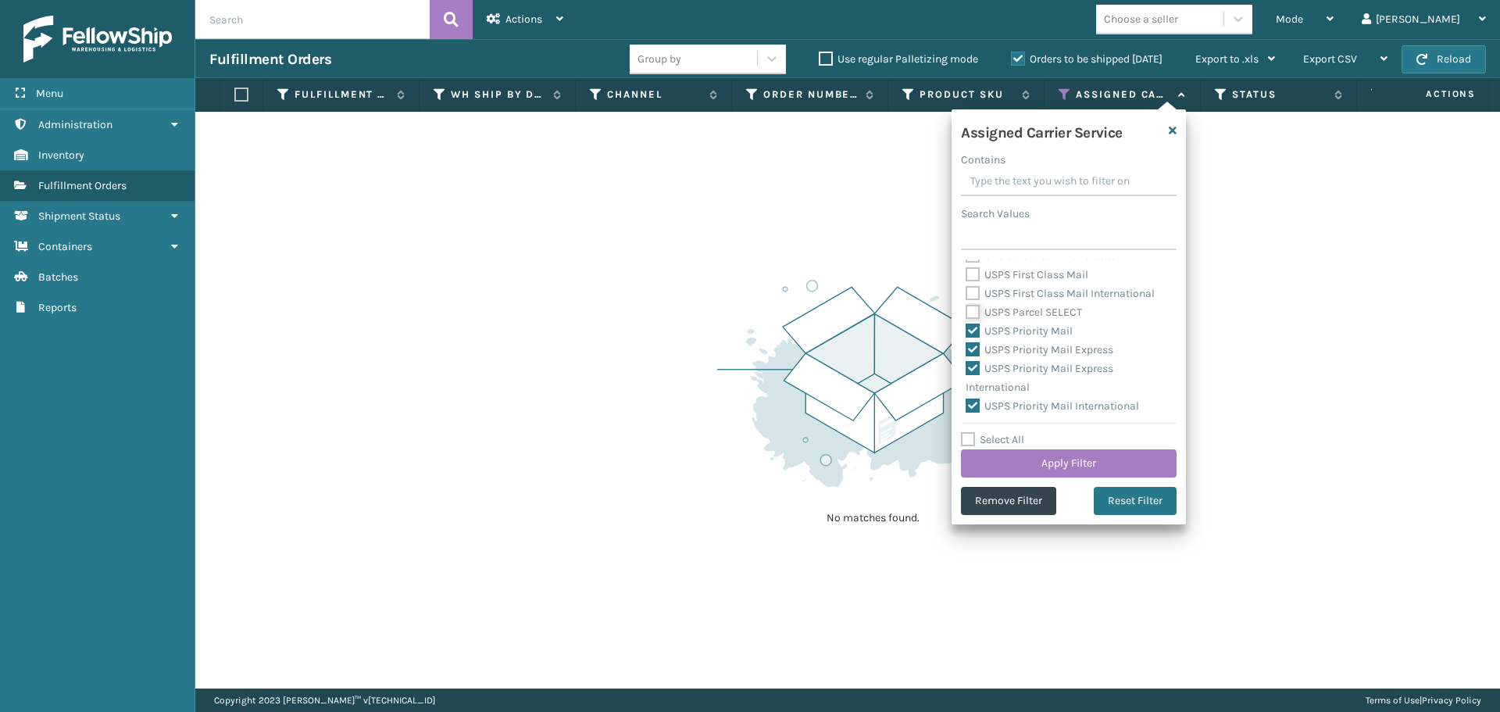
click at [967, 313] on input "USPS Parcel SELECT" at bounding box center [966, 308] width 1 height 10
checkbox input "true"
click at [978, 287] on label "USPS First Class Mail International" at bounding box center [1060, 293] width 189 height 13
click at [967, 287] on input "USPS First Class Mail International" at bounding box center [966, 289] width 1 height 10
checkbox input "true"
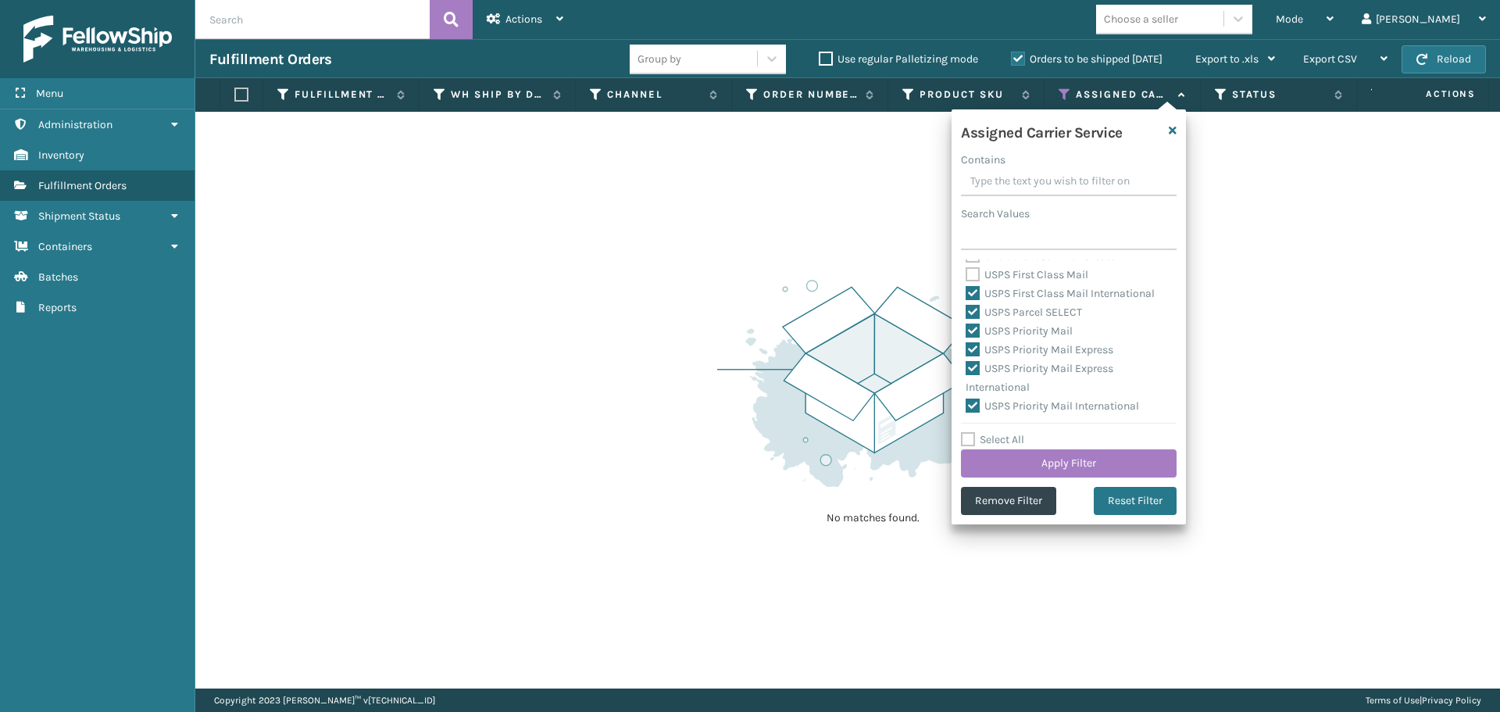
click at [975, 281] on label "USPS First Class Mail" at bounding box center [1027, 274] width 123 height 13
click at [967, 276] on input "USPS First Class Mail" at bounding box center [966, 271] width 1 height 10
checkbox input "true"
click at [978, 409] on label "UPS SurePost 1LB or Greater" at bounding box center [1043, 412] width 154 height 13
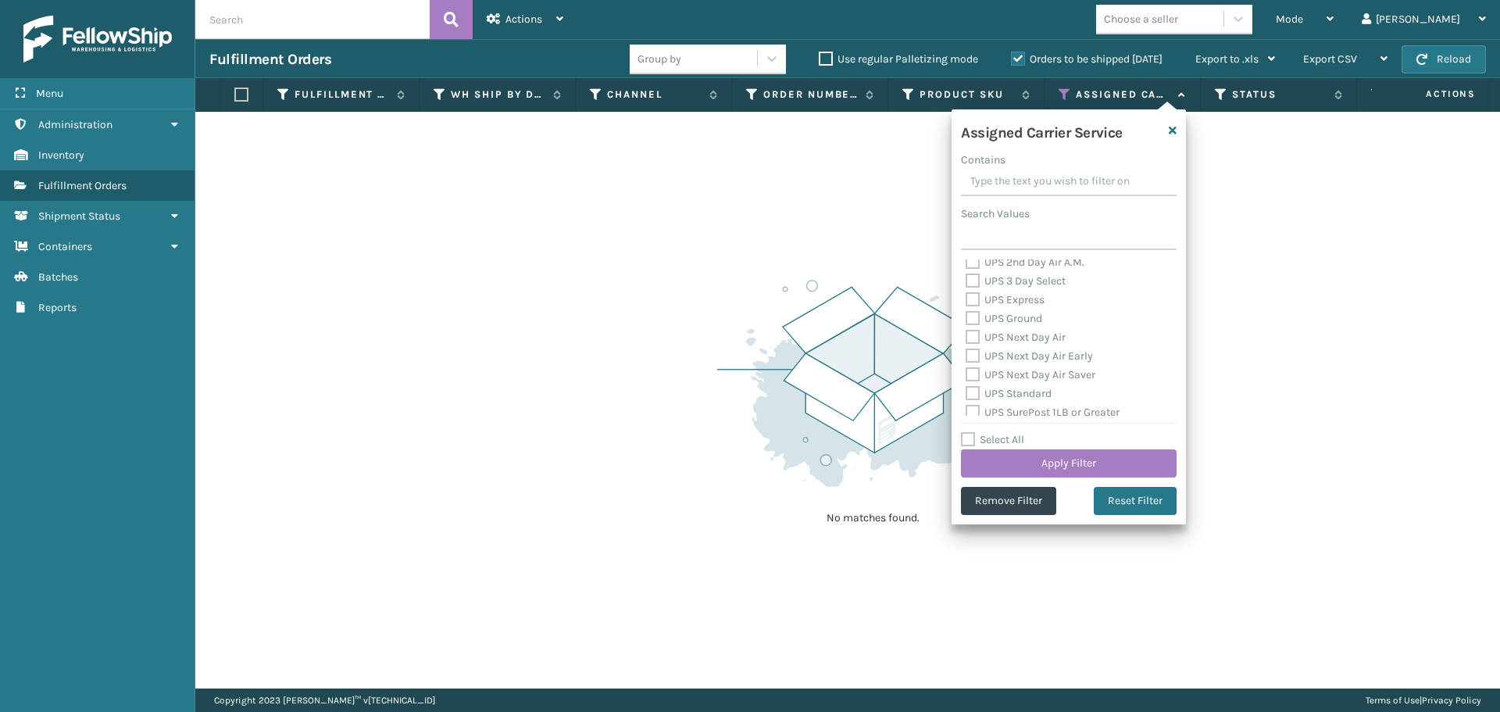
click at [967, 409] on input "UPS SurePost 1LB or Greater" at bounding box center [966, 408] width 1 height 10
checkbox input "true"
click at [974, 391] on label "UPS Standard" at bounding box center [1009, 393] width 86 height 13
click at [967, 391] on input "UPS Standard" at bounding box center [966, 389] width 1 height 10
checkbox input "true"
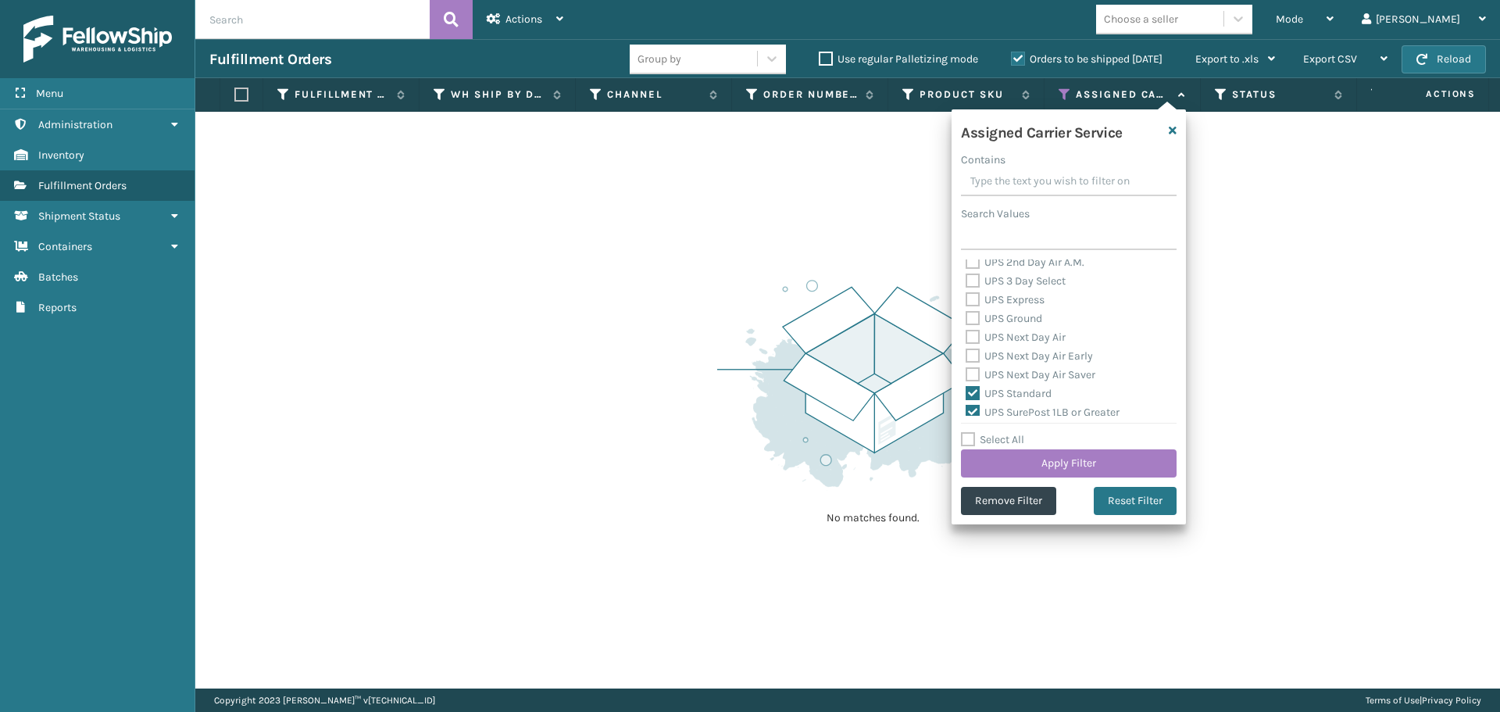
click at [974, 377] on label "UPS Next Day Air Saver" at bounding box center [1031, 374] width 130 height 13
click at [967, 376] on input "UPS Next Day Air Saver" at bounding box center [966, 371] width 1 height 10
checkbox input "true"
click at [974, 356] on label "UPS Next Day Air Early" at bounding box center [1029, 355] width 127 height 13
click at [967, 356] on input "UPS Next Day Air Early" at bounding box center [966, 352] width 1 height 10
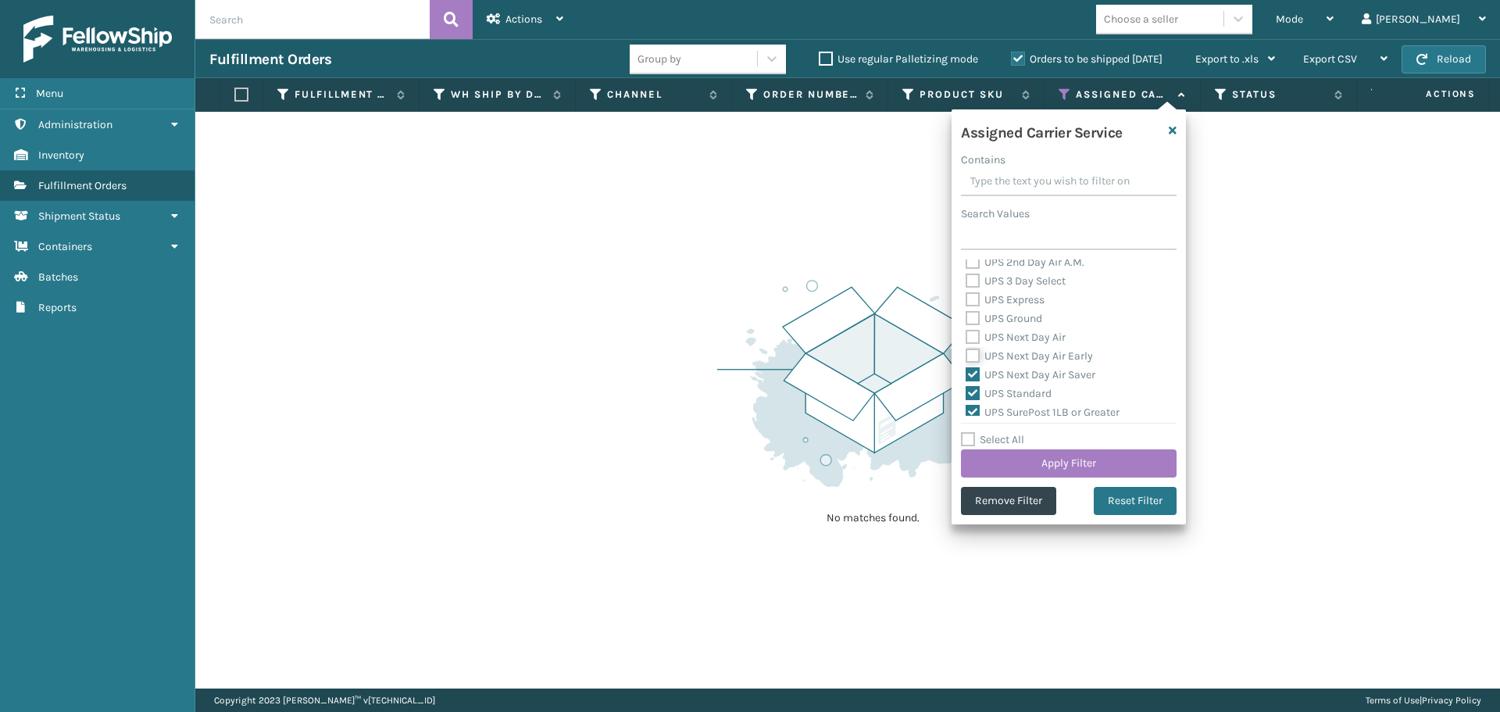
checkbox input "true"
click at [973, 340] on label "UPS Next Day Air" at bounding box center [1016, 337] width 100 height 13
click at [967, 338] on input "UPS Next Day Air" at bounding box center [966, 333] width 1 height 10
checkbox input "true"
click at [973, 318] on label "UPS Ground" at bounding box center [1004, 318] width 77 height 13
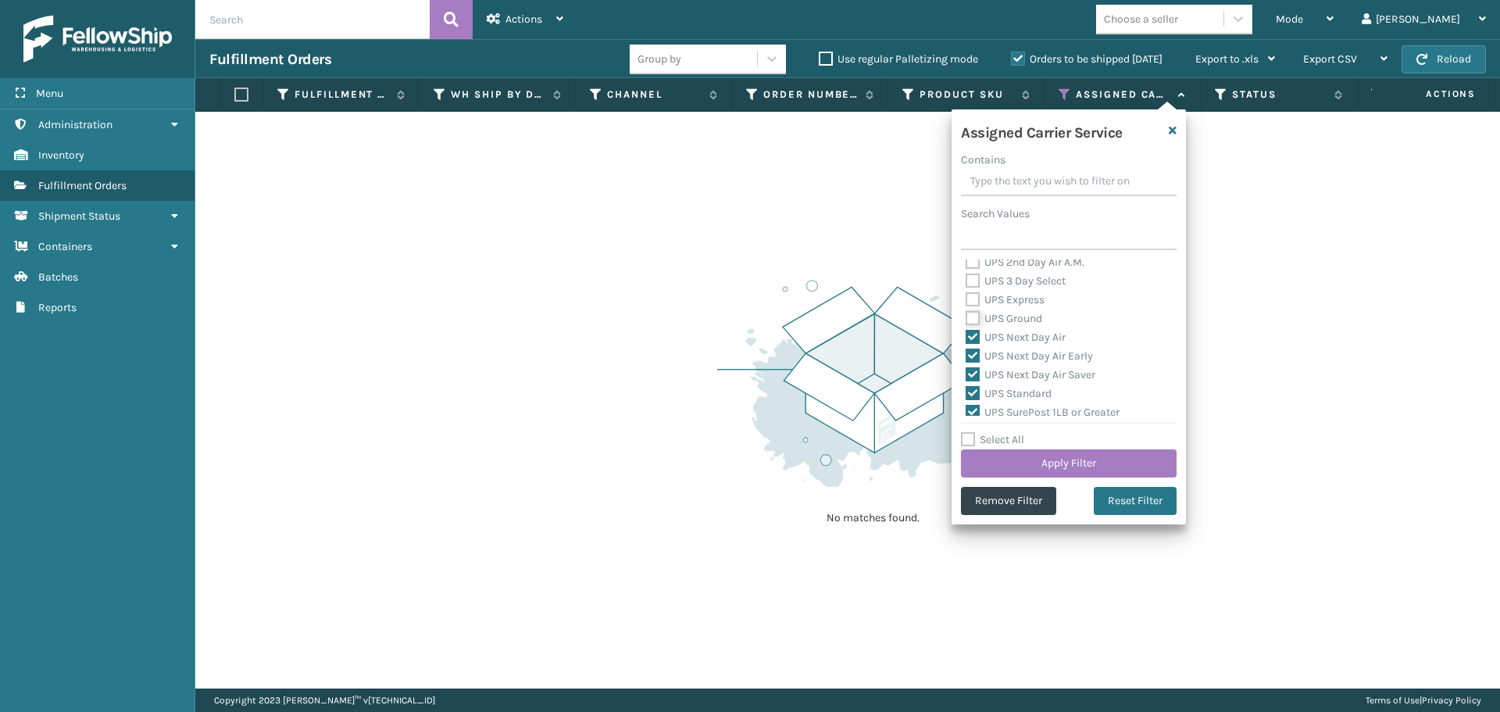
click at [967, 318] on input "UPS Ground" at bounding box center [966, 314] width 1 height 10
checkbox input "true"
click at [974, 299] on label "UPS Express" at bounding box center [1005, 299] width 79 height 13
click at [967, 299] on input "UPS Express" at bounding box center [966, 296] width 1 height 10
checkbox input "true"
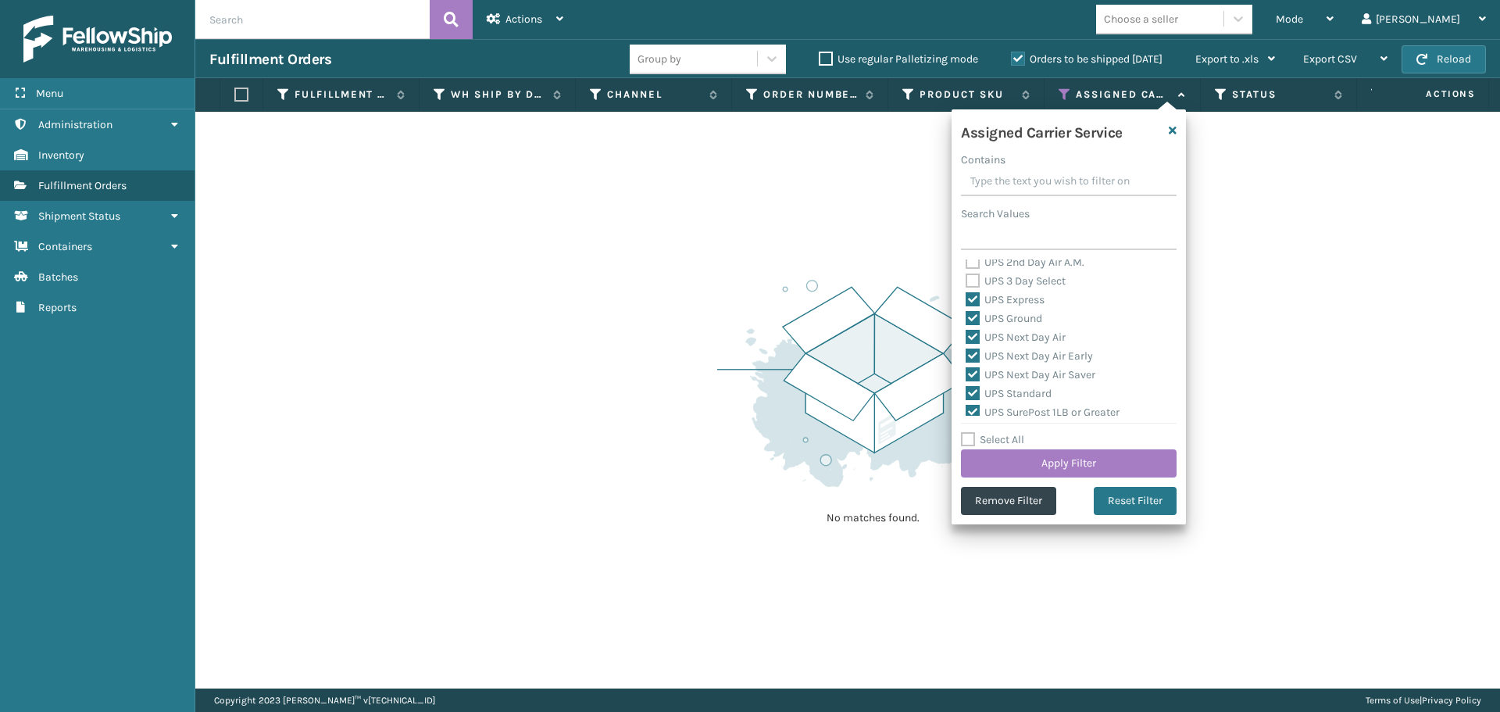
click at [974, 274] on label "UPS 3 Day Select" at bounding box center [1016, 280] width 100 height 13
click at [967, 274] on input "UPS 3 Day Select" at bounding box center [966, 277] width 1 height 10
checkbox input "true"
click at [974, 263] on label "UPS 2nd Day Air A.M." at bounding box center [1025, 262] width 119 height 13
click at [967, 263] on input "UPS 2nd Day Air A.M." at bounding box center [966, 258] width 1 height 10
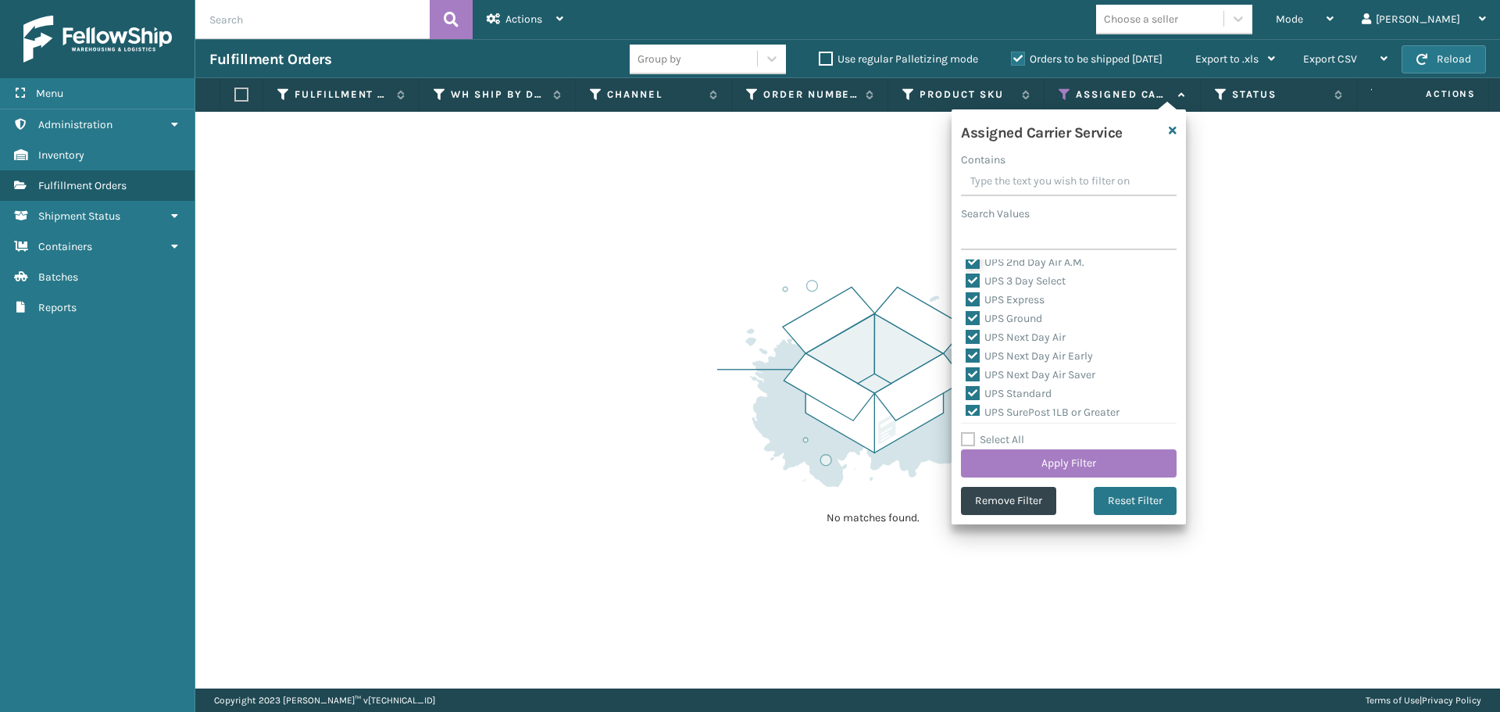
checkbox input "true"
click at [970, 327] on label "UPS 2nd Day Air" at bounding box center [1014, 327] width 96 height 13
click at [967, 327] on input "UPS 2nd Day Air" at bounding box center [966, 324] width 1 height 10
checkbox input "true"
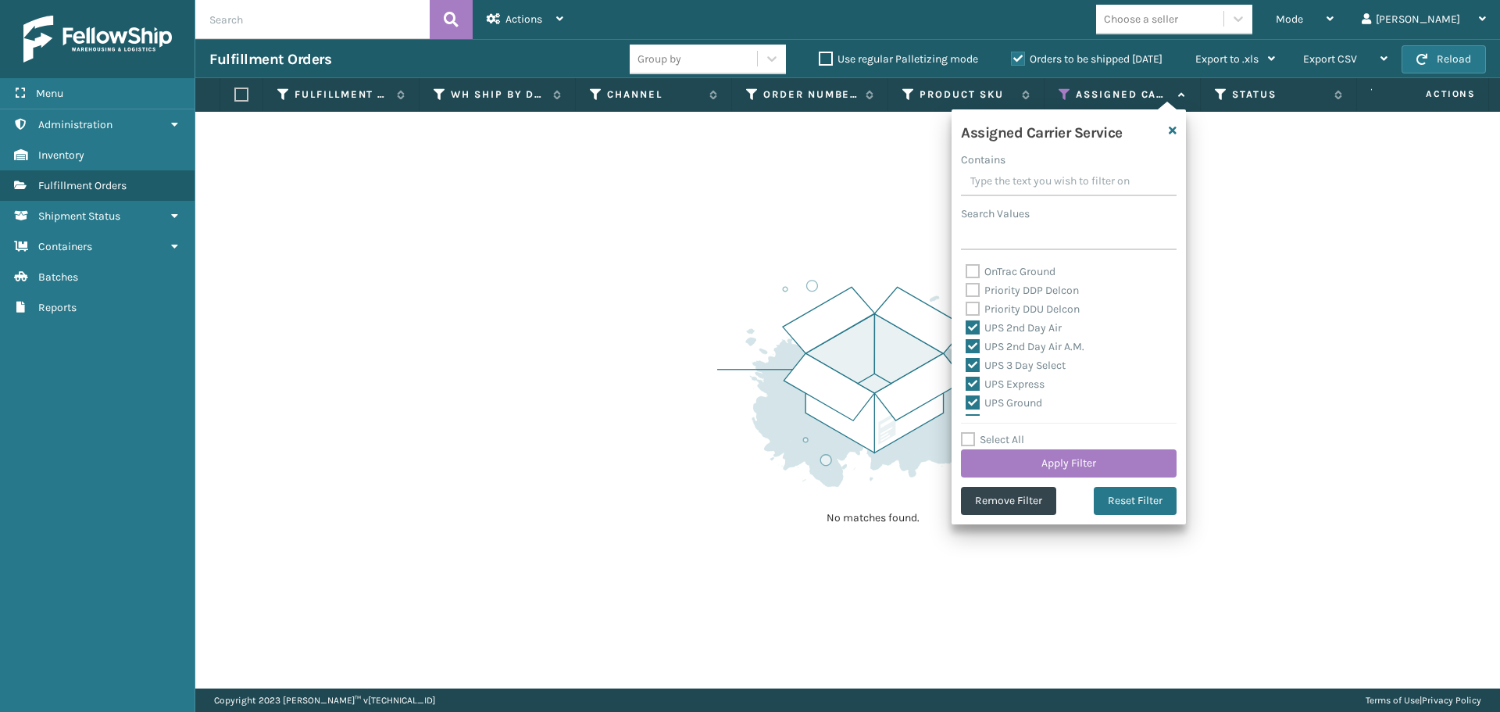
click at [970, 310] on label "Priority DDU Delcon" at bounding box center [1023, 308] width 114 height 13
click at [967, 310] on input "Priority DDU Delcon" at bounding box center [966, 305] width 1 height 10
checkbox input "true"
click at [971, 291] on label "Priority DDP Delcon" at bounding box center [1022, 290] width 113 height 13
click at [967, 291] on input "Priority DDP Delcon" at bounding box center [966, 286] width 1 height 10
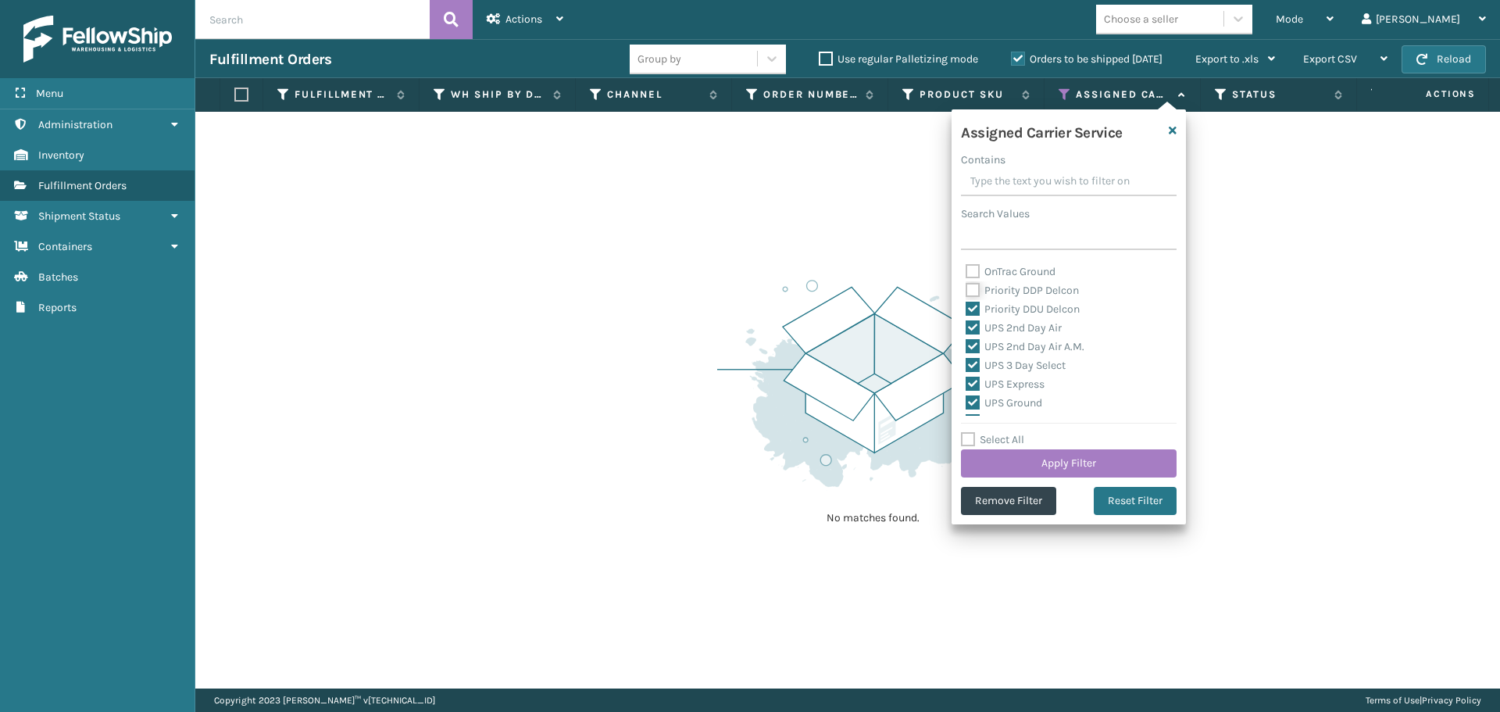
checkbox input "true"
click at [971, 277] on label "OnTrac Ground" at bounding box center [1011, 271] width 90 height 13
click at [967, 273] on input "OnTrac Ground" at bounding box center [966, 268] width 1 height 10
checkbox input "true"
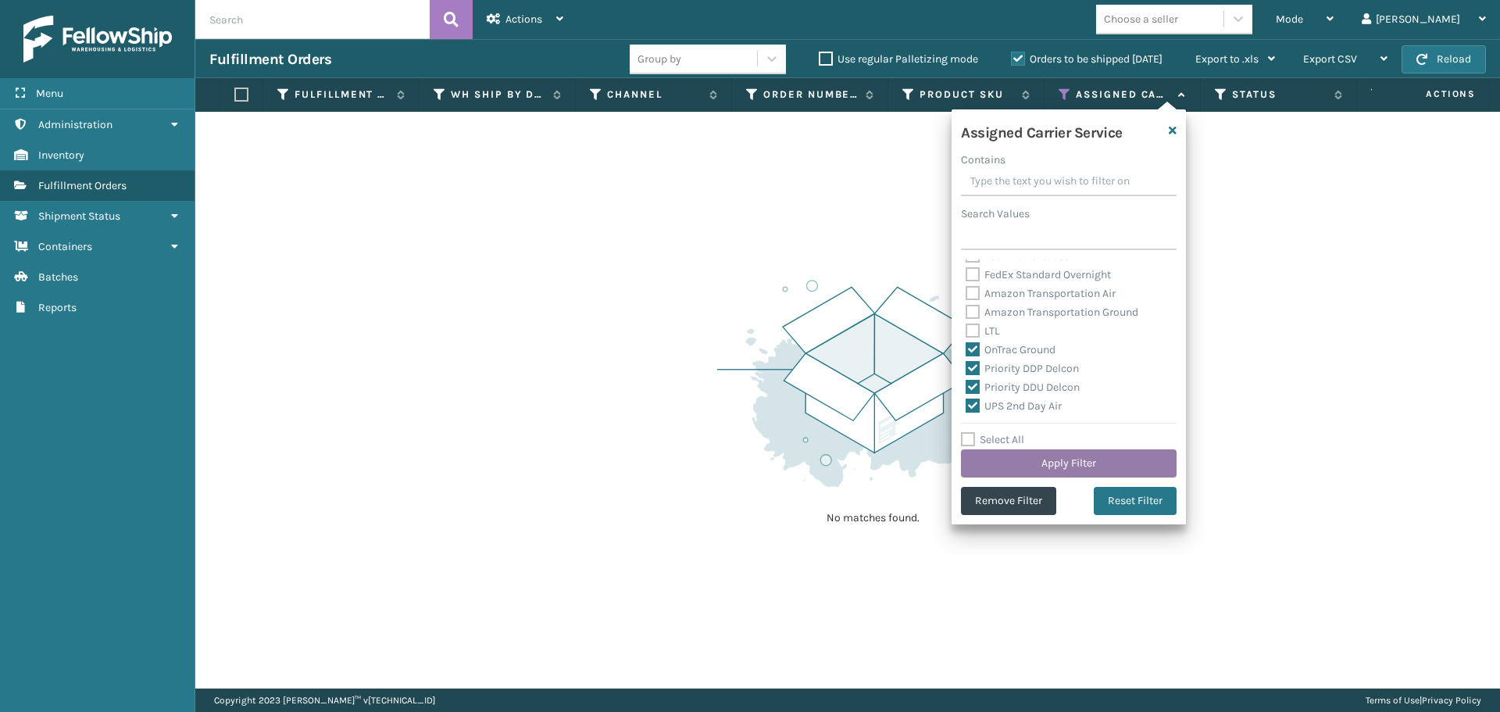
click at [1064, 459] on button "Apply Filter" at bounding box center [1069, 463] width 216 height 28
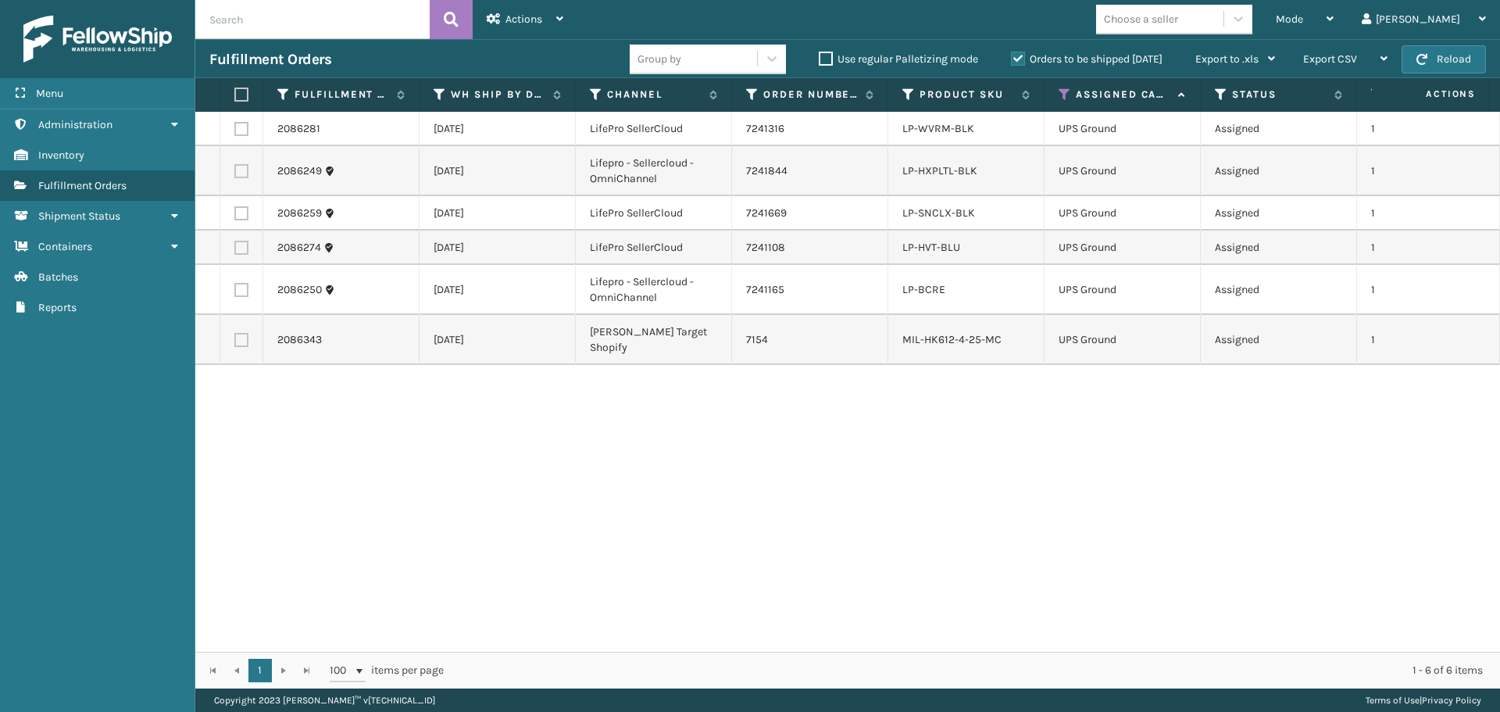
click at [241, 95] on label at bounding box center [238, 95] width 9 height 14
click at [235, 95] on input "checkbox" at bounding box center [234, 95] width 1 height 10
checkbox input "true"
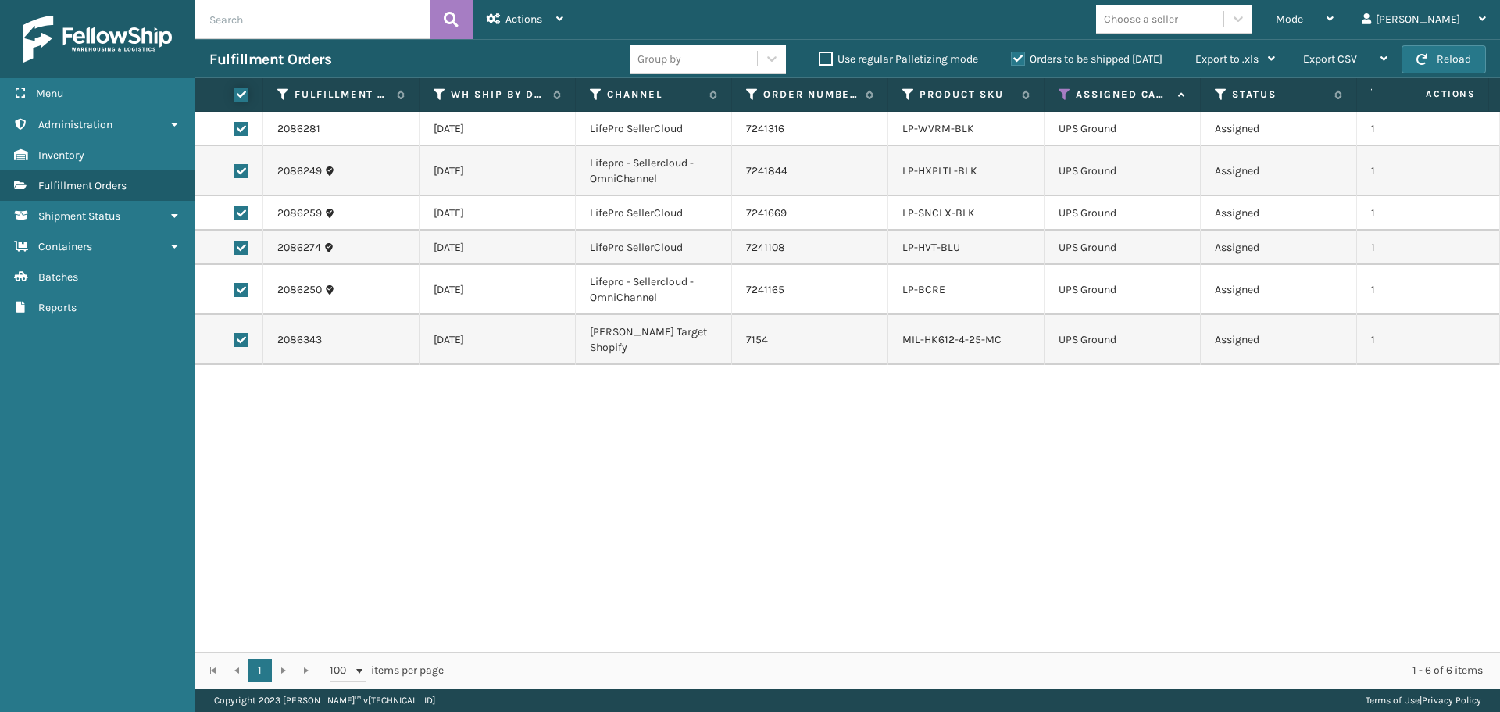
checkbox input "true"
click at [551, 30] on div "Actions" at bounding box center [525, 19] width 77 height 39
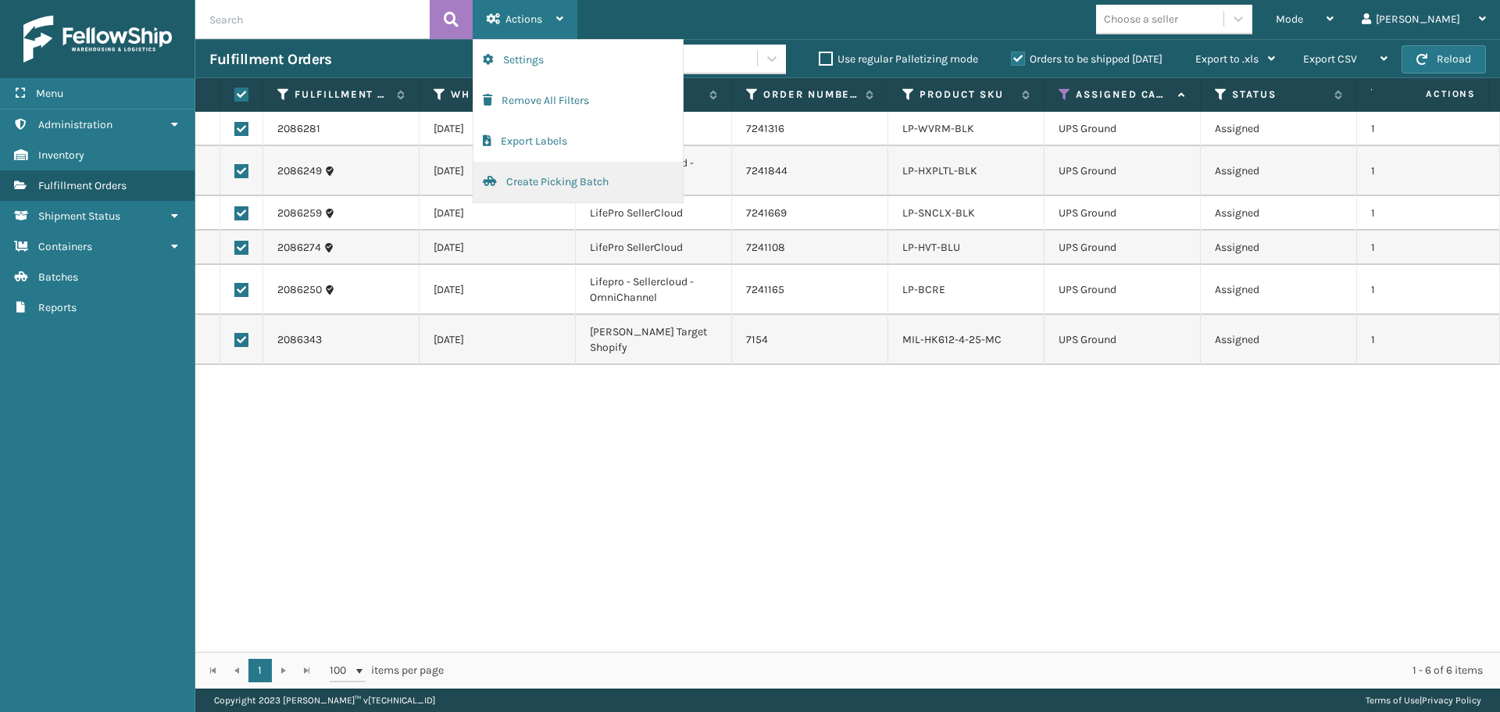
click at [581, 182] on button "Create Picking Batch" at bounding box center [578, 182] width 209 height 41
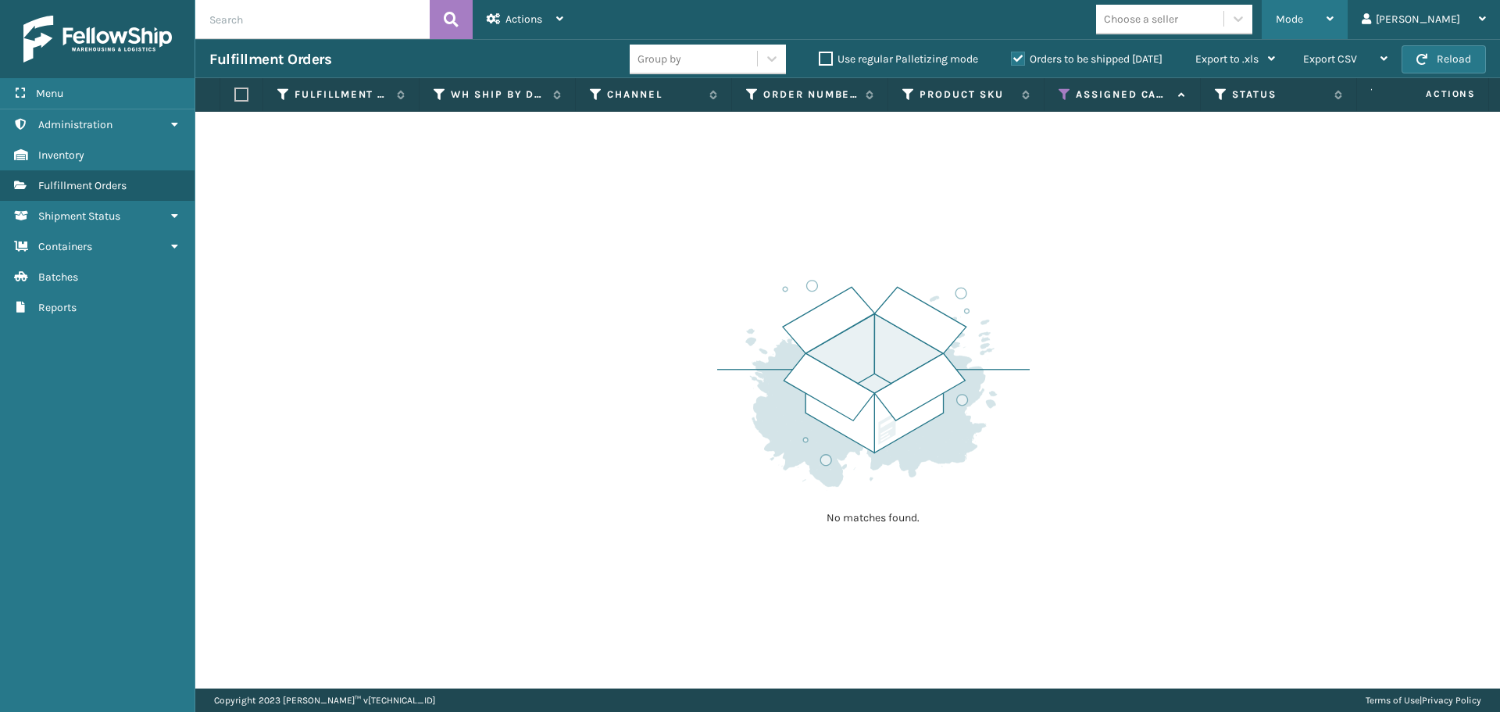
click at [1303, 15] on span "Mode" at bounding box center [1289, 19] width 27 height 13
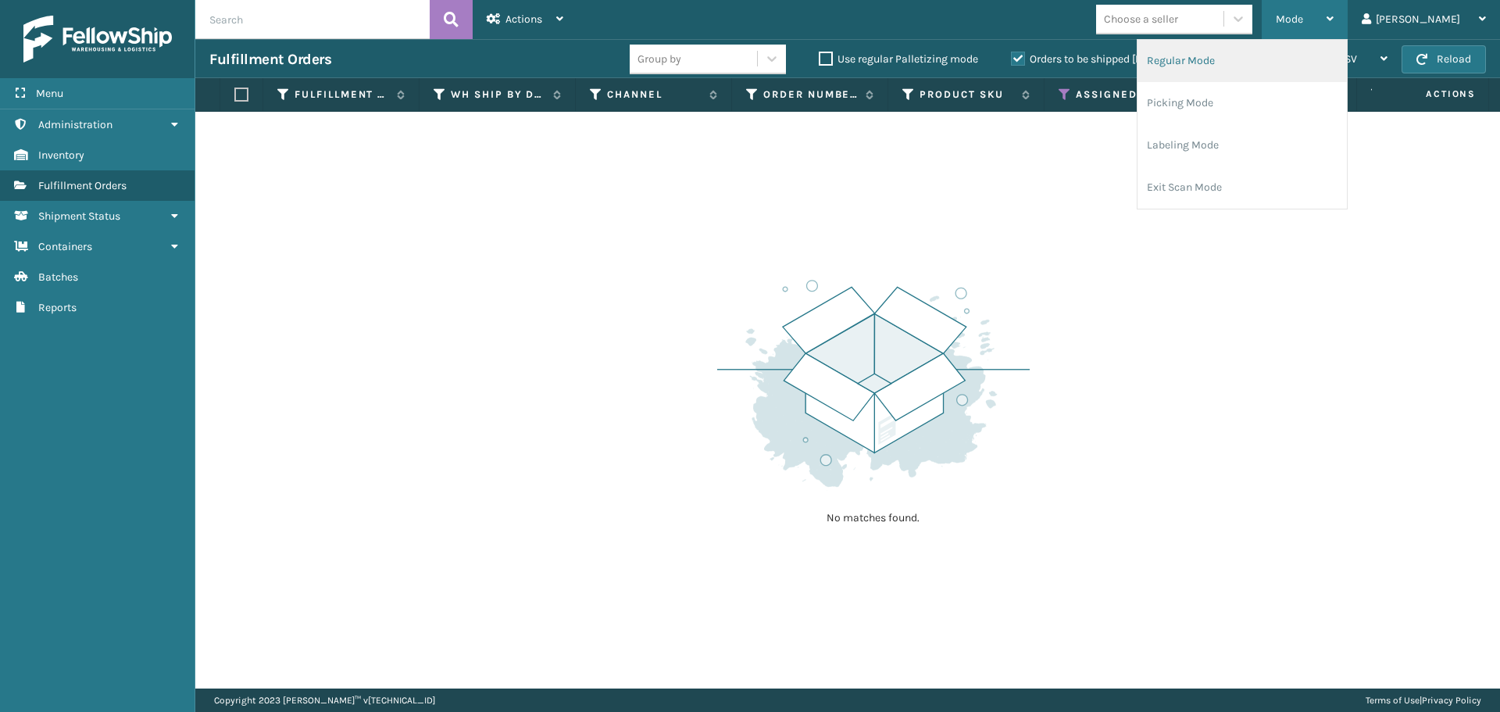
click at [1336, 62] on li "Regular Mode" at bounding box center [1242, 61] width 209 height 42
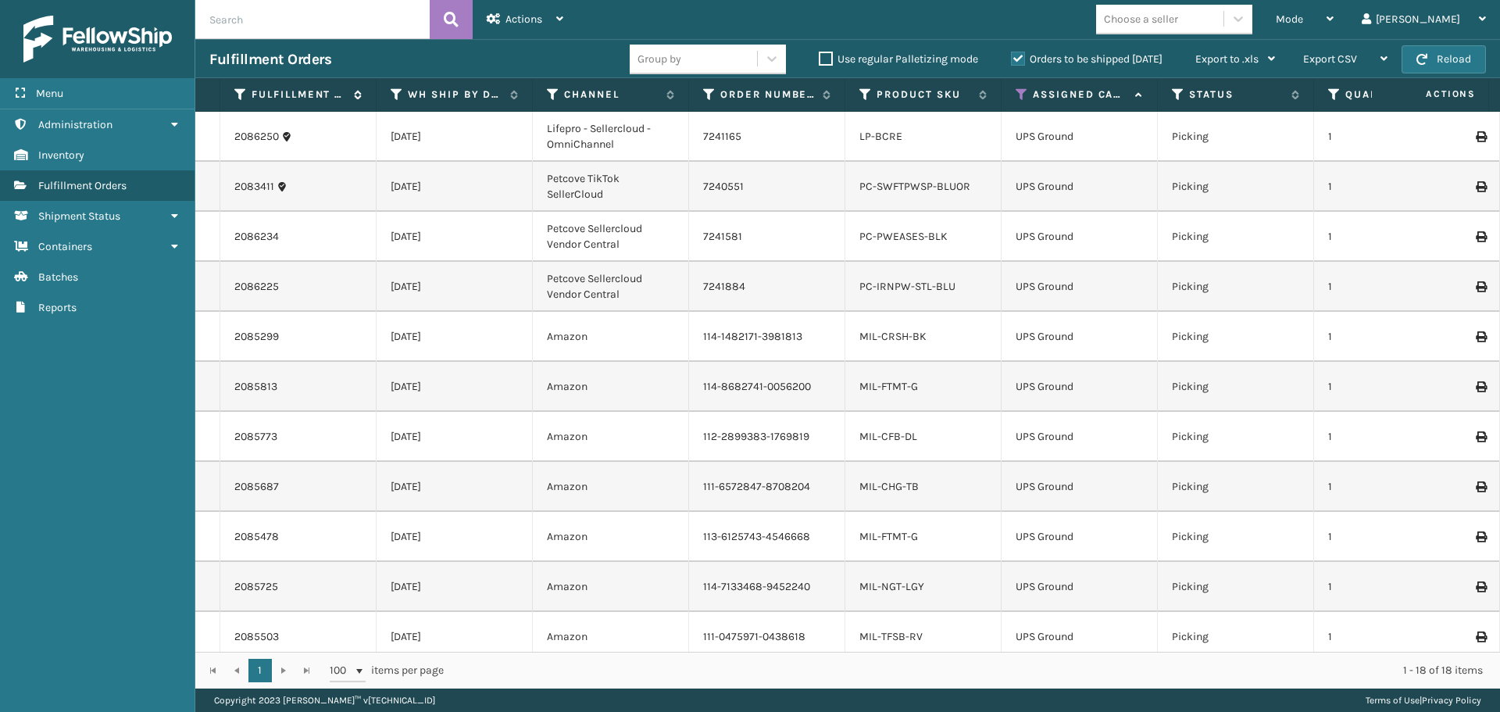
click at [238, 95] on icon at bounding box center [240, 95] width 13 height 14
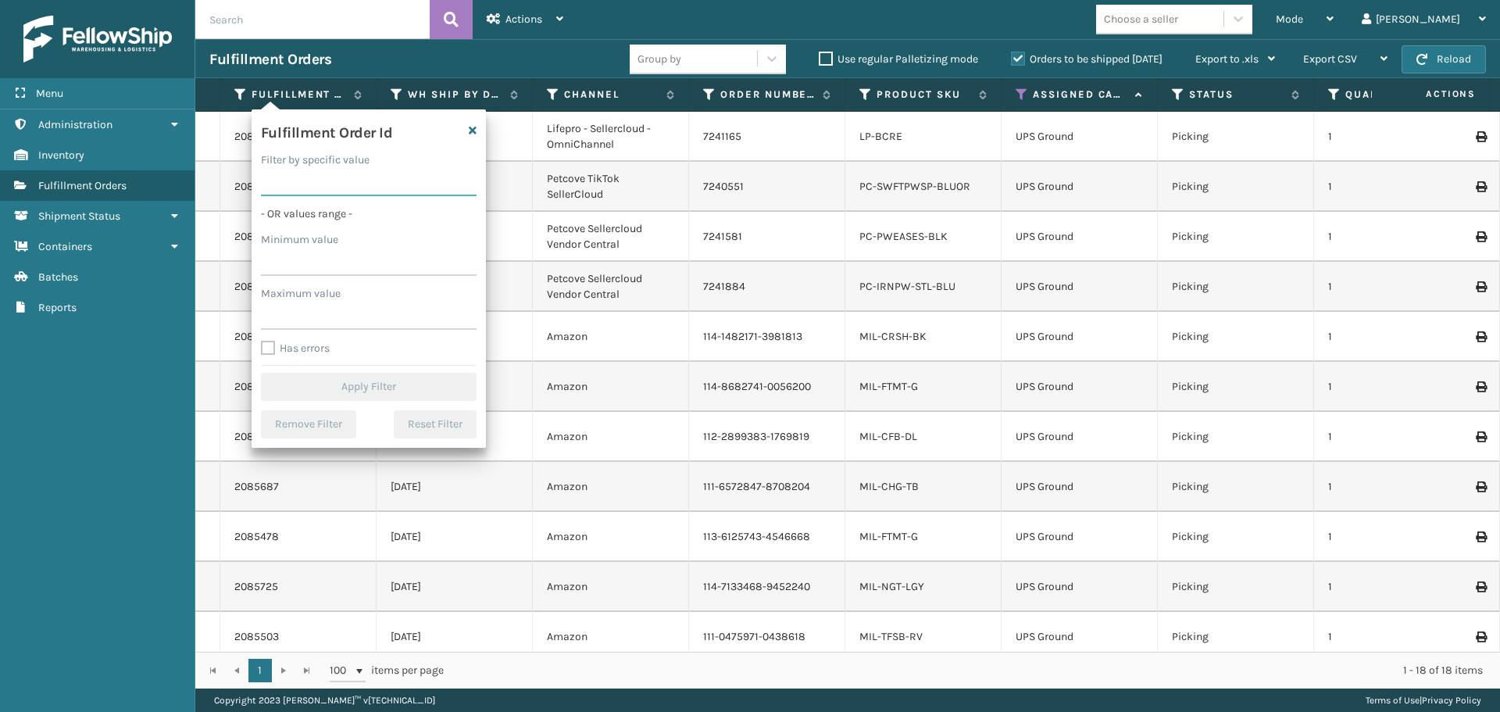
click at [378, 181] on input "Filter by specific value" at bounding box center [369, 182] width 216 height 28
paste input "2085500"
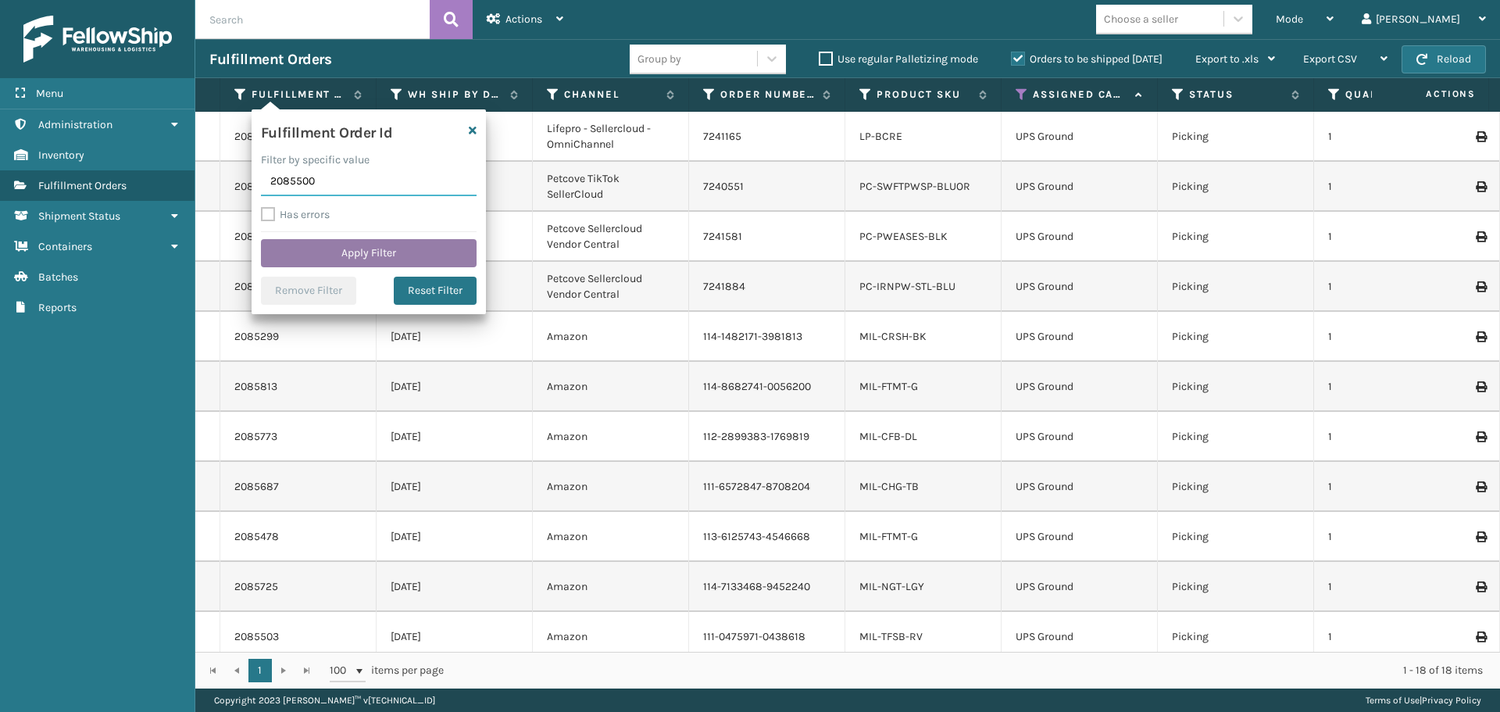
type input "2085500"
click at [358, 255] on button "Apply Filter" at bounding box center [369, 253] width 216 height 28
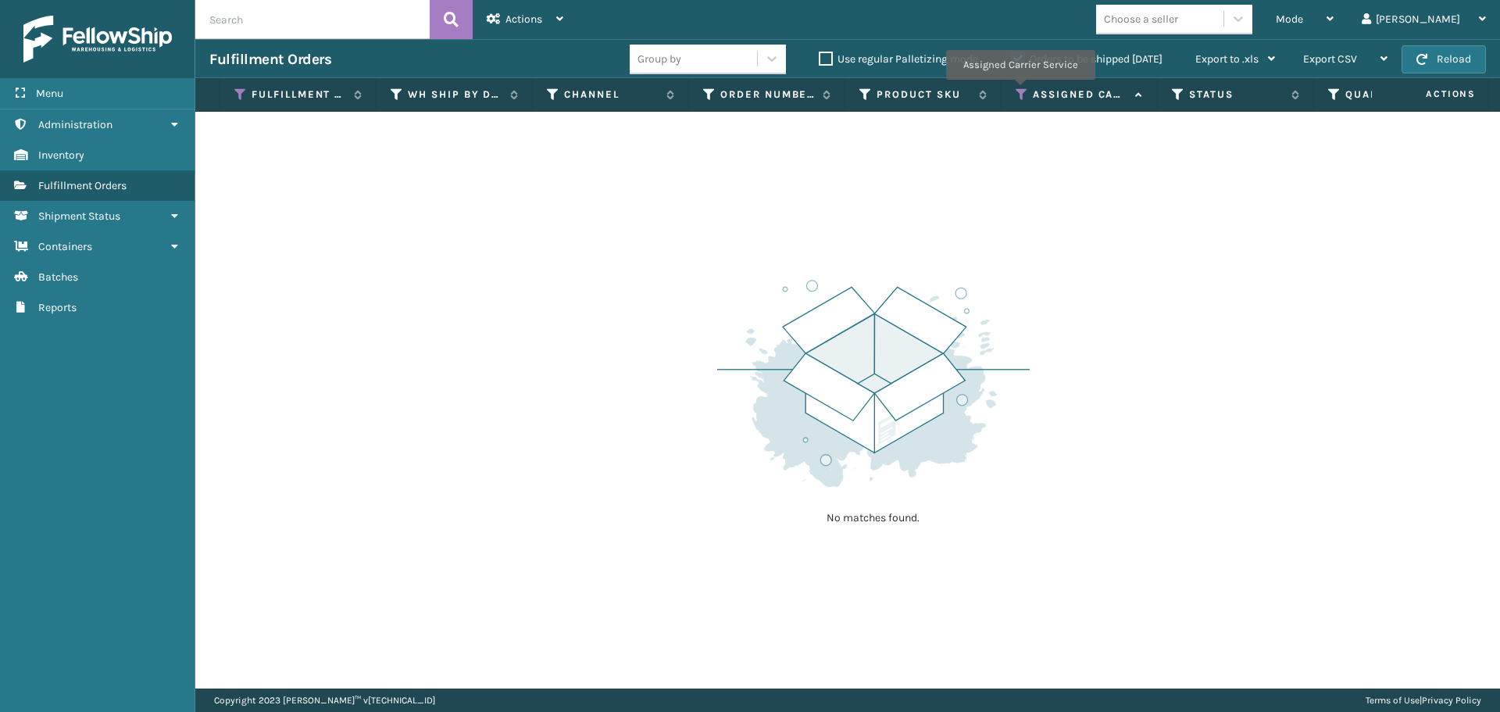
click at [1020, 91] on icon at bounding box center [1022, 95] width 13 height 14
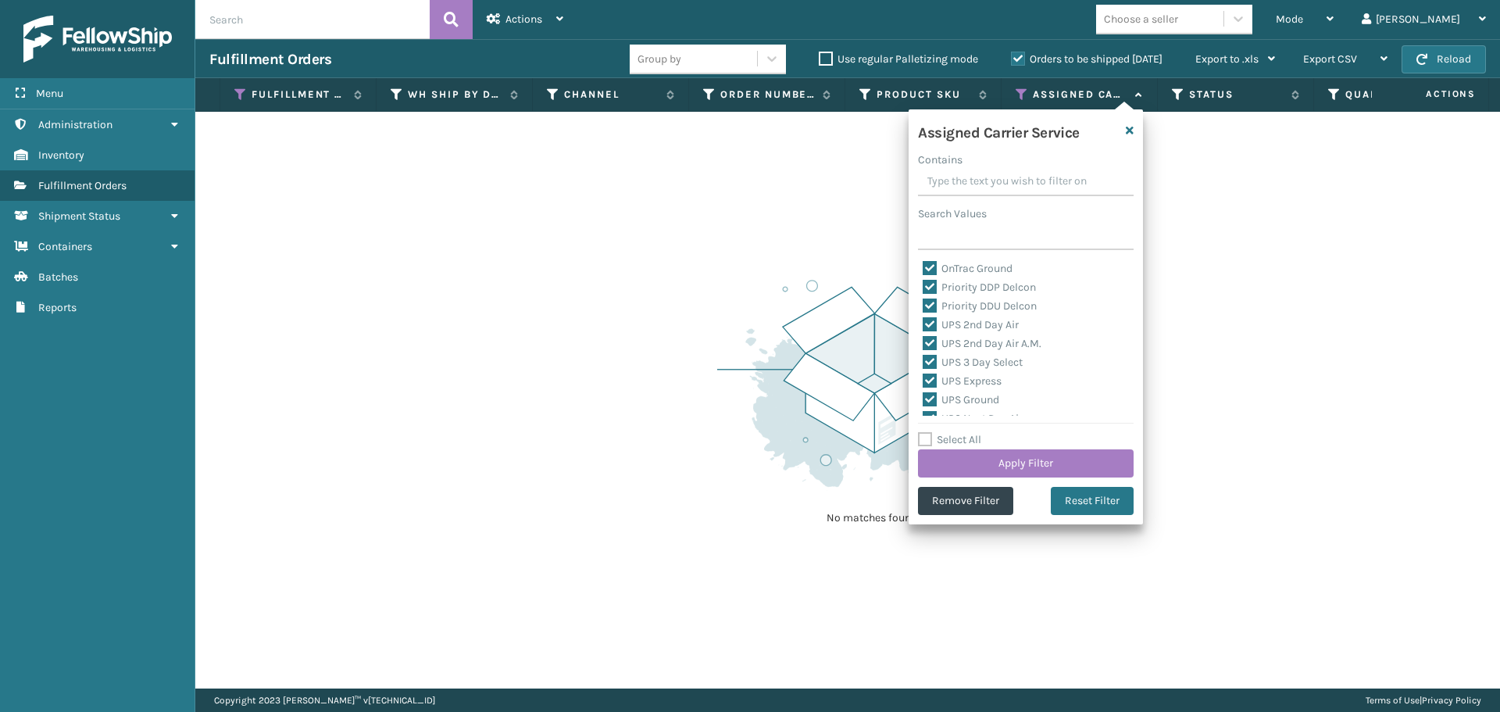
click at [926, 435] on label "Select All" at bounding box center [949, 439] width 63 height 13
click at [926, 432] on input "Select All" at bounding box center [1035, 432] width 234 height 2
checkbox input "true"
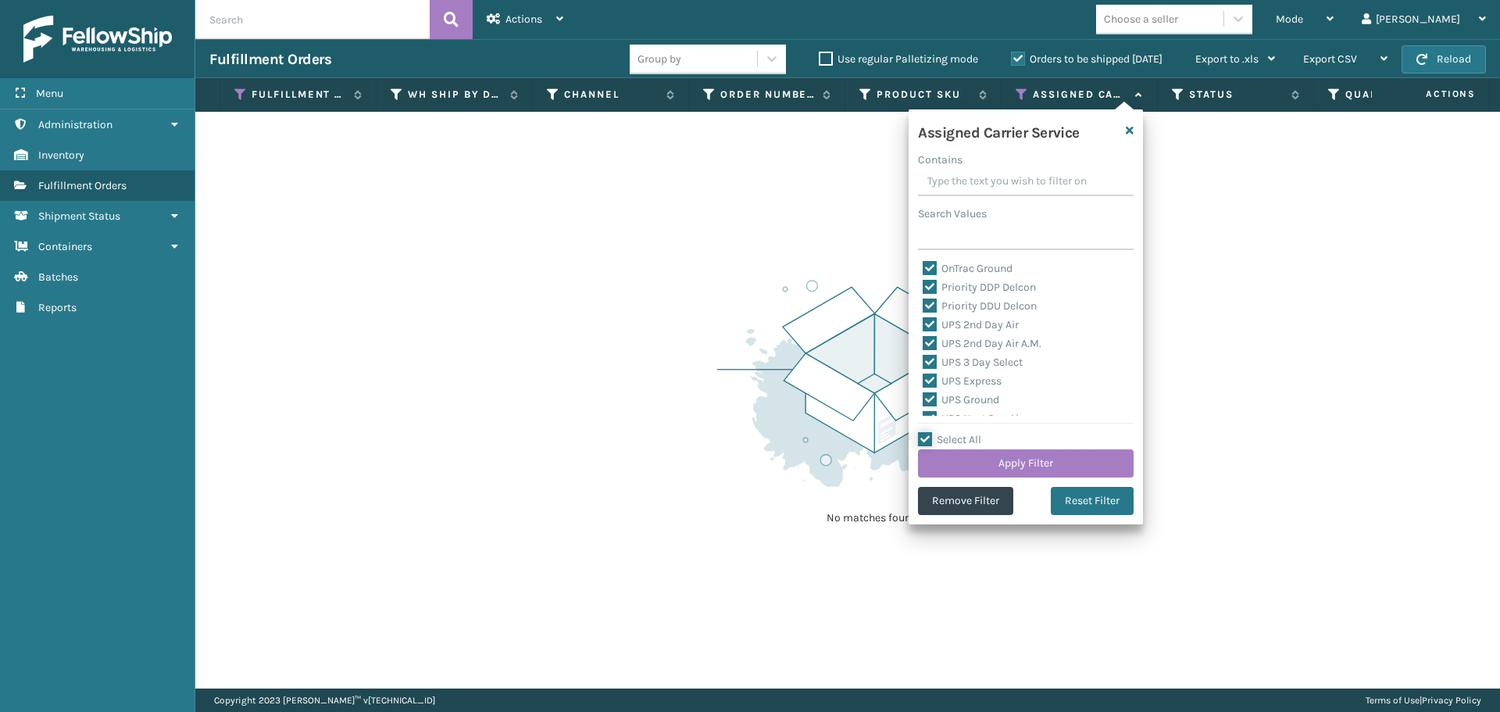
checkbox input "true"
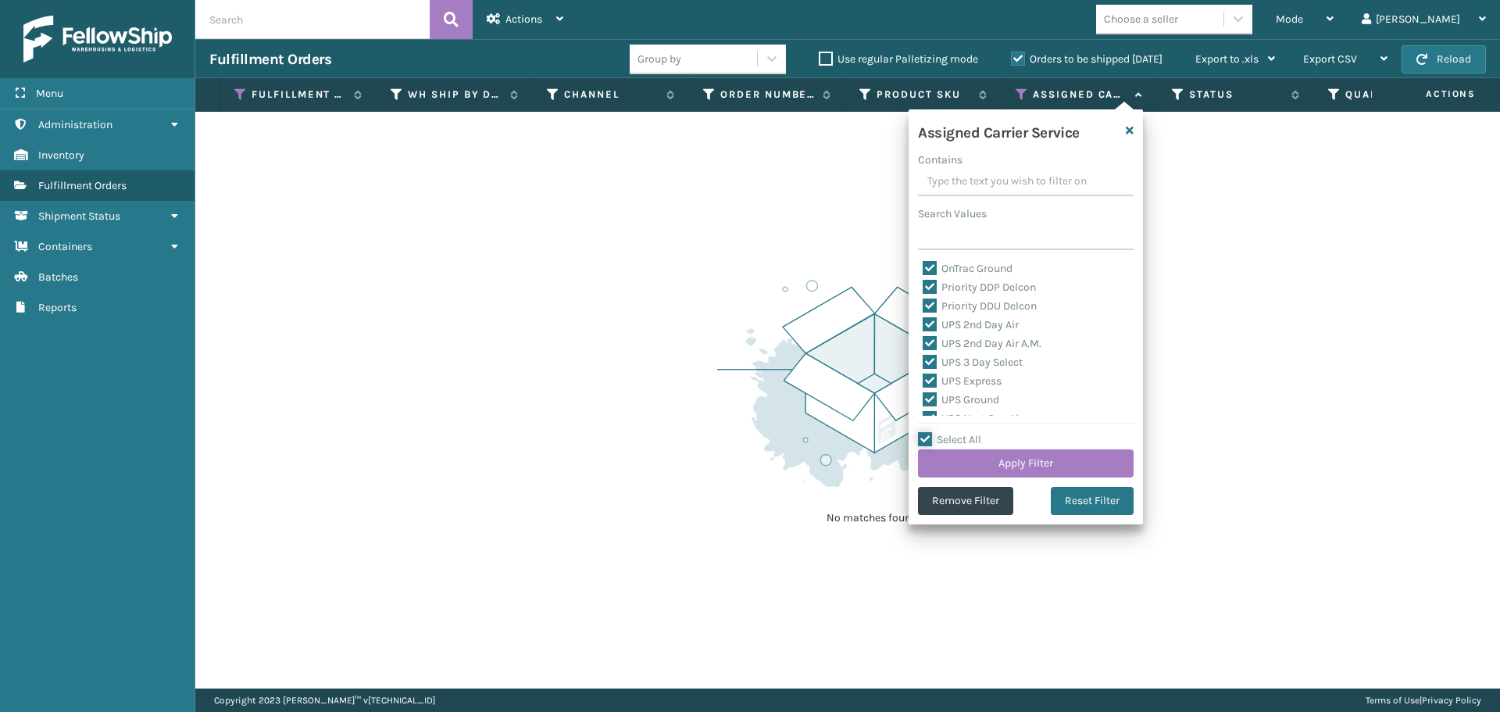
checkbox input "true"
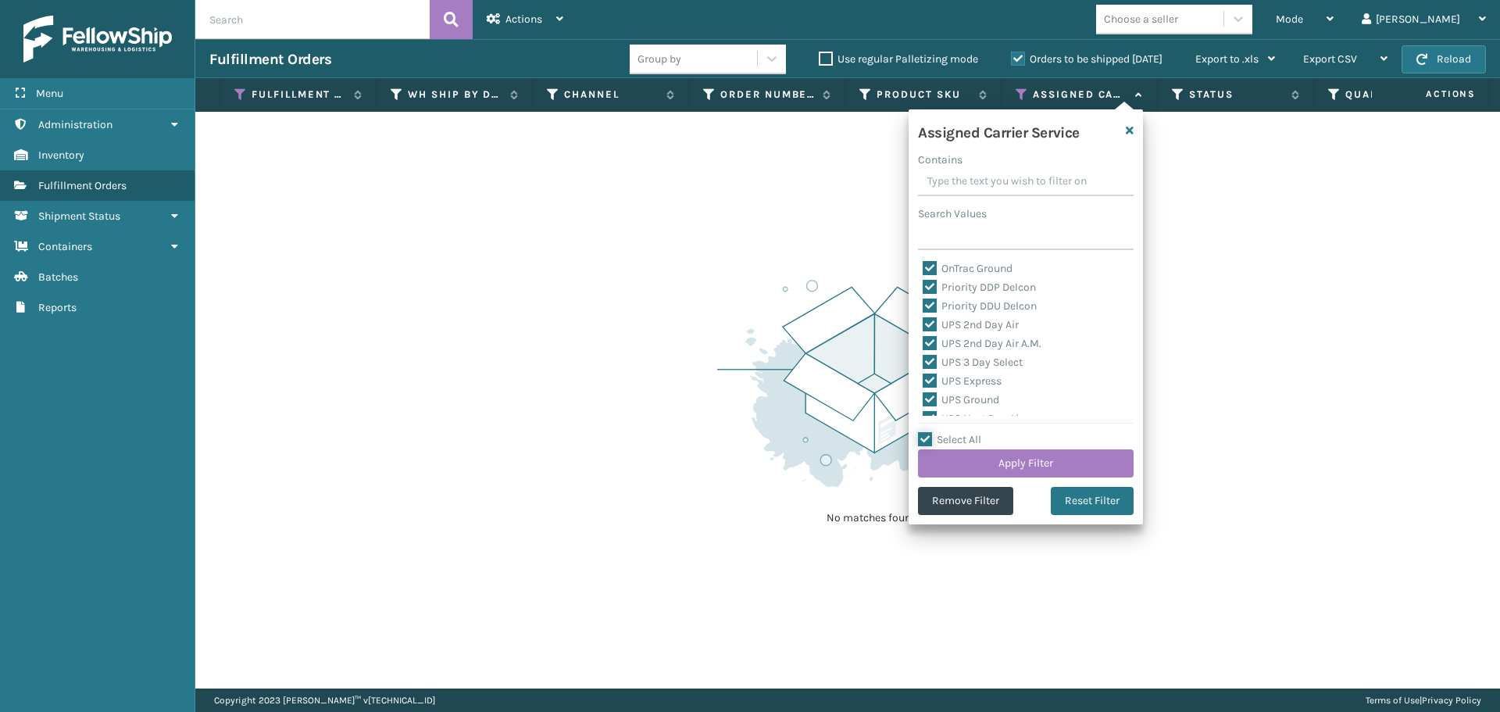
checkbox input "true"
click at [961, 467] on button "Apply Filter" at bounding box center [1026, 463] width 216 height 28
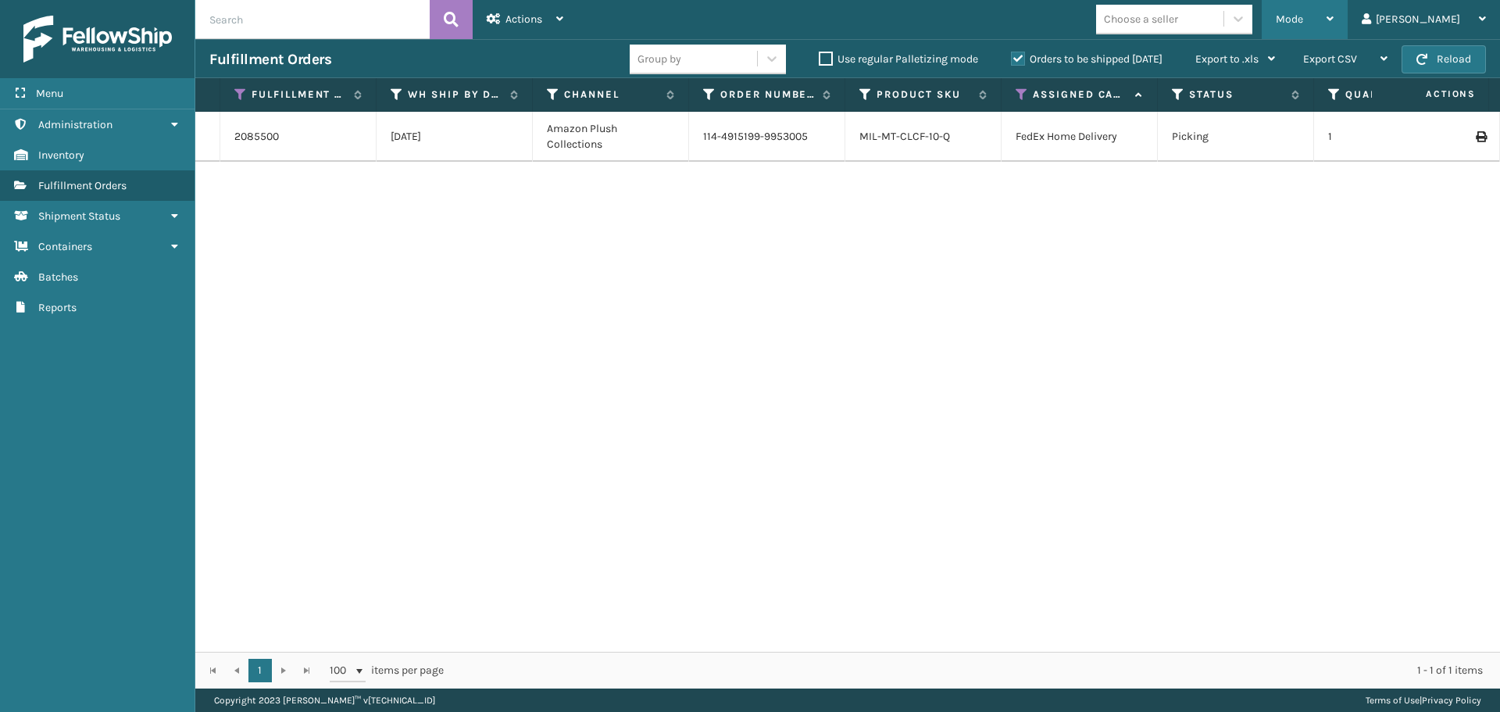
click at [1334, 13] on div "Mode" at bounding box center [1305, 19] width 58 height 39
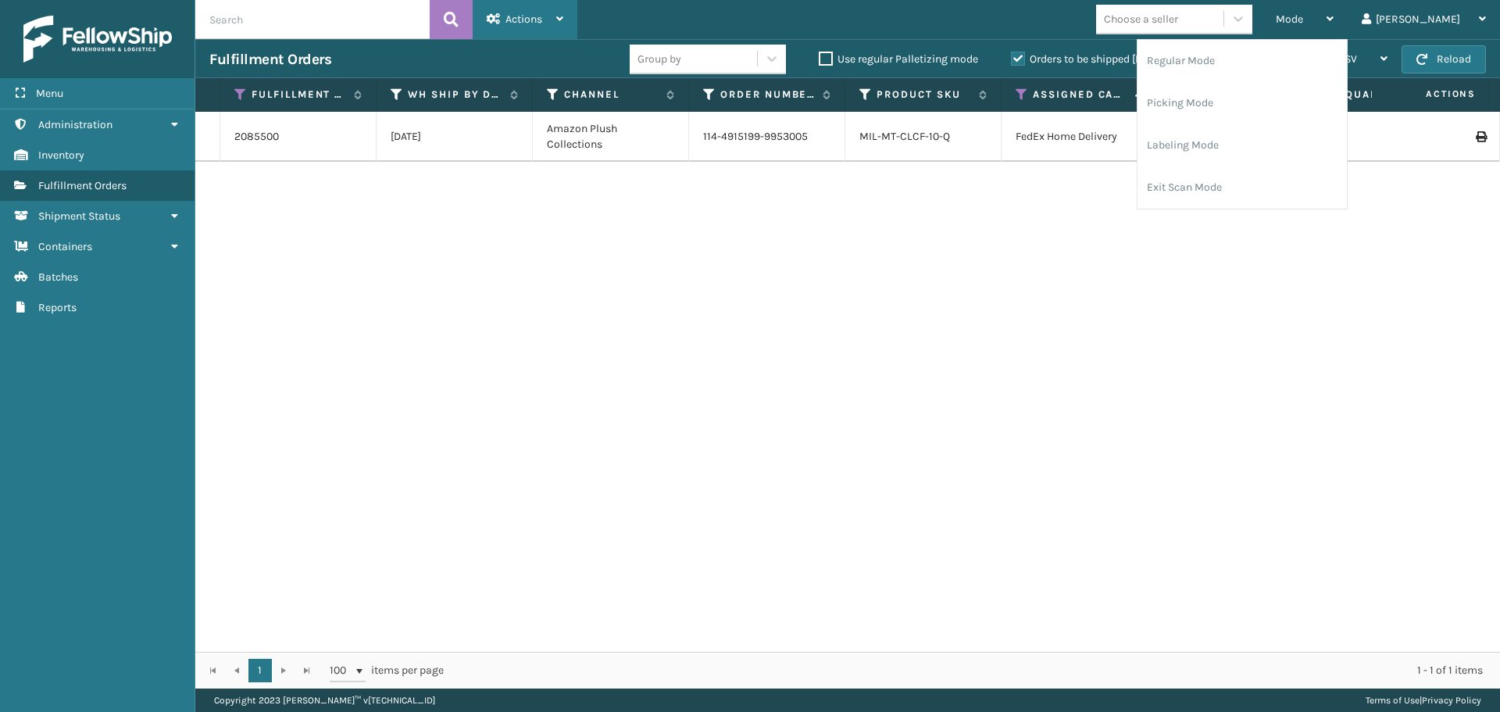
click at [555, 24] on div "Actions" at bounding box center [525, 19] width 77 height 39
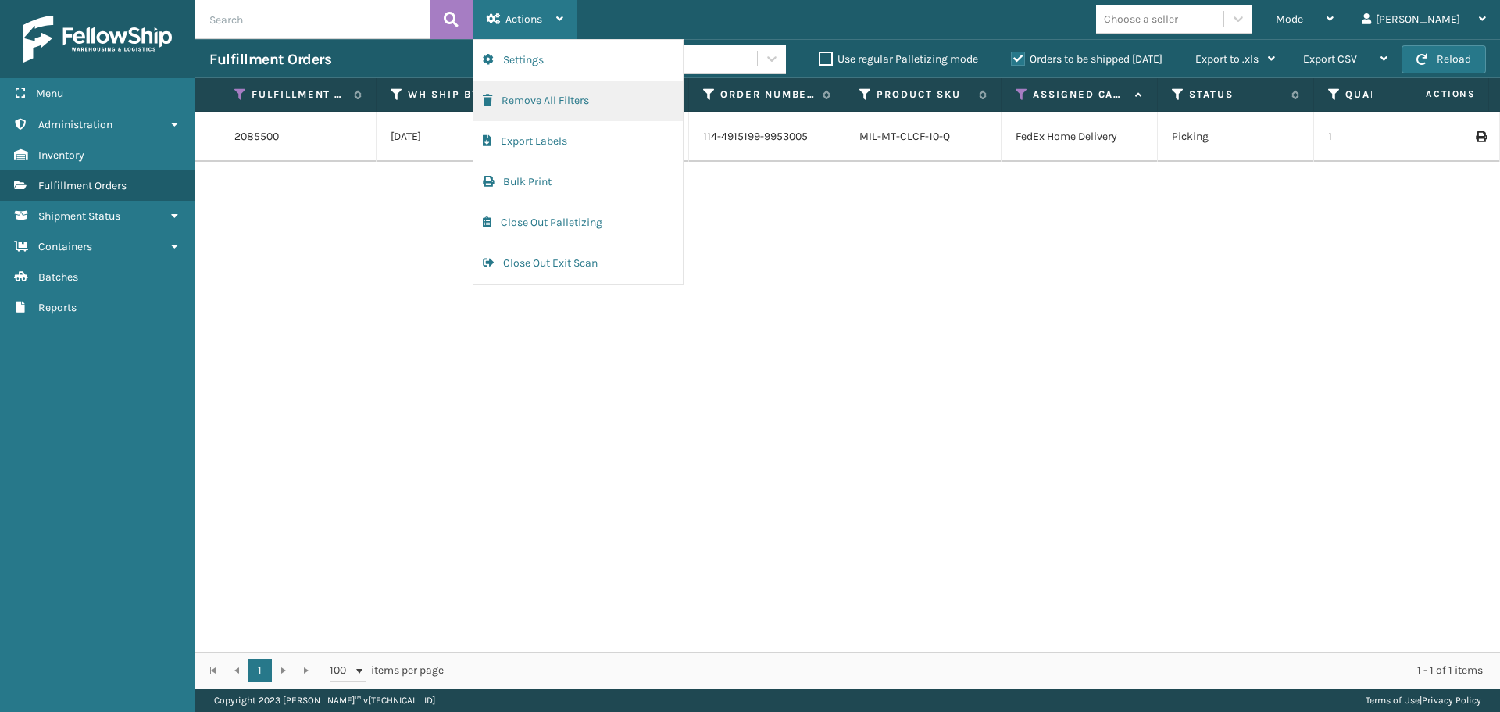
click at [544, 91] on button "Remove All Filters" at bounding box center [578, 100] width 209 height 41
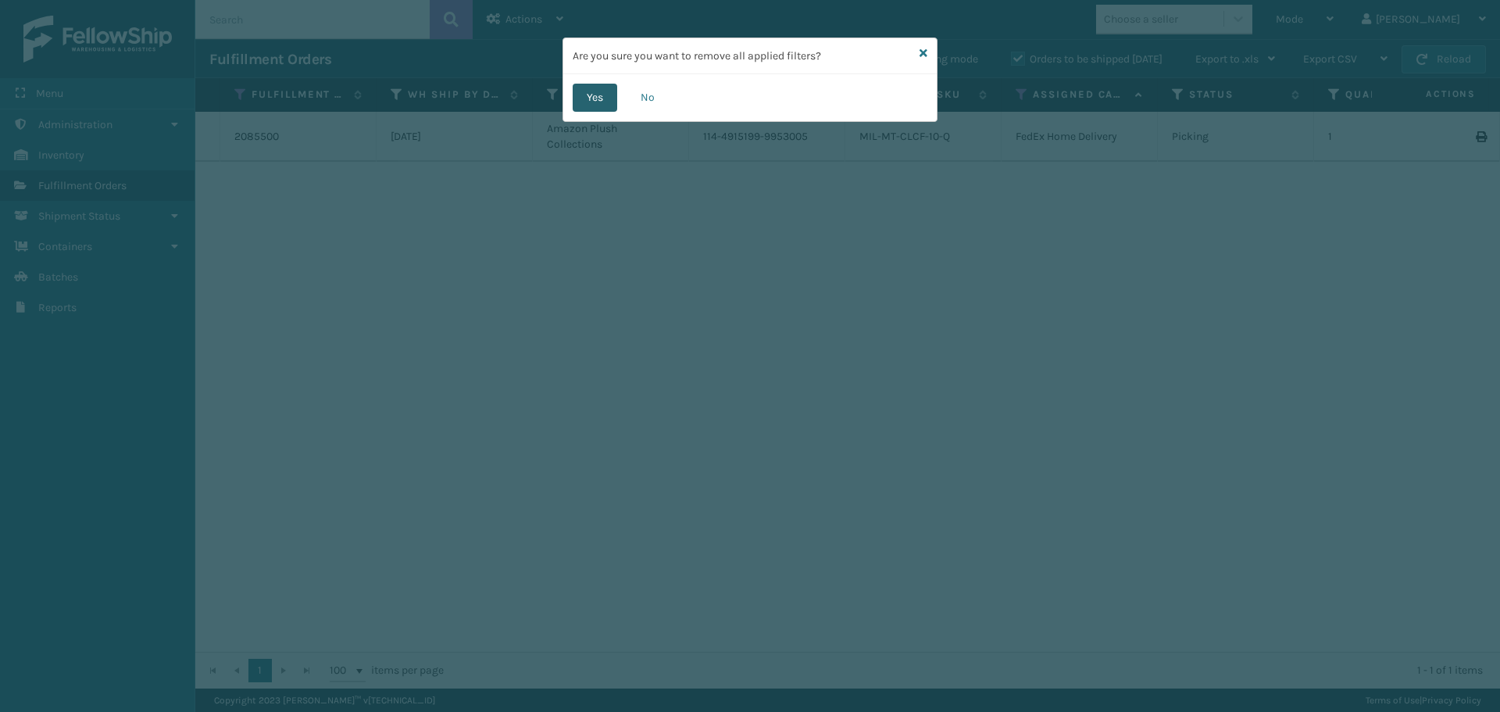
click at [595, 94] on button "Yes" at bounding box center [595, 98] width 45 height 28
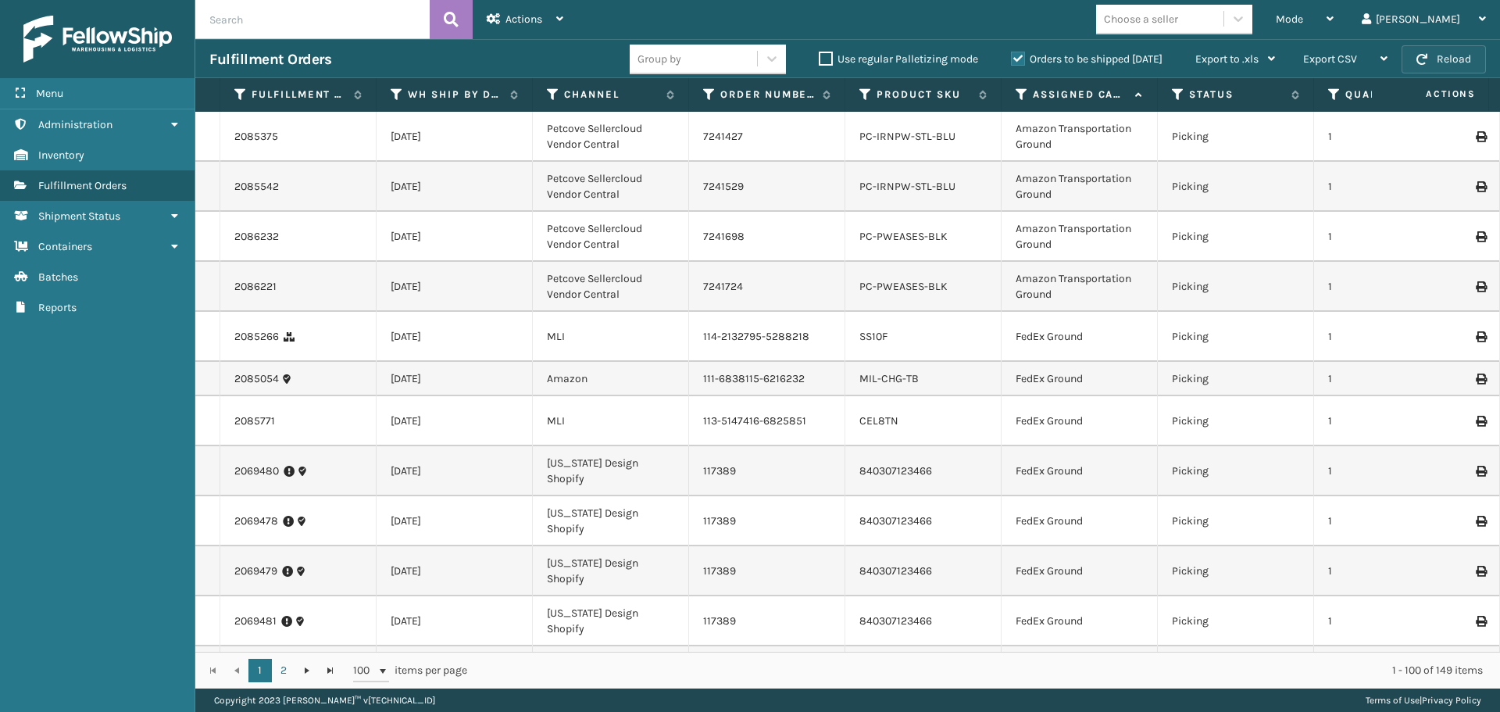
click at [1440, 59] on button "Reload" at bounding box center [1444, 59] width 84 height 28
